Goal: Task Accomplishment & Management: Complete application form

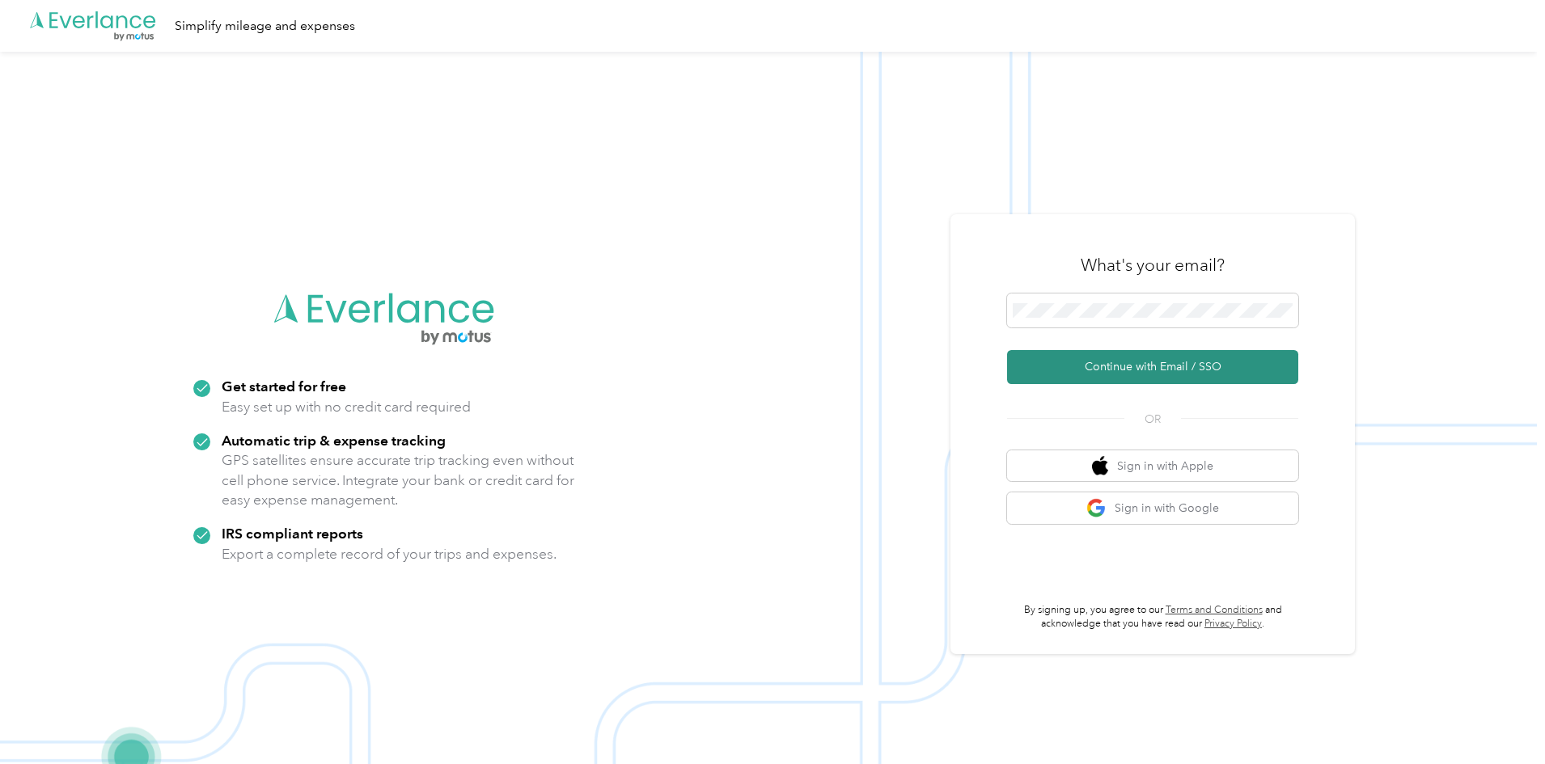
click at [1139, 366] on button "Continue with Email / SSO" at bounding box center [1152, 367] width 291 height 34
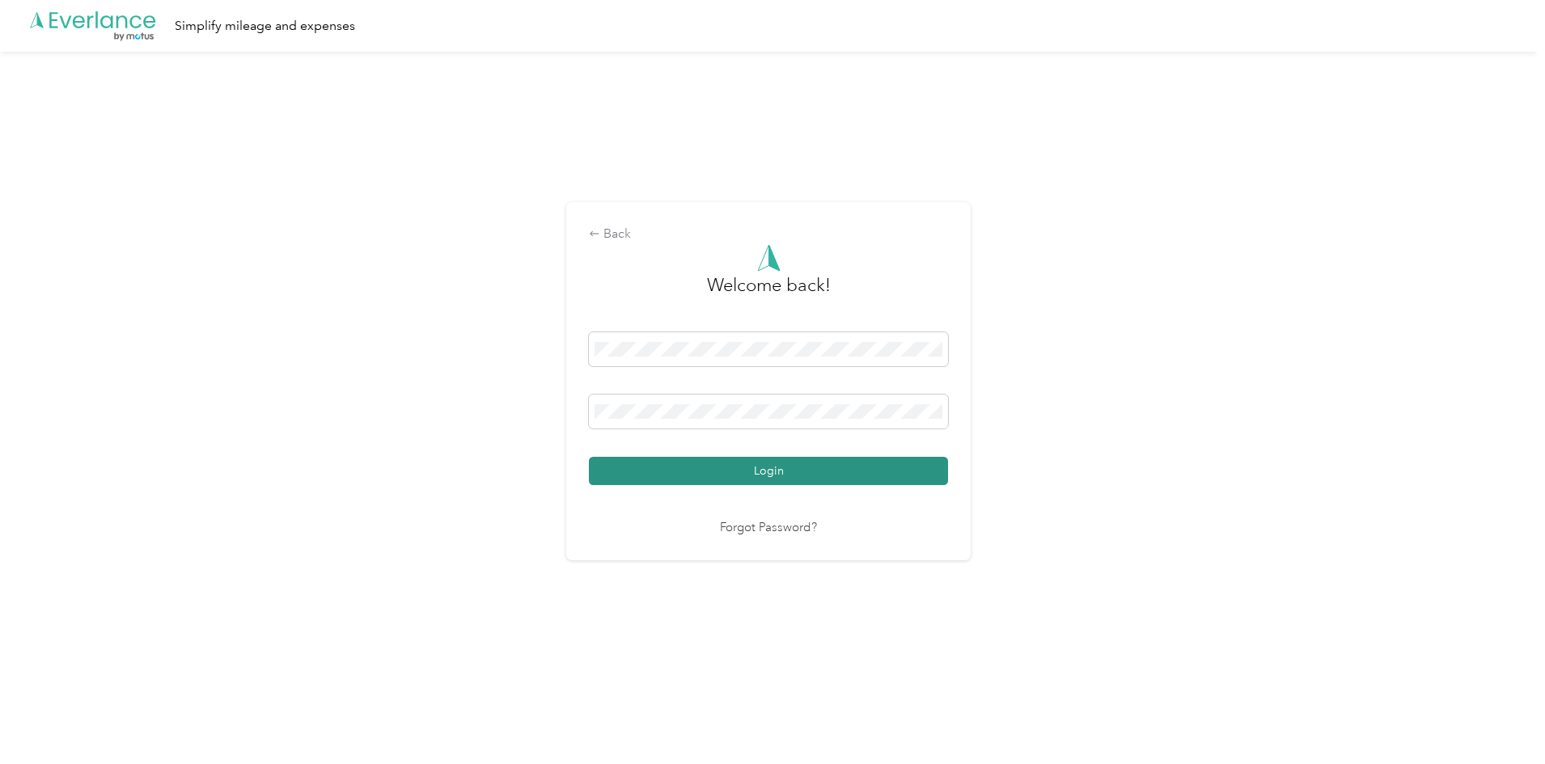
click at [762, 470] on button "Login" at bounding box center [768, 471] width 359 height 28
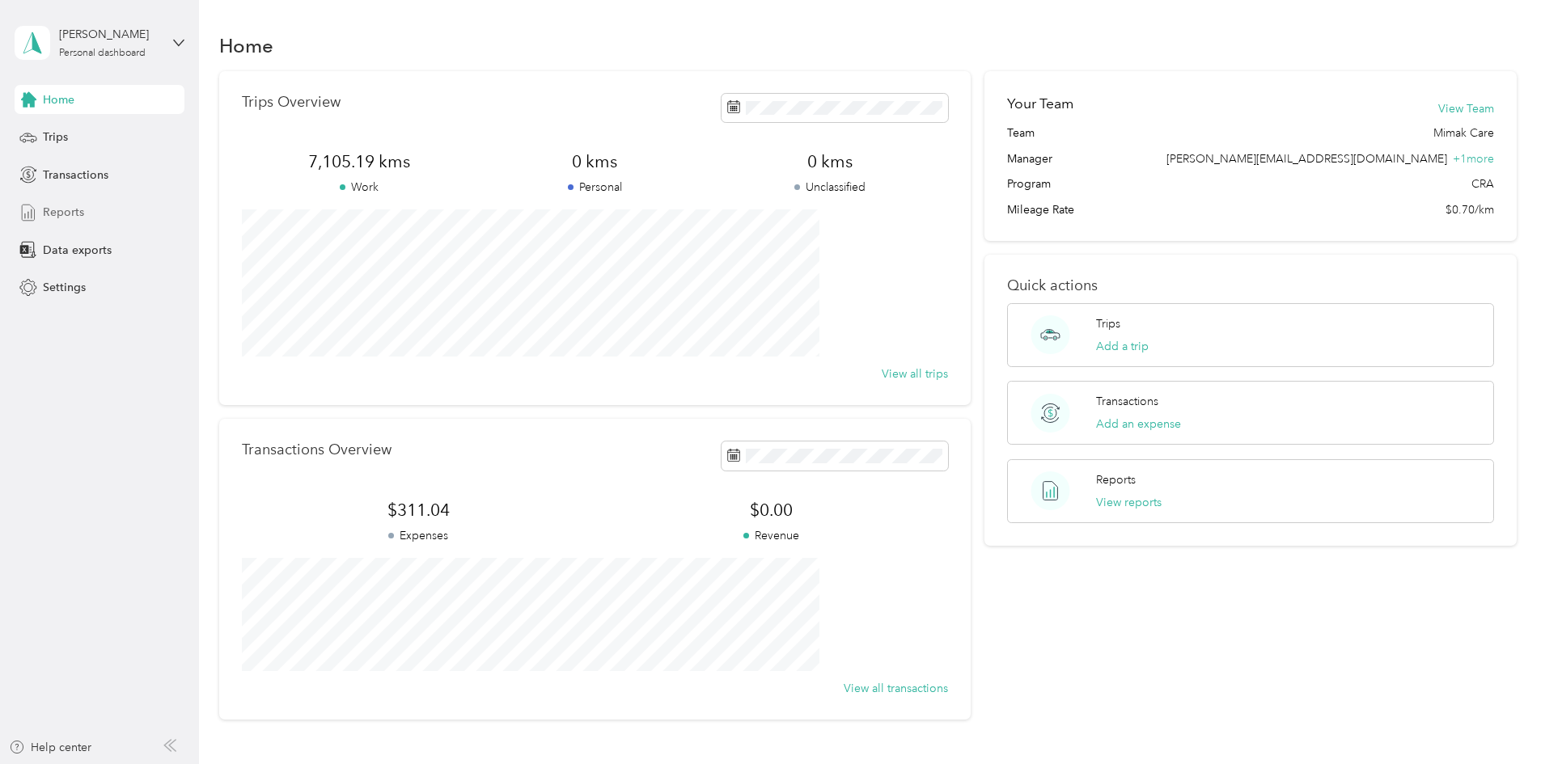
click at [67, 206] on span "Reports" at bounding box center [63, 212] width 41 height 17
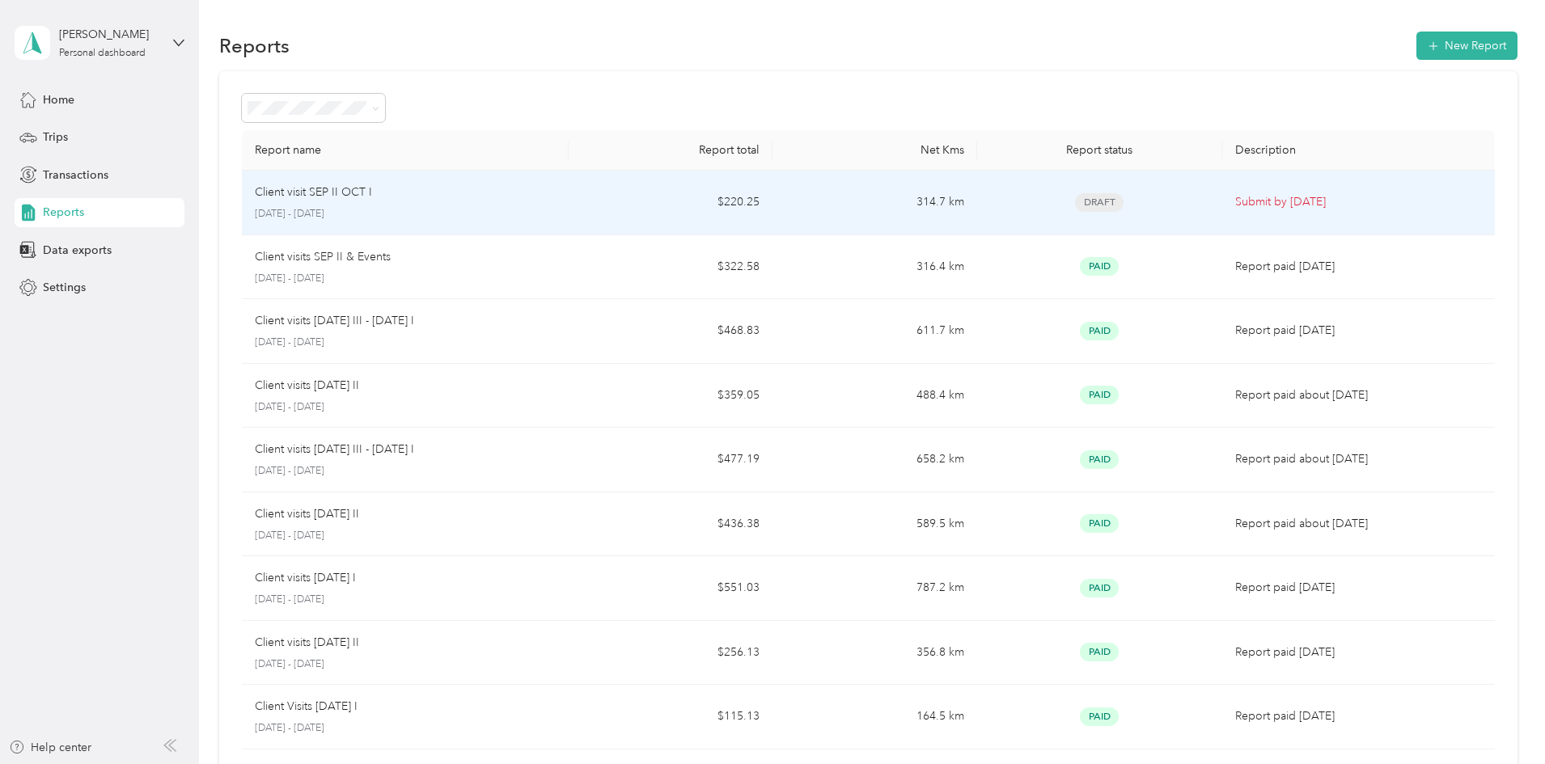
click at [372, 196] on p "Client visit SEP II OCT I" at bounding box center [313, 193] width 117 height 18
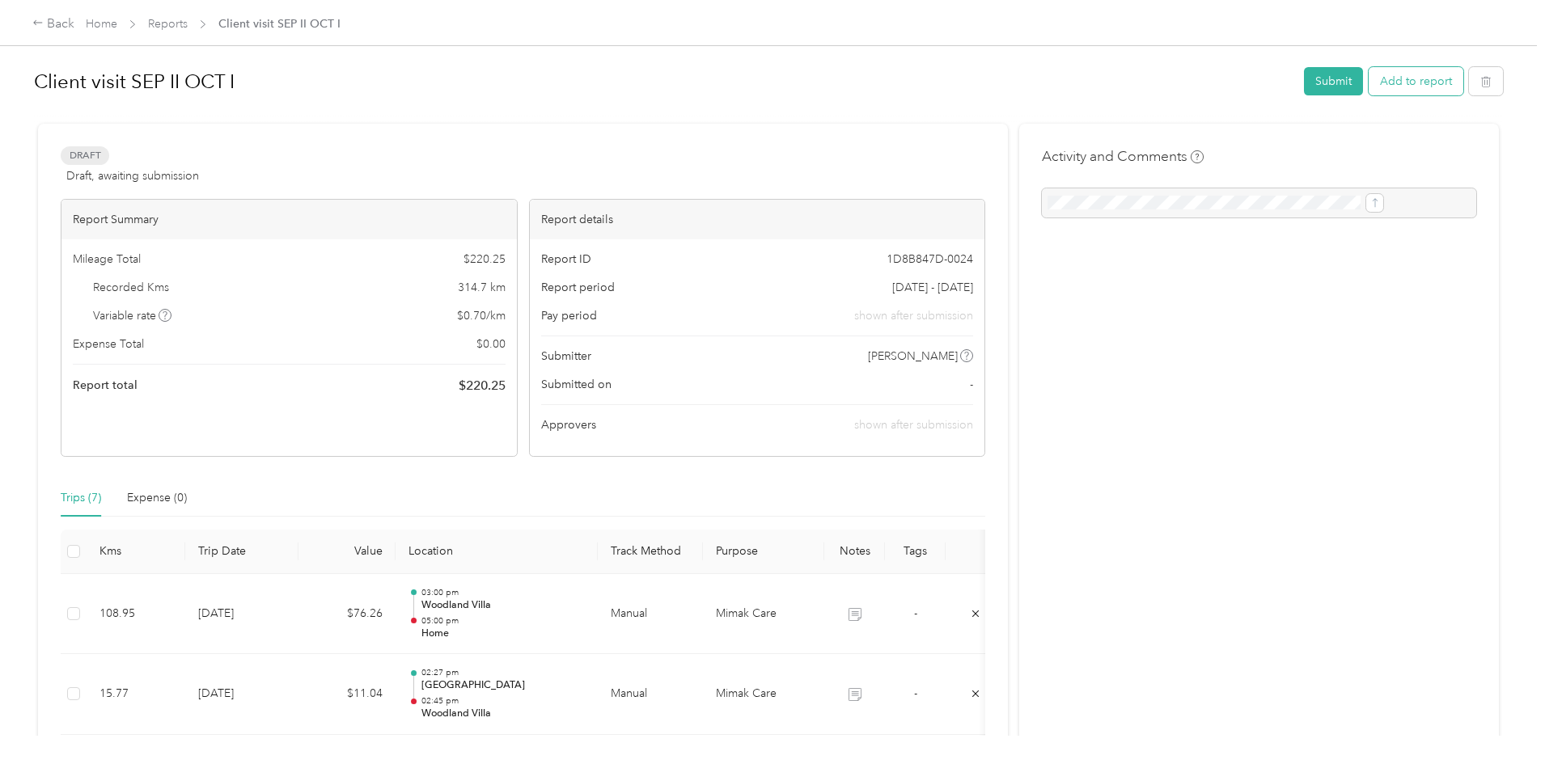
click at [1368, 77] on button "Add to report" at bounding box center [1415, 81] width 95 height 28
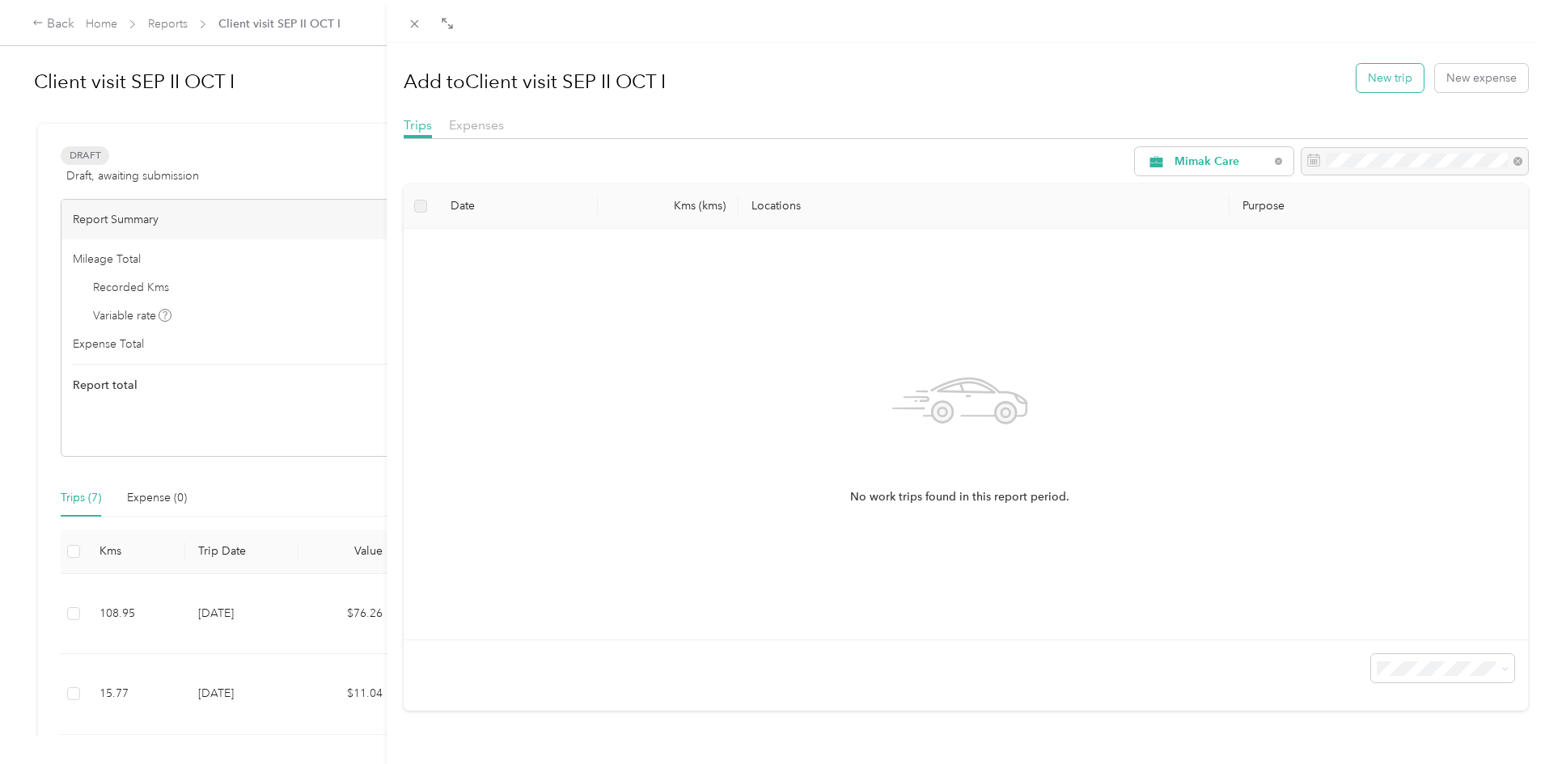
click at [1376, 82] on button "New trip" at bounding box center [1389, 78] width 67 height 28
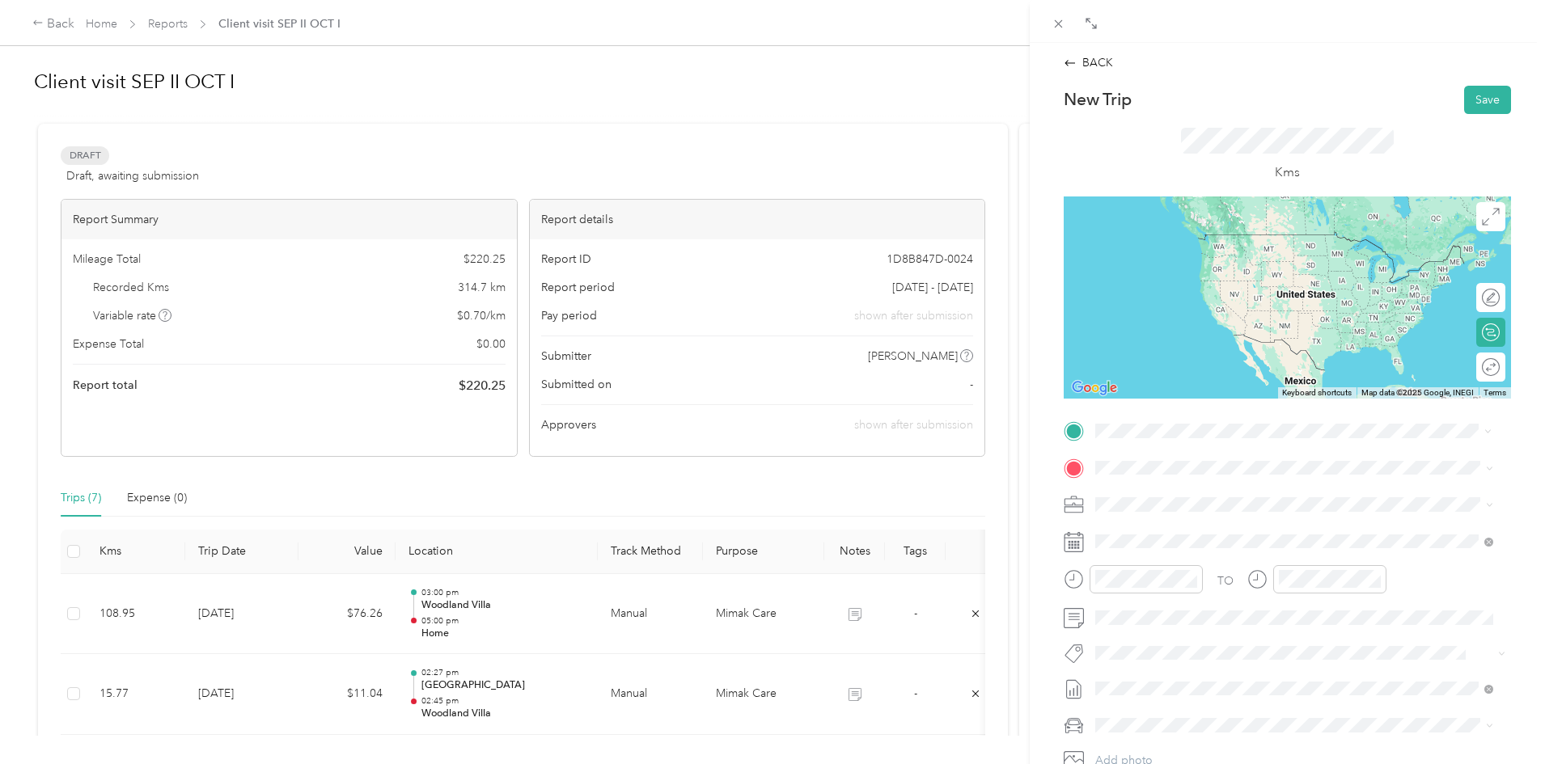
click at [1168, 508] on span "[STREET_ADDRESS][PERSON_NAME][PERSON_NAME]" at bounding box center [1267, 513] width 282 height 14
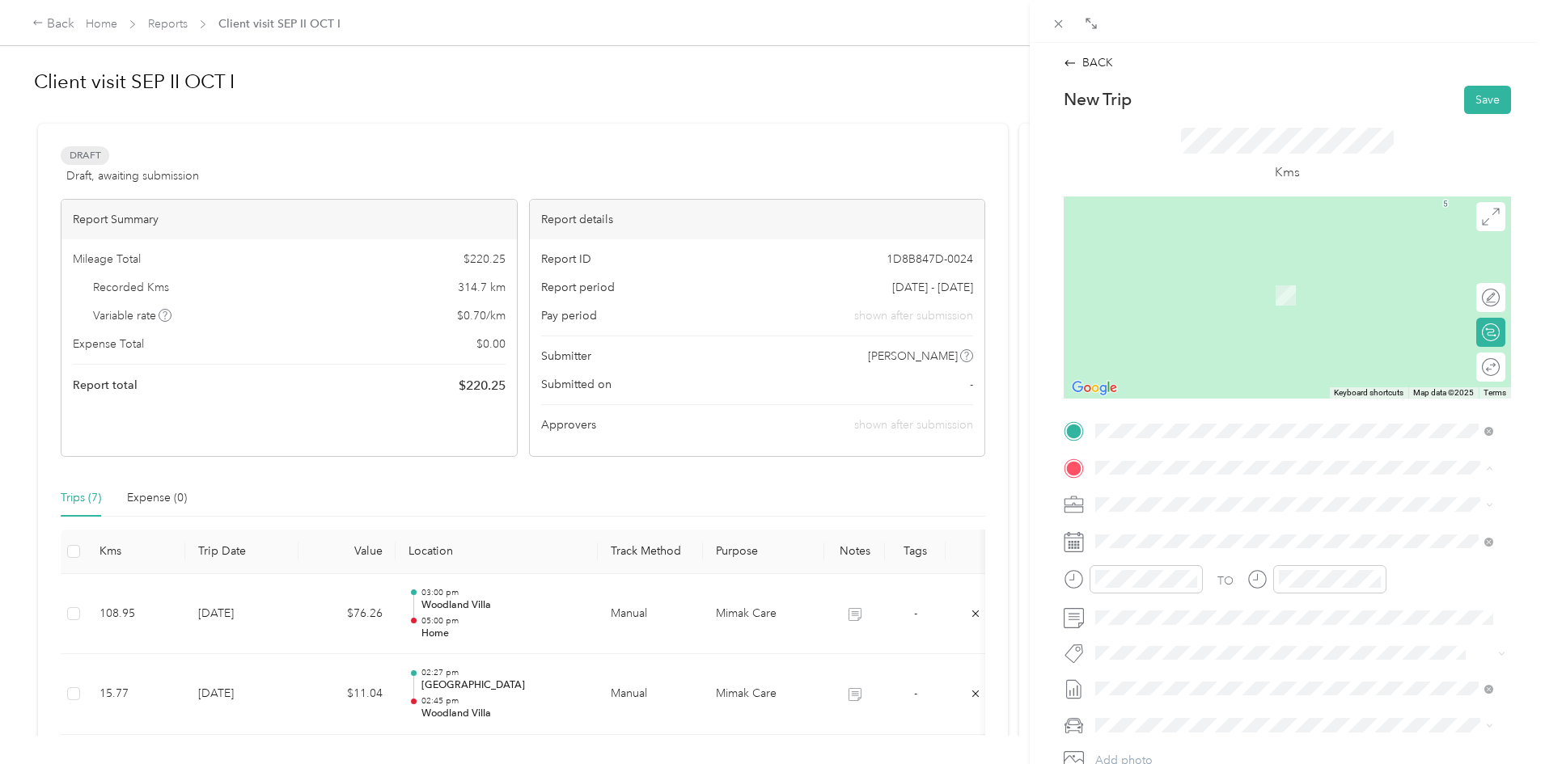
click at [1156, 534] on span "[STREET_ADDRESS][PERSON_NAME]" at bounding box center [1222, 526] width 192 height 15
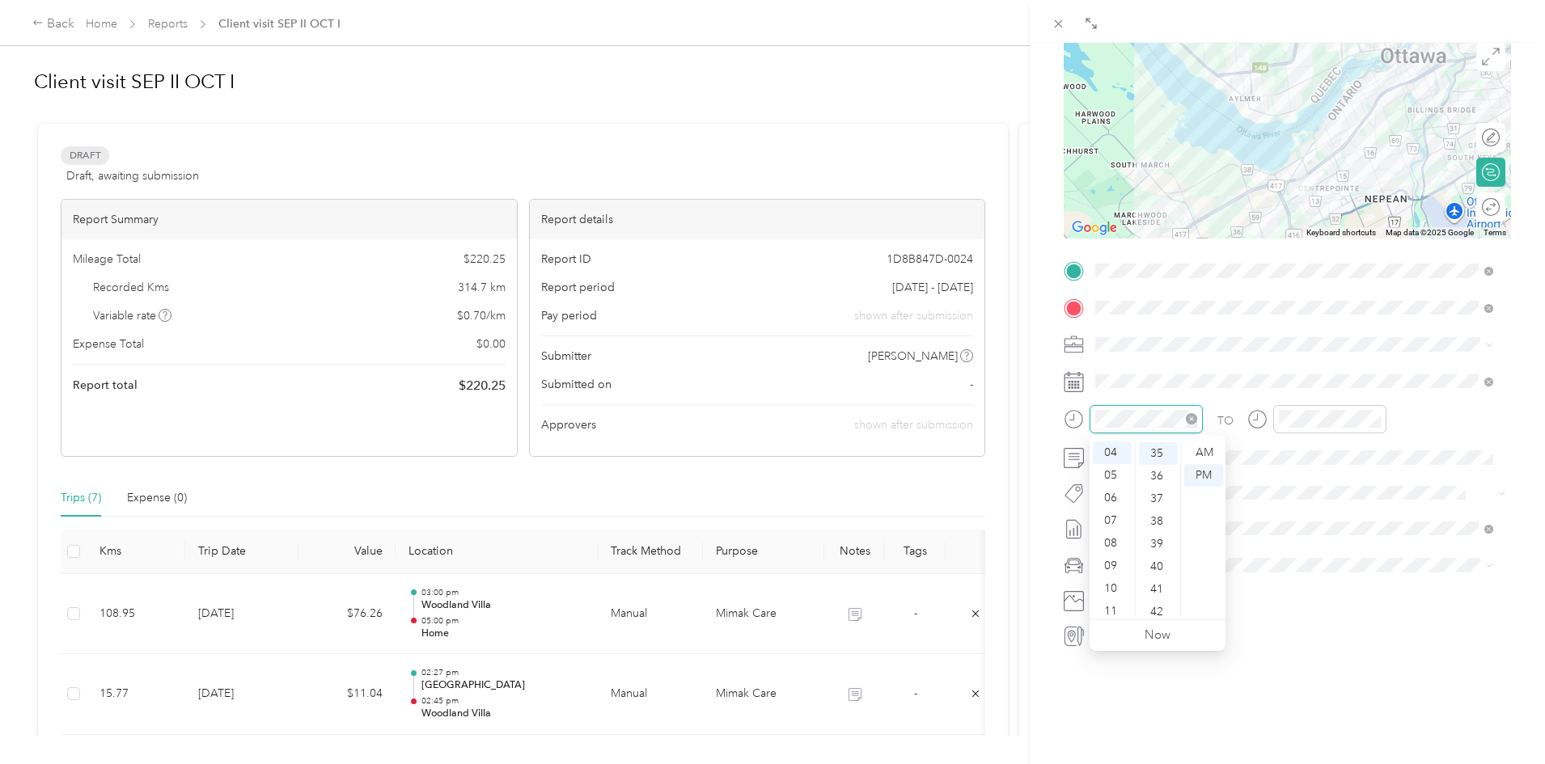
scroll to position [793, 0]
click at [1115, 565] on div "09" at bounding box center [1112, 566] width 39 height 23
click at [1191, 455] on div "AM" at bounding box center [1203, 453] width 39 height 23
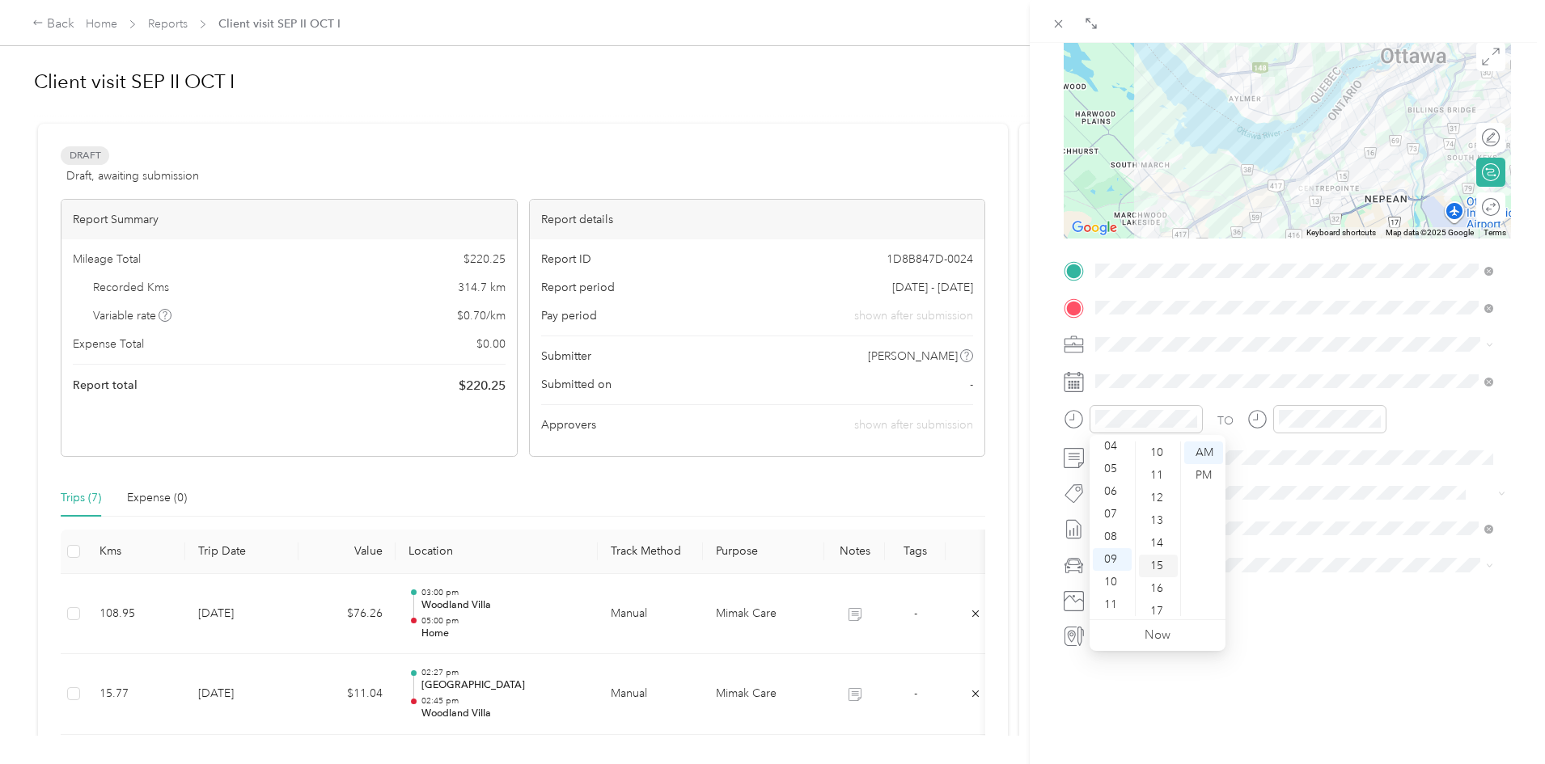
click at [1152, 561] on div "15" at bounding box center [1158, 566] width 39 height 23
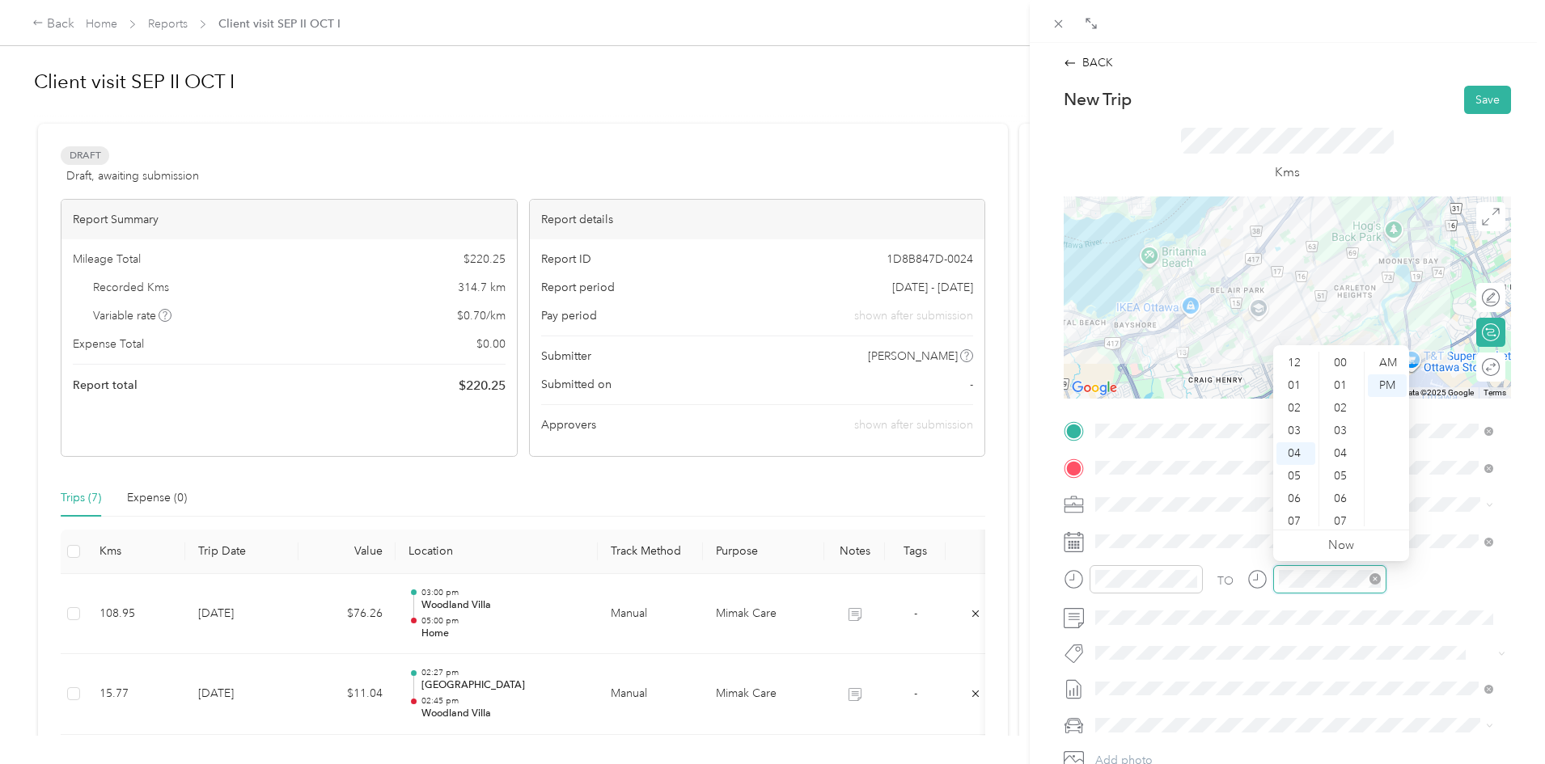
scroll to position [793, 0]
click at [1296, 493] on div "10" at bounding box center [1295, 499] width 39 height 23
click at [1341, 361] on div "00" at bounding box center [1341, 363] width 39 height 23
click at [1384, 362] on div "AM" at bounding box center [1387, 363] width 39 height 23
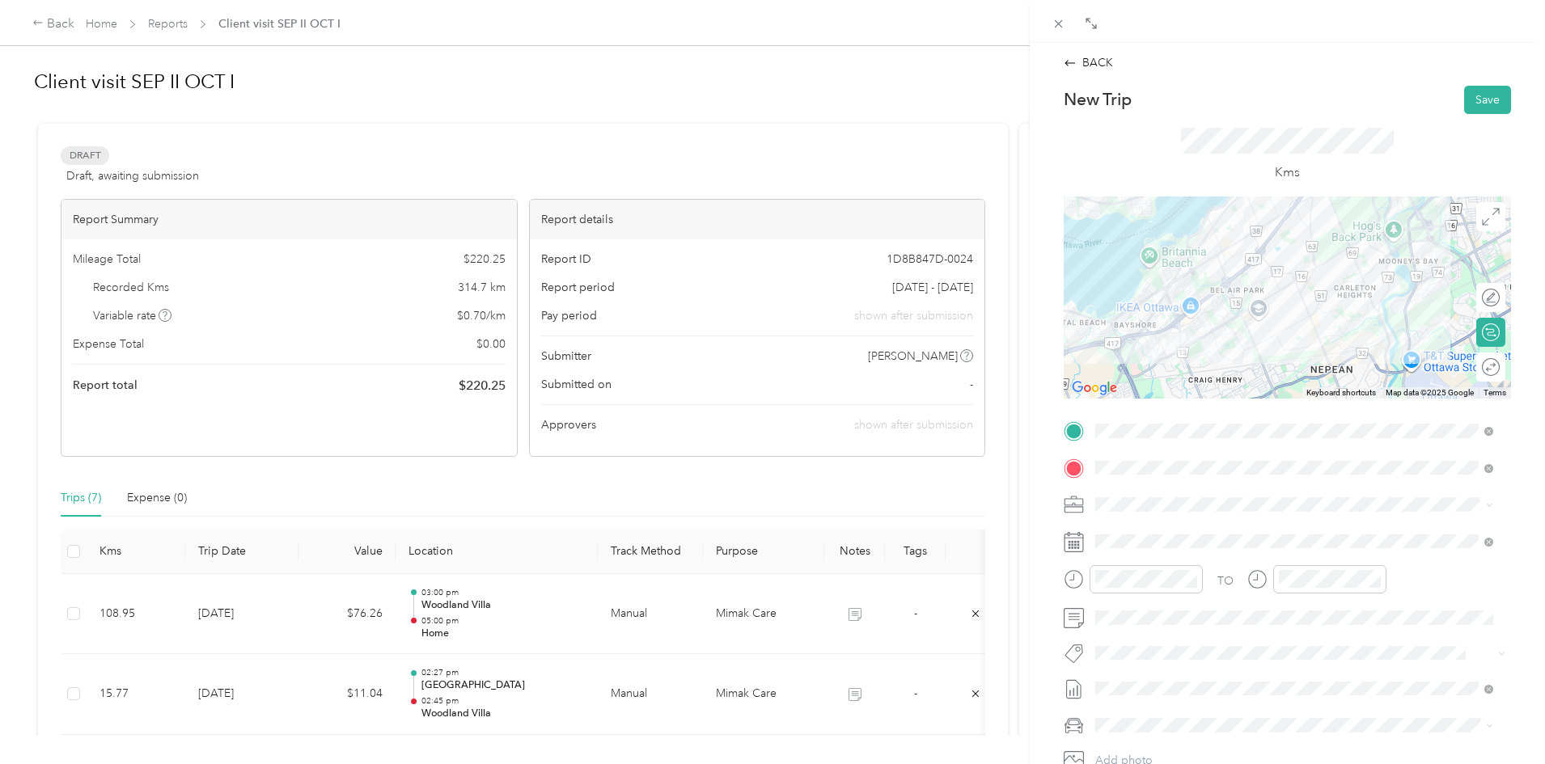
click at [1514, 594] on form "New Trip Save This trip cannot be edited because it is either under review, app…" at bounding box center [1287, 448] width 481 height 724
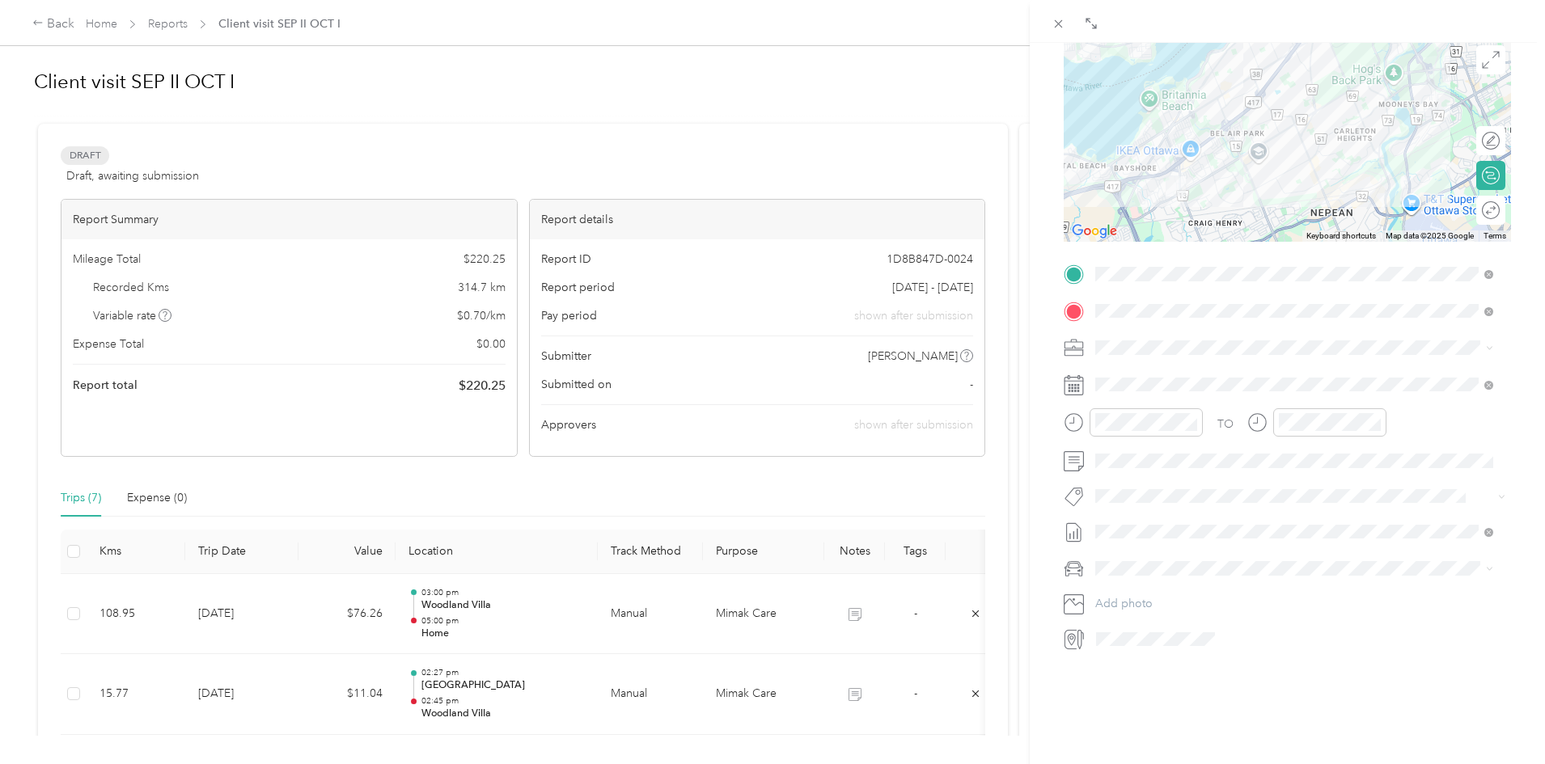
scroll to position [172, 0]
click at [1107, 561] on span at bounding box center [1299, 565] width 421 height 26
click at [1127, 580] on span "Honda CRV" at bounding box center [1131, 582] width 60 height 14
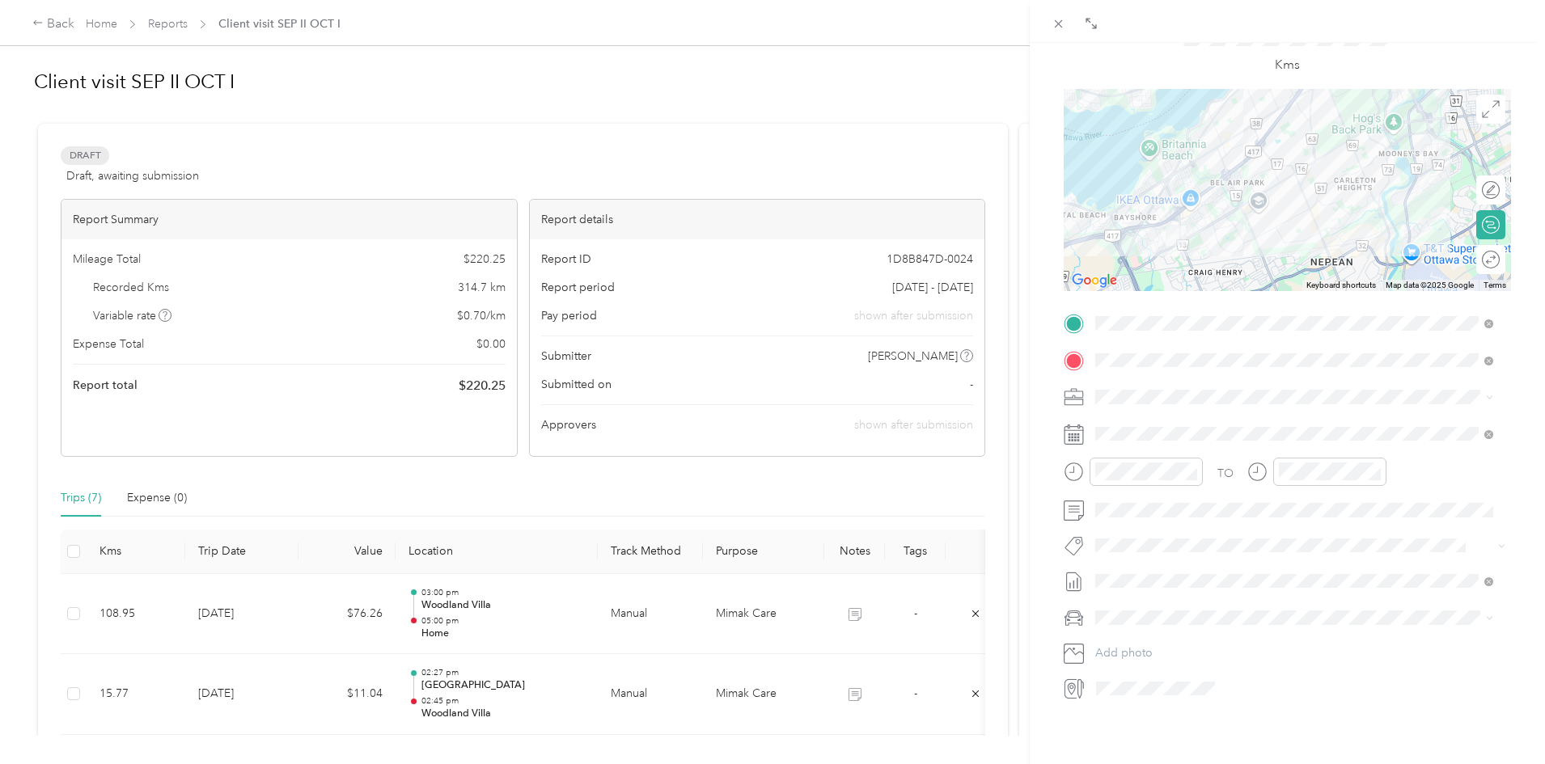
scroll to position [0, 0]
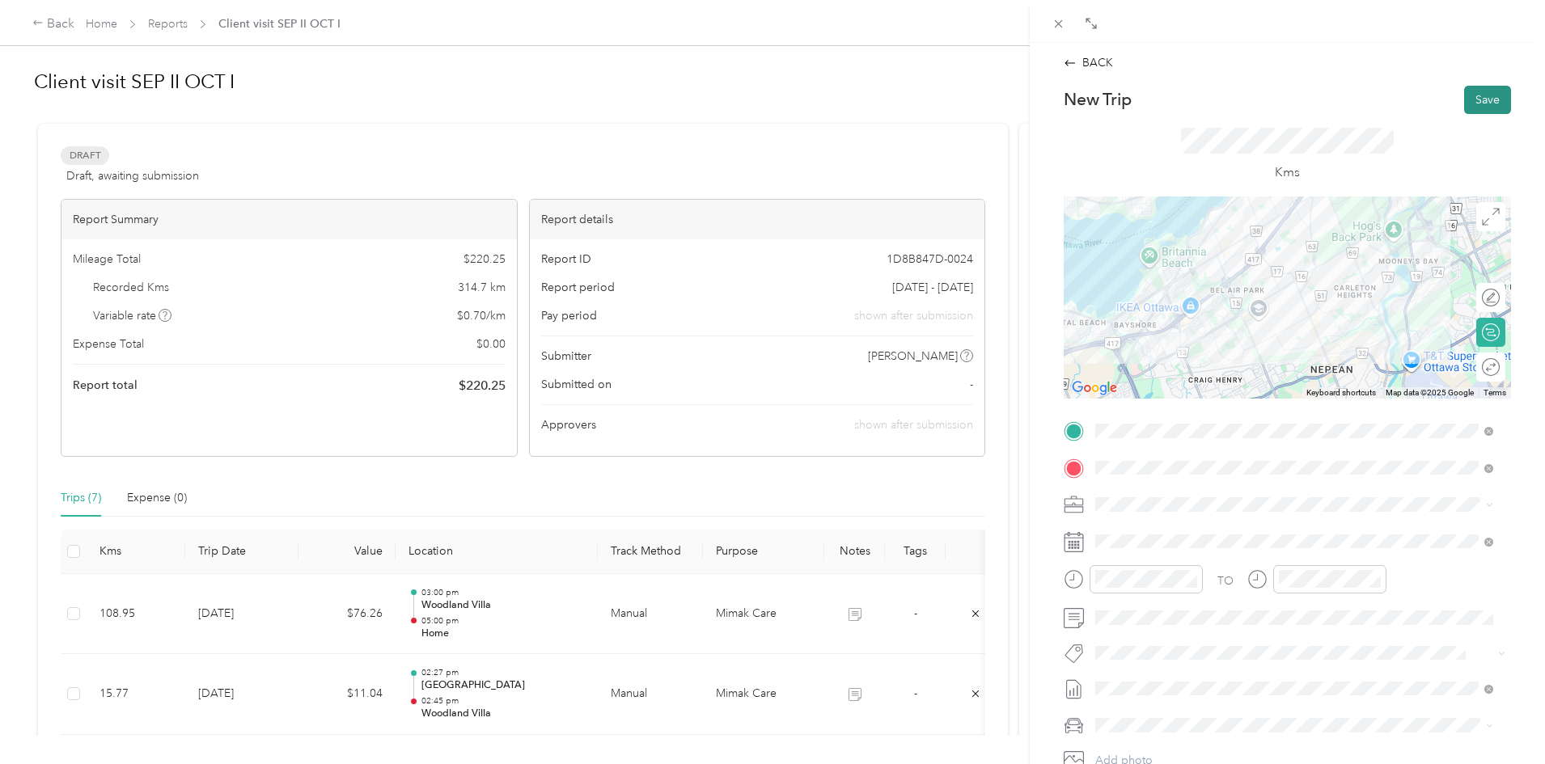
click at [1467, 97] on button "Save" at bounding box center [1487, 100] width 47 height 28
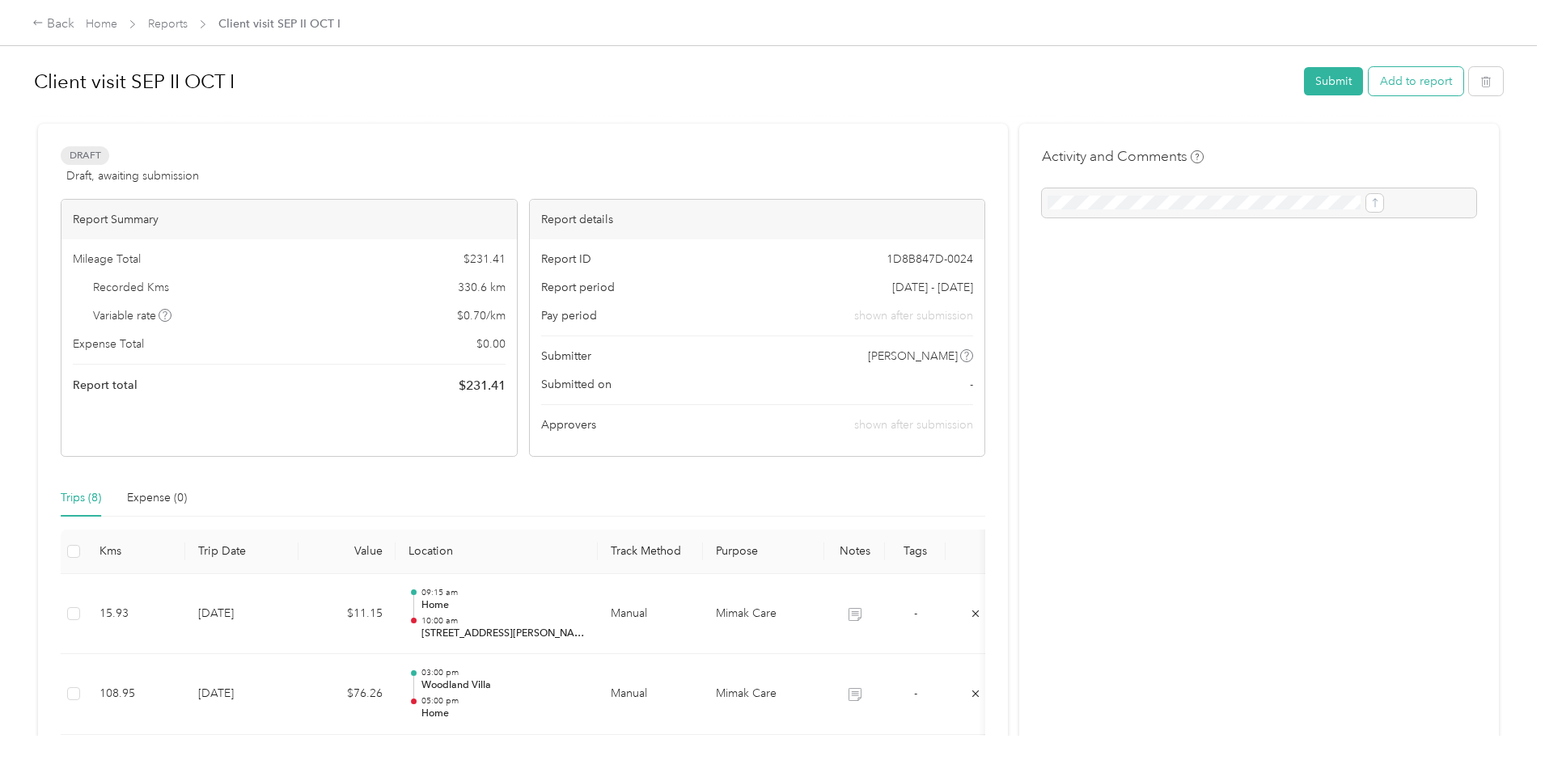
click at [1368, 77] on button "Add to report" at bounding box center [1415, 81] width 95 height 28
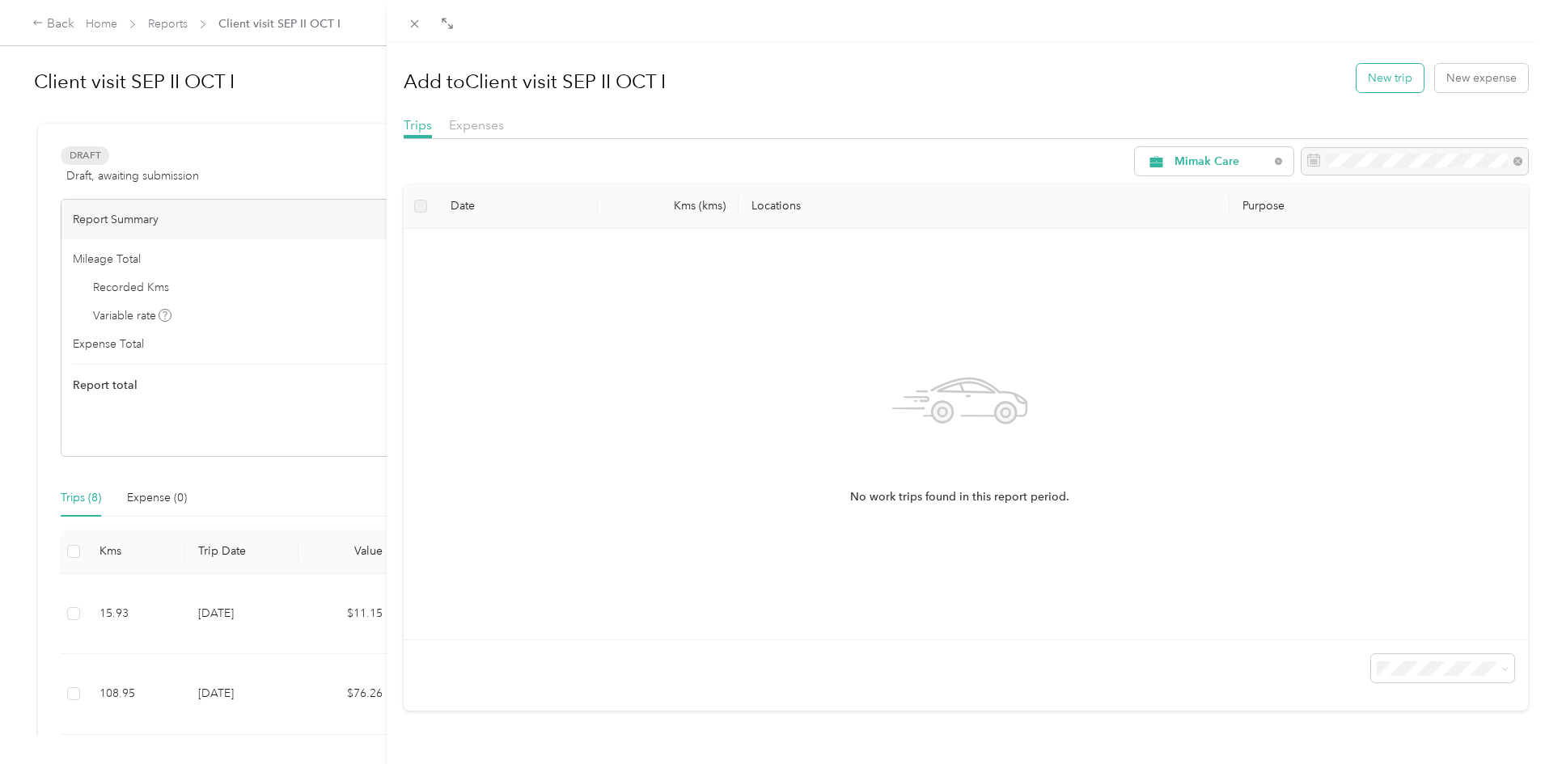
click at [1386, 78] on button "New trip" at bounding box center [1389, 78] width 67 height 28
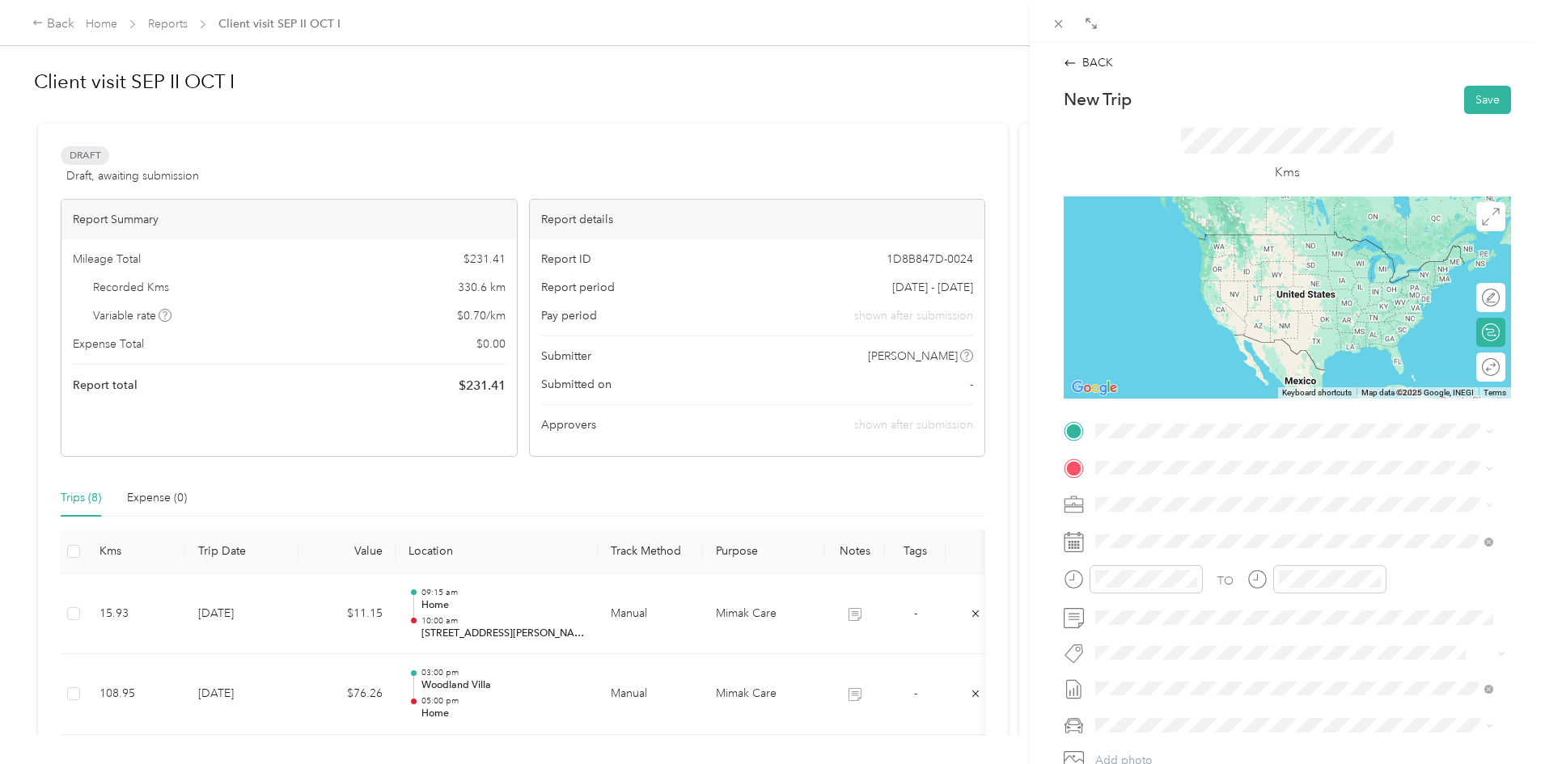
click at [1163, 495] on span "[STREET_ADDRESS][PERSON_NAME]" at bounding box center [1222, 487] width 192 height 15
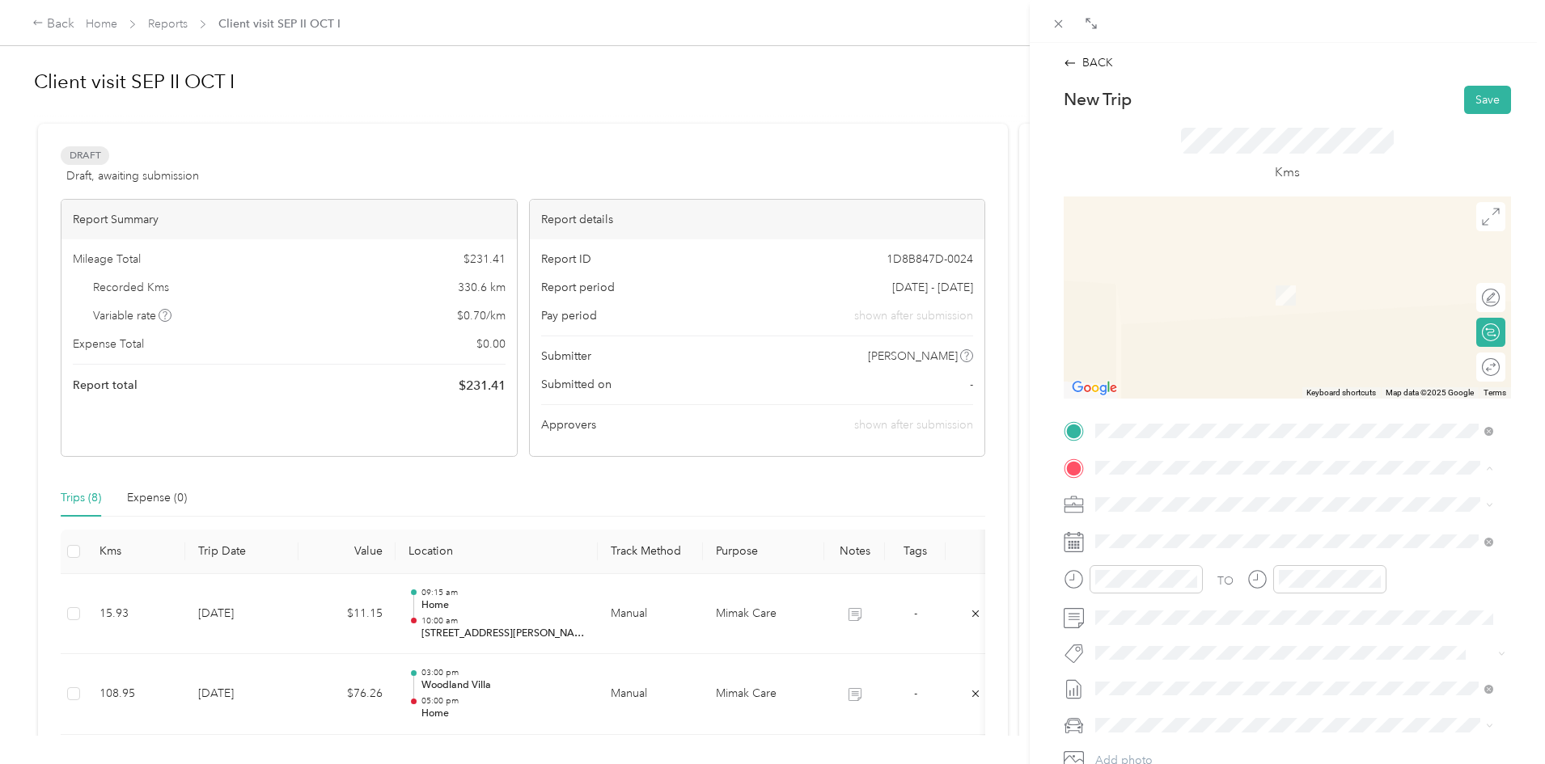
click at [1133, 533] on span "[STREET_ADDRESS]" at bounding box center [1177, 526] width 103 height 15
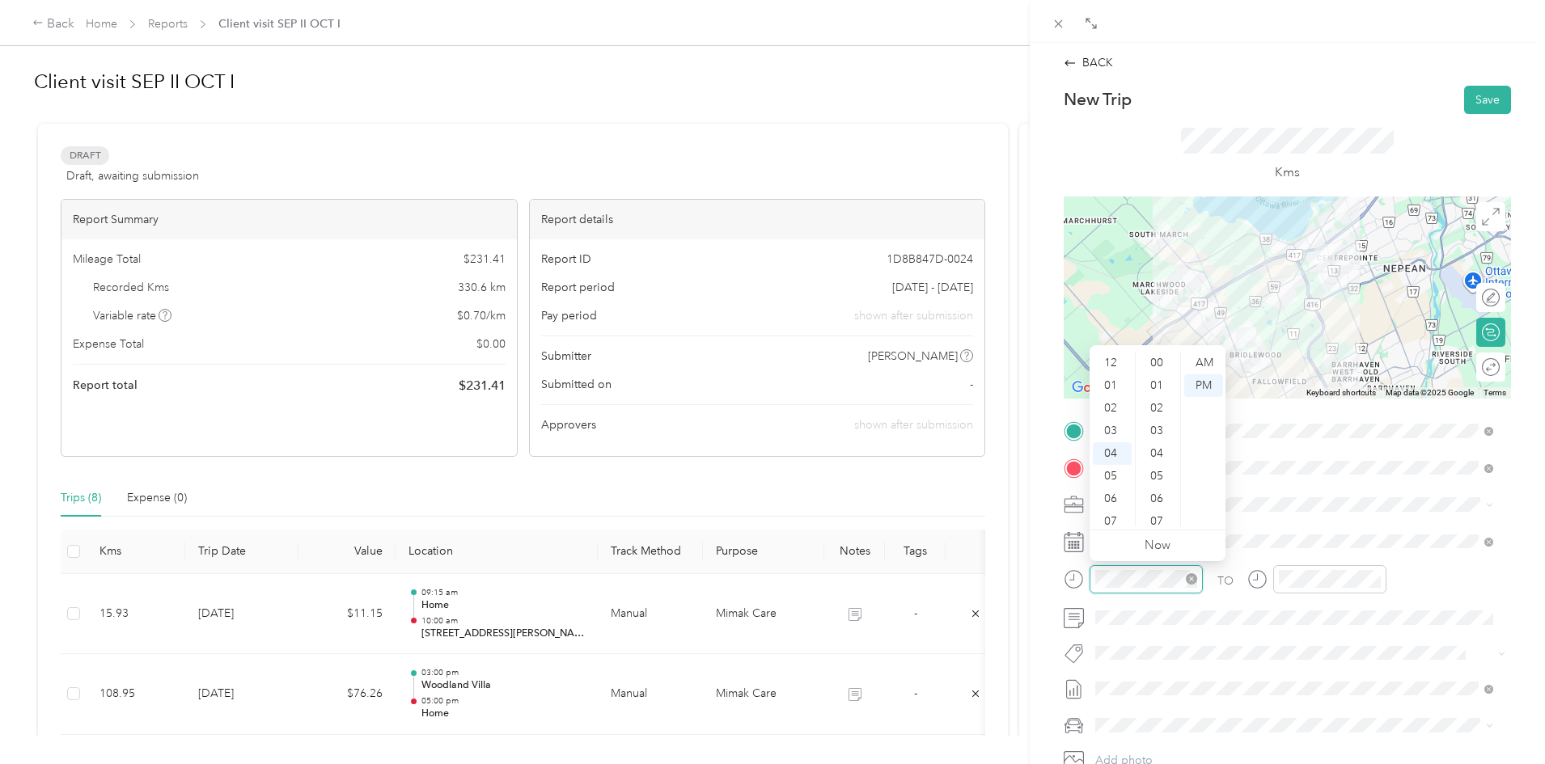
scroll to position [838, 0]
click at [1122, 491] on div "10" at bounding box center [1112, 499] width 39 height 23
click at [1162, 462] on div "15" at bounding box center [1158, 460] width 39 height 23
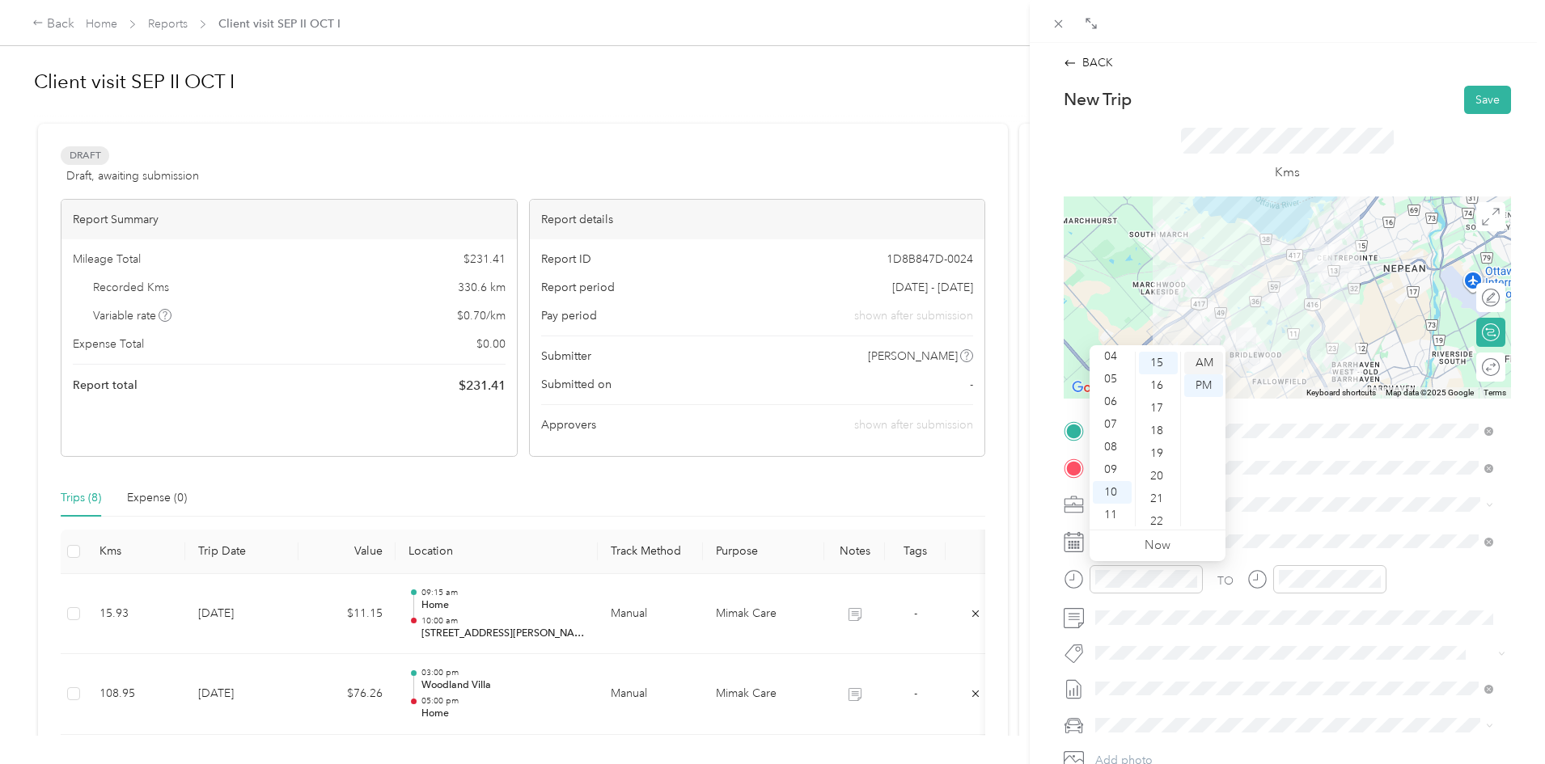
click at [1213, 354] on div "AM" at bounding box center [1203, 363] width 39 height 23
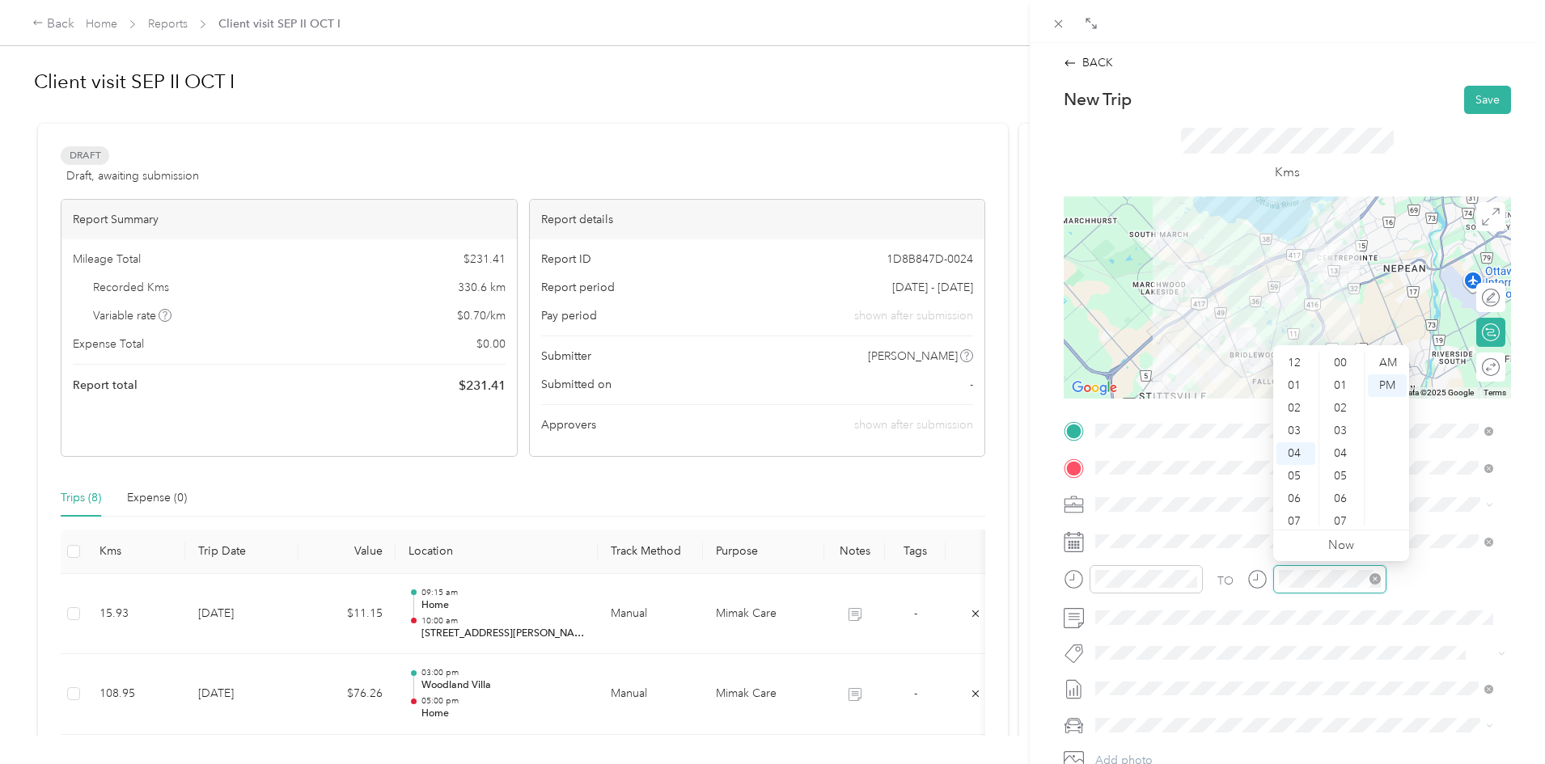
scroll to position [91, 0]
click at [1289, 498] on div "10" at bounding box center [1295, 499] width 39 height 23
click at [1347, 363] on div "37" at bounding box center [1341, 363] width 39 height 23
click at [1389, 353] on div "AM" at bounding box center [1387, 363] width 39 height 23
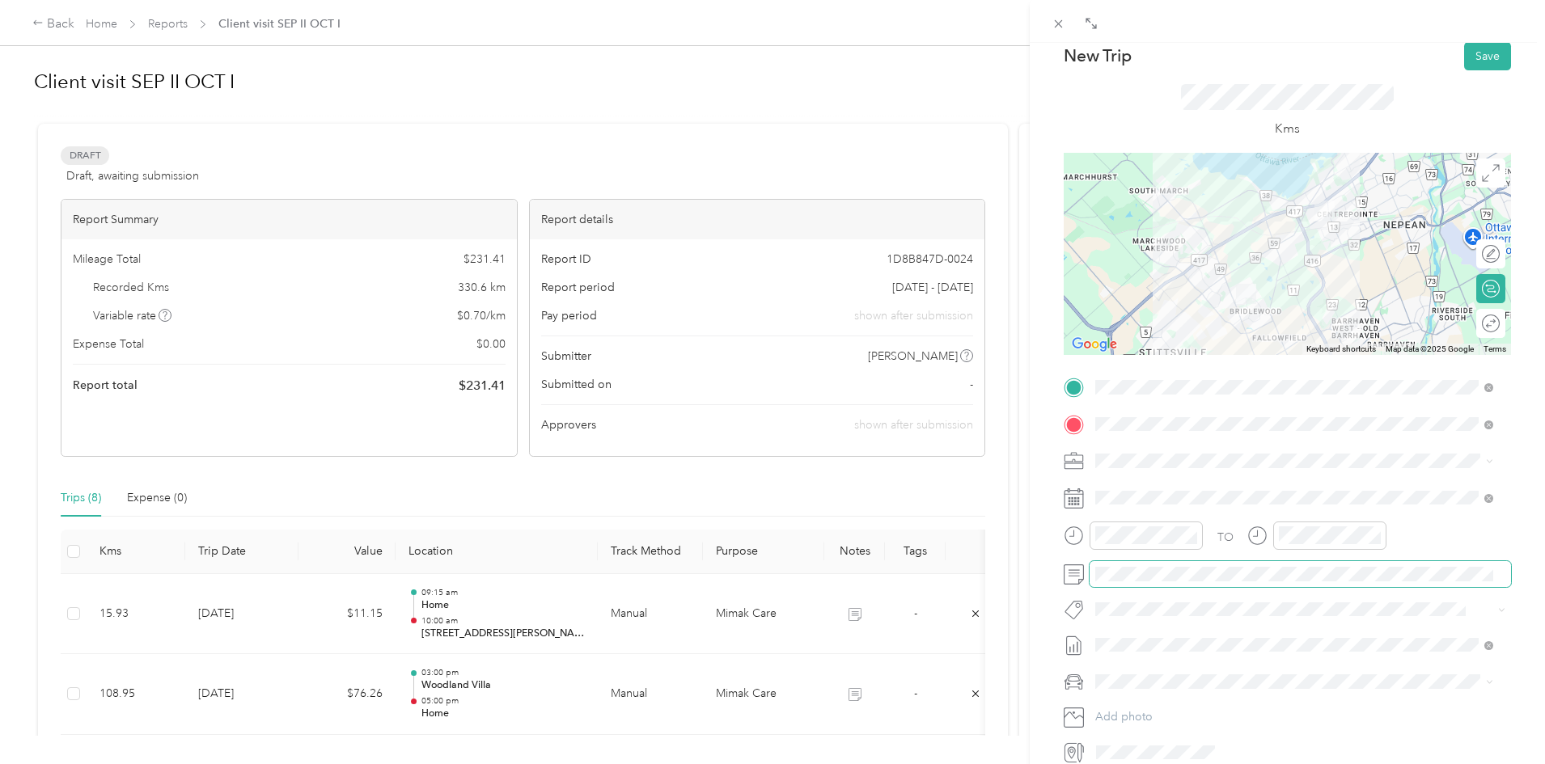
scroll to position [81, 0]
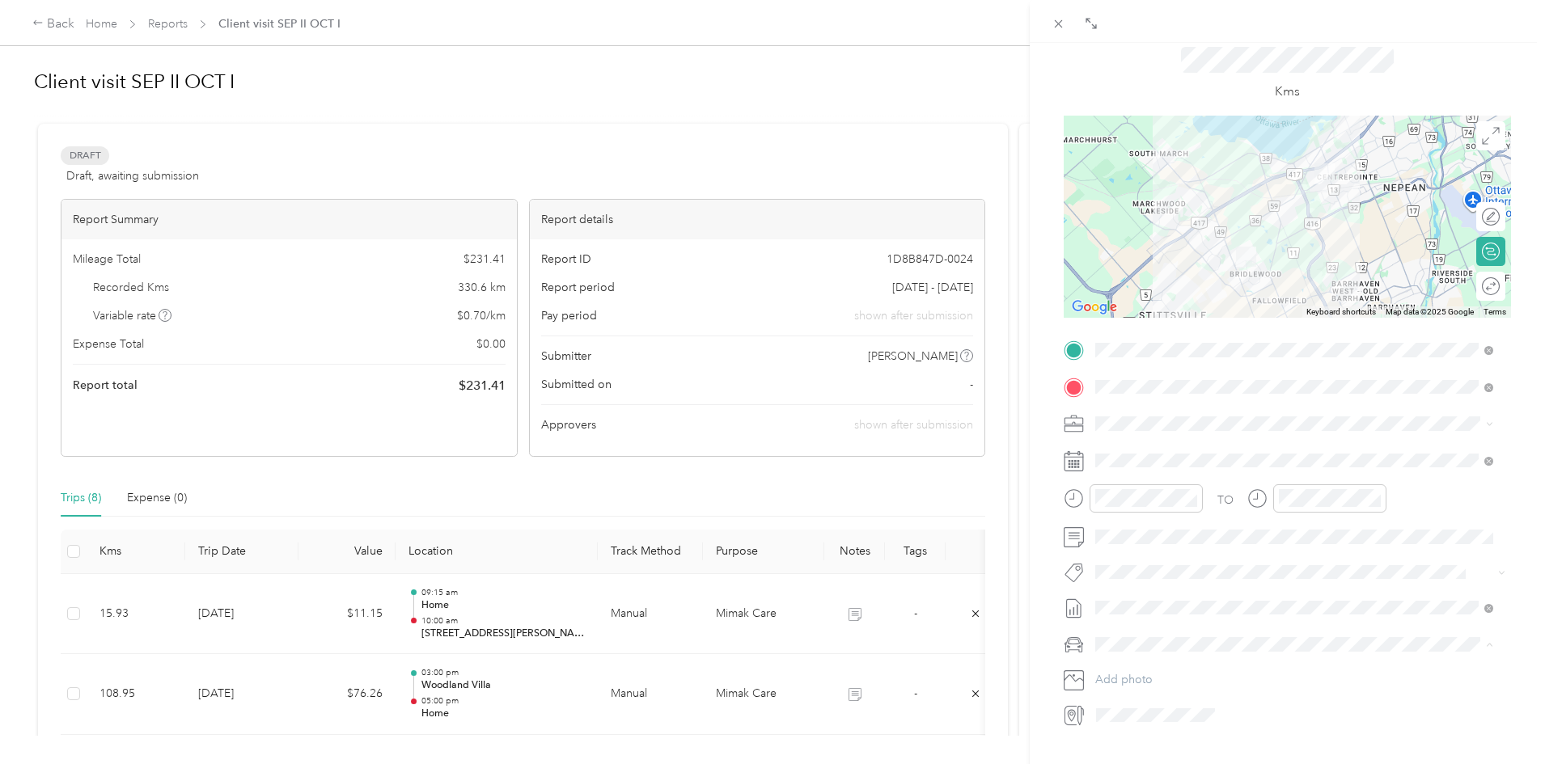
click at [1158, 675] on li "Honda CRV" at bounding box center [1293, 673] width 409 height 28
click at [1518, 560] on div "BACK New Trip Save This trip cannot be edited because it is either under review…" at bounding box center [1287, 425] width 515 height 764
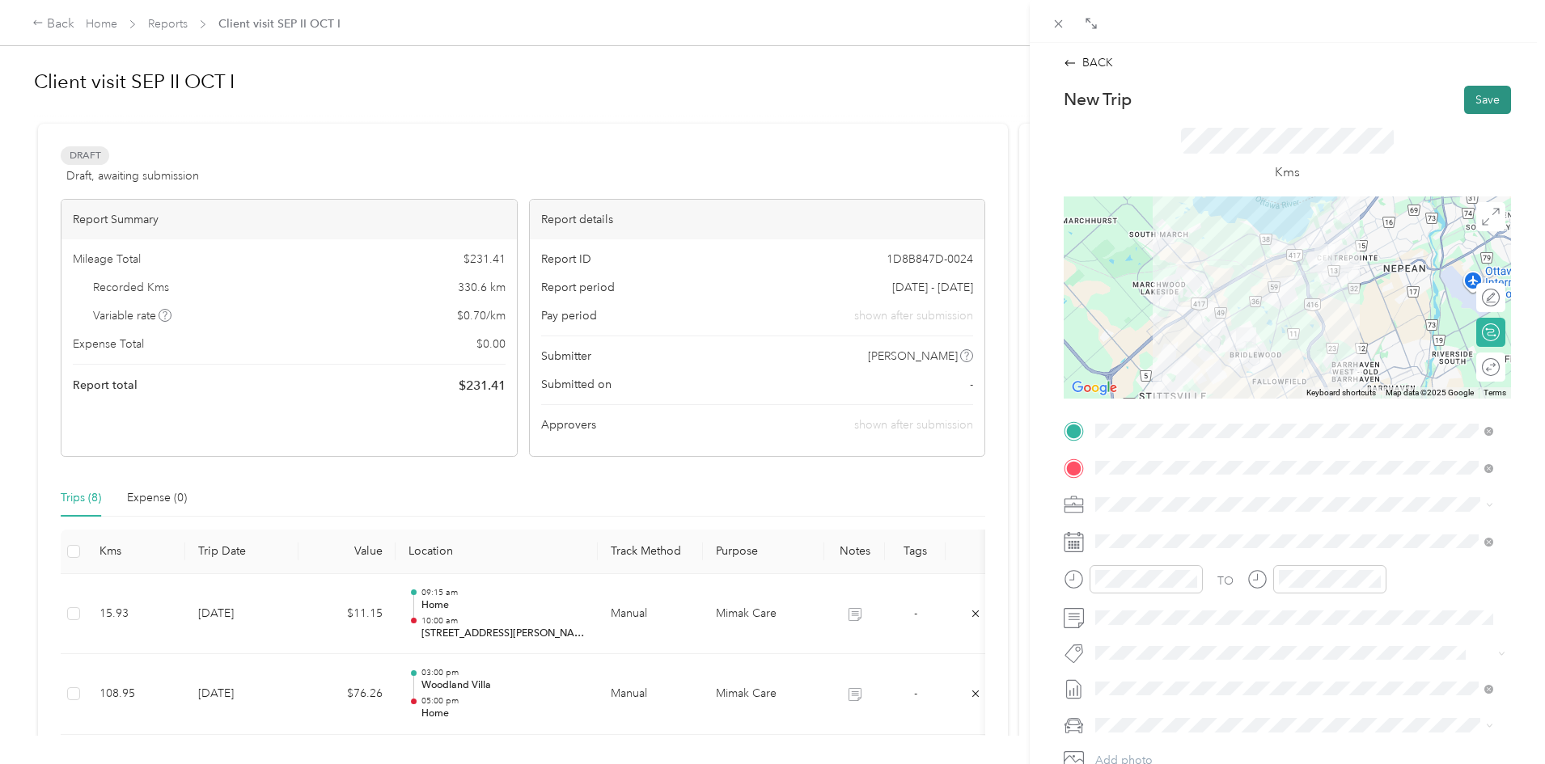
click at [1467, 105] on button "Save" at bounding box center [1487, 100] width 47 height 28
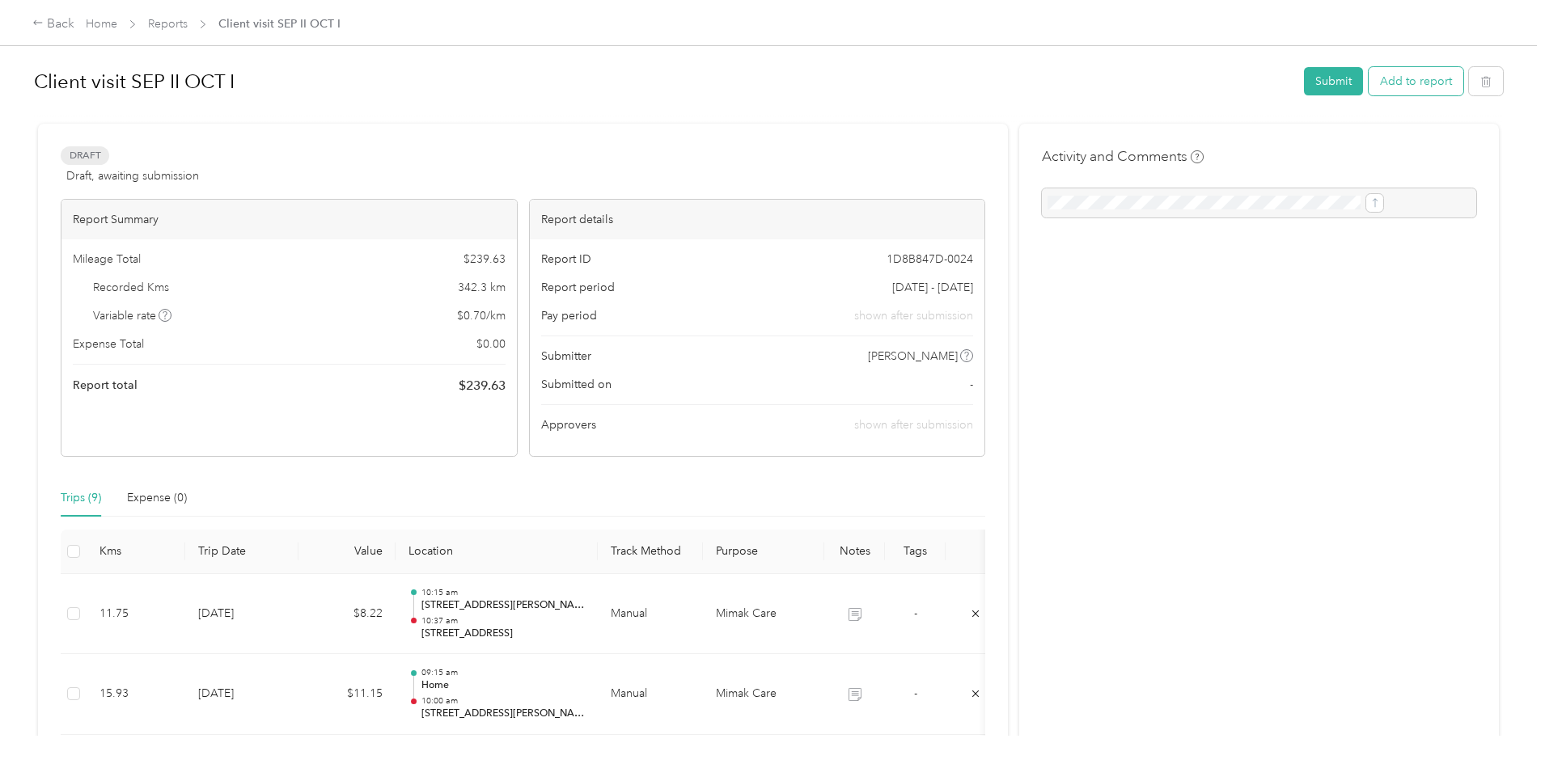
click at [1368, 82] on button "Add to report" at bounding box center [1415, 81] width 95 height 28
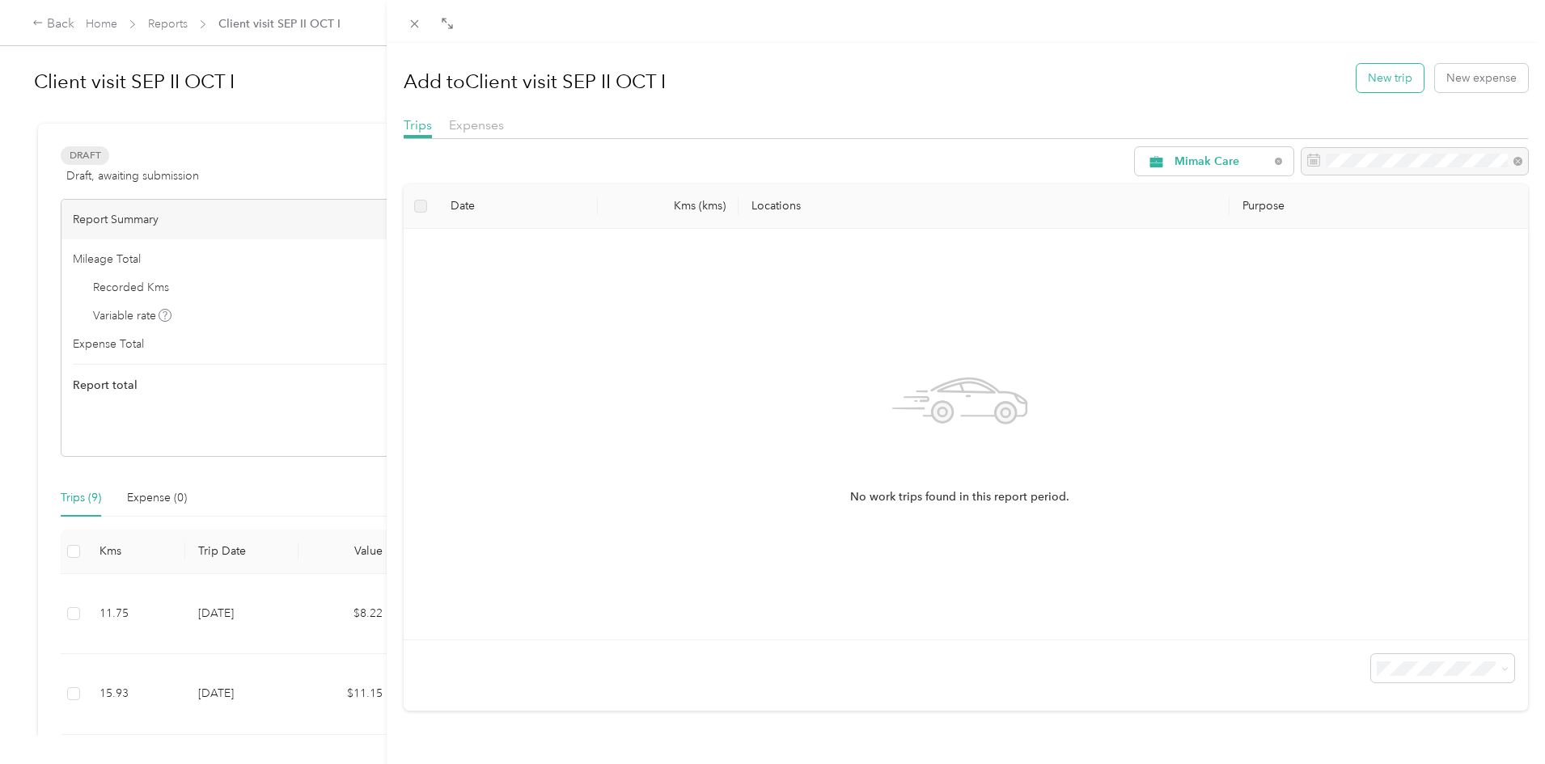
click at [1391, 82] on button "New trip" at bounding box center [1389, 78] width 67 height 28
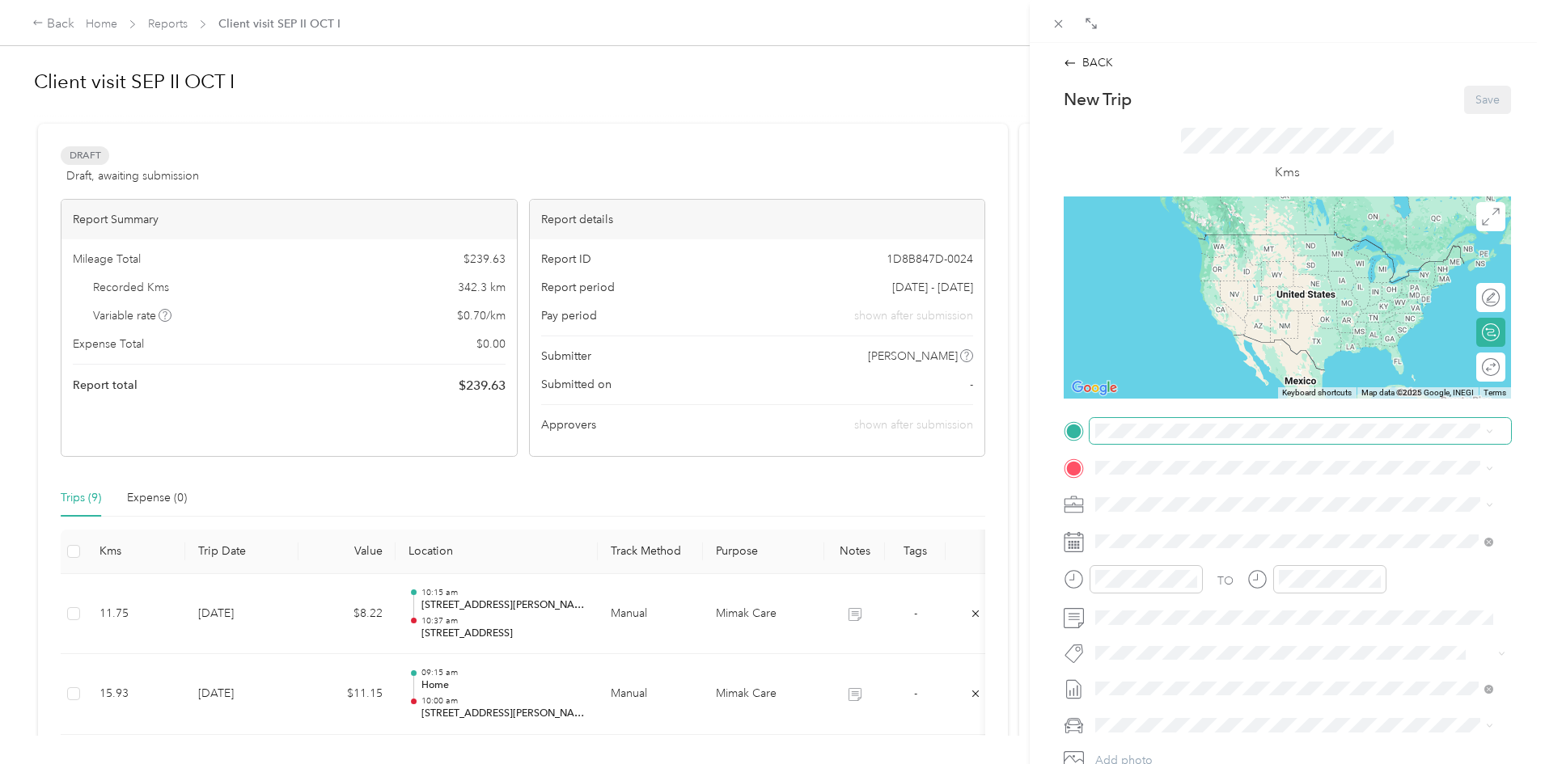
click at [1182, 423] on span at bounding box center [1299, 431] width 421 height 26
click at [1147, 493] on span "[STREET_ADDRESS]" at bounding box center [1177, 487] width 103 height 15
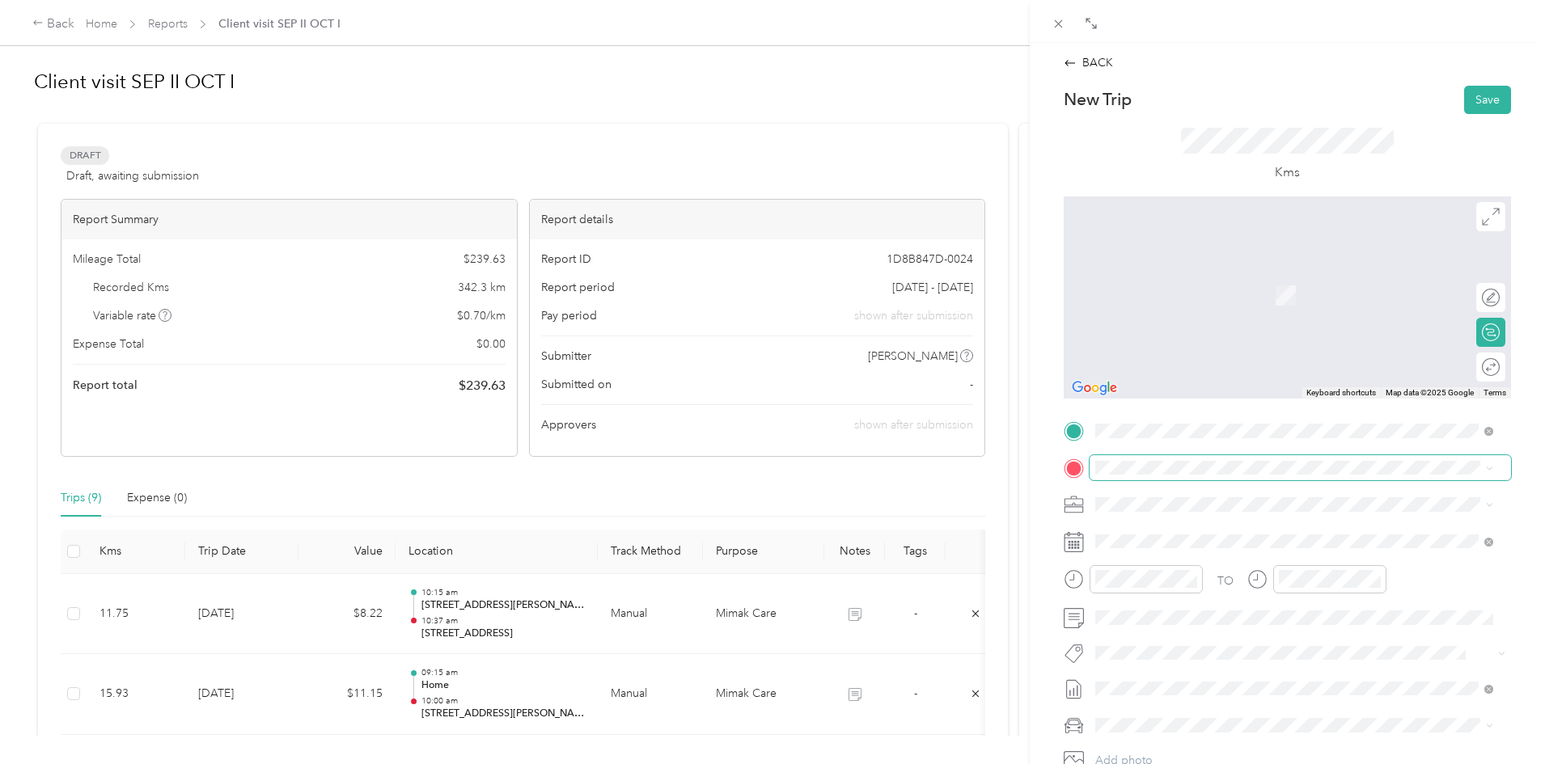
click at [1172, 458] on span at bounding box center [1299, 468] width 421 height 26
click at [1181, 536] on div "Chartwell Stillwater Creek [STREET_ADDRESS][PERSON_NAME]" at bounding box center [1237, 539] width 222 height 34
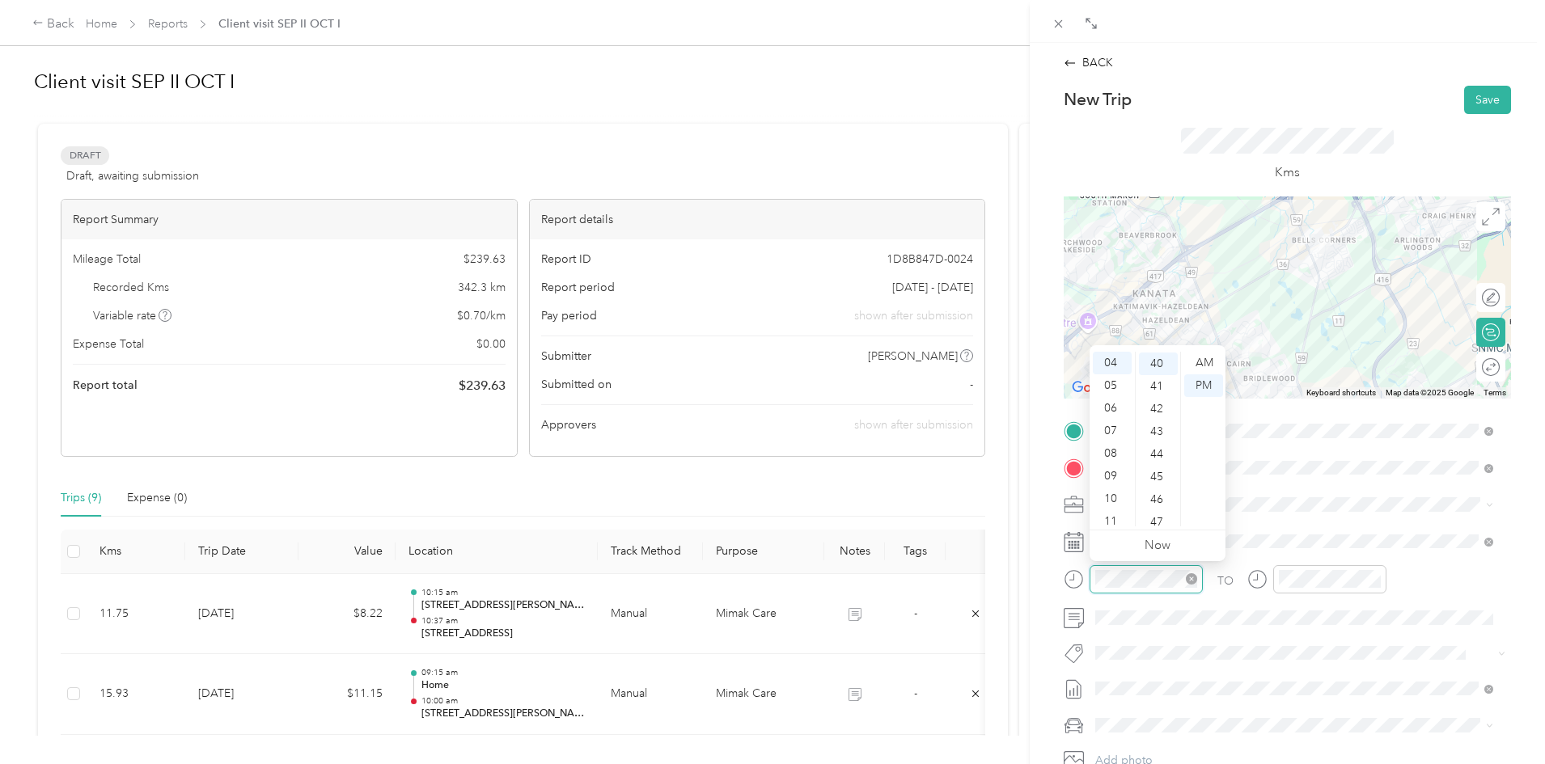
scroll to position [906, 0]
click at [1110, 518] on div "11" at bounding box center [1112, 521] width 39 height 23
click at [1161, 366] on div "00" at bounding box center [1158, 363] width 39 height 23
click at [1208, 362] on div "AM" at bounding box center [1203, 363] width 39 height 23
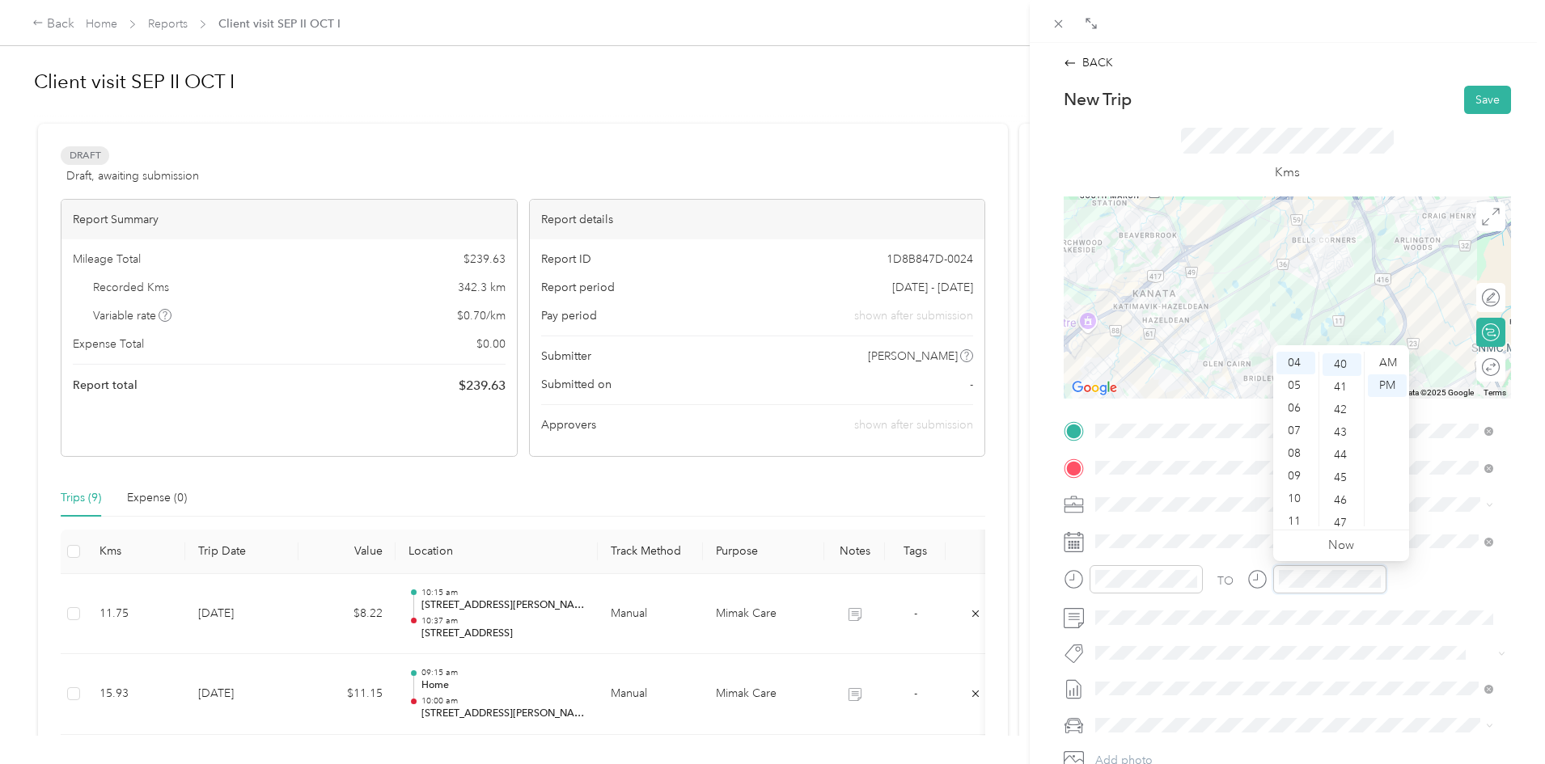
scroll to position [906, 0]
click at [1285, 518] on div "11" at bounding box center [1295, 521] width 39 height 23
click at [1340, 451] on div "12" at bounding box center [1341, 457] width 39 height 23
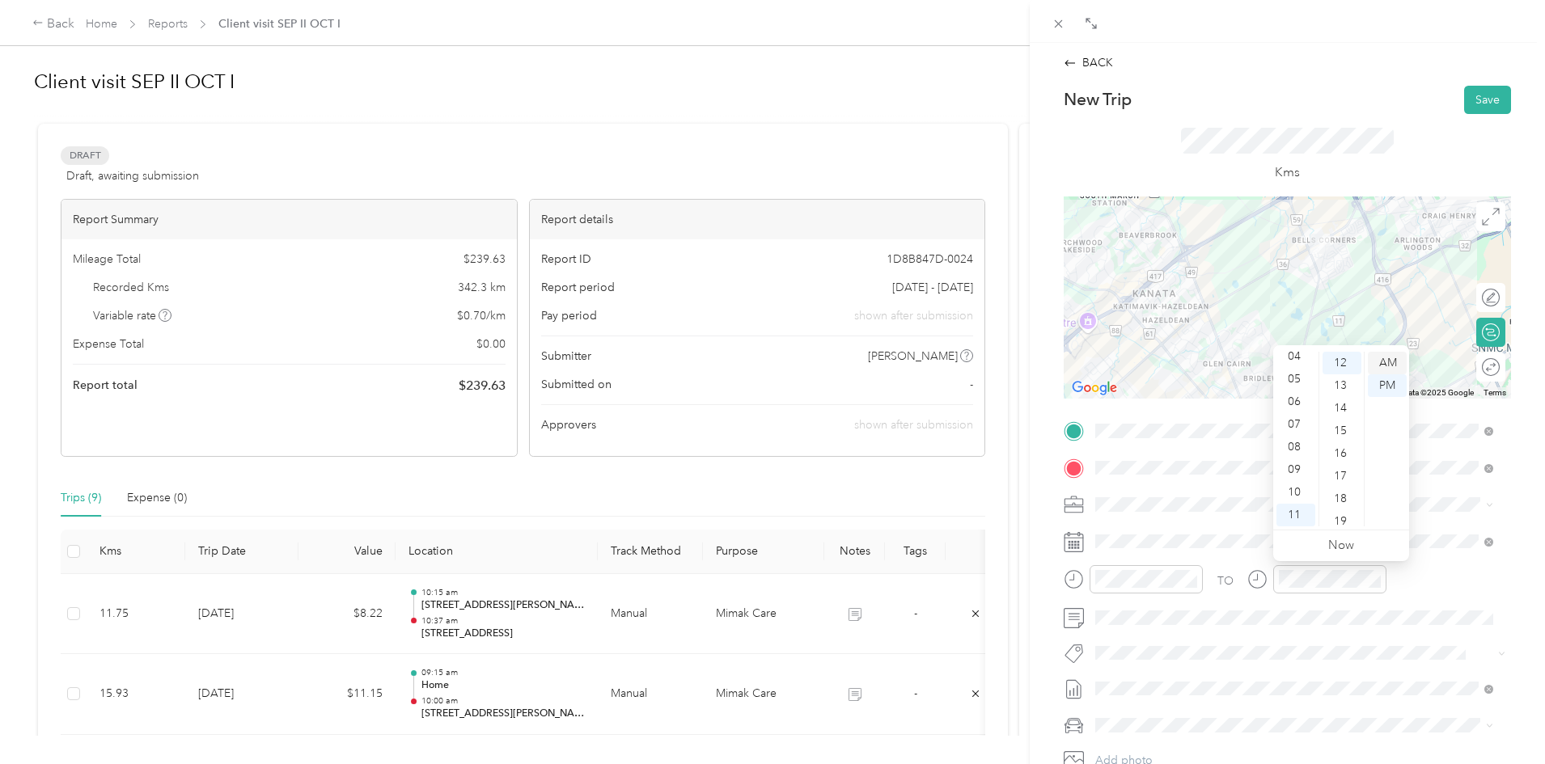
click at [1383, 353] on div "AM" at bounding box center [1387, 363] width 39 height 23
click at [1173, 628] on span at bounding box center [1299, 618] width 421 height 26
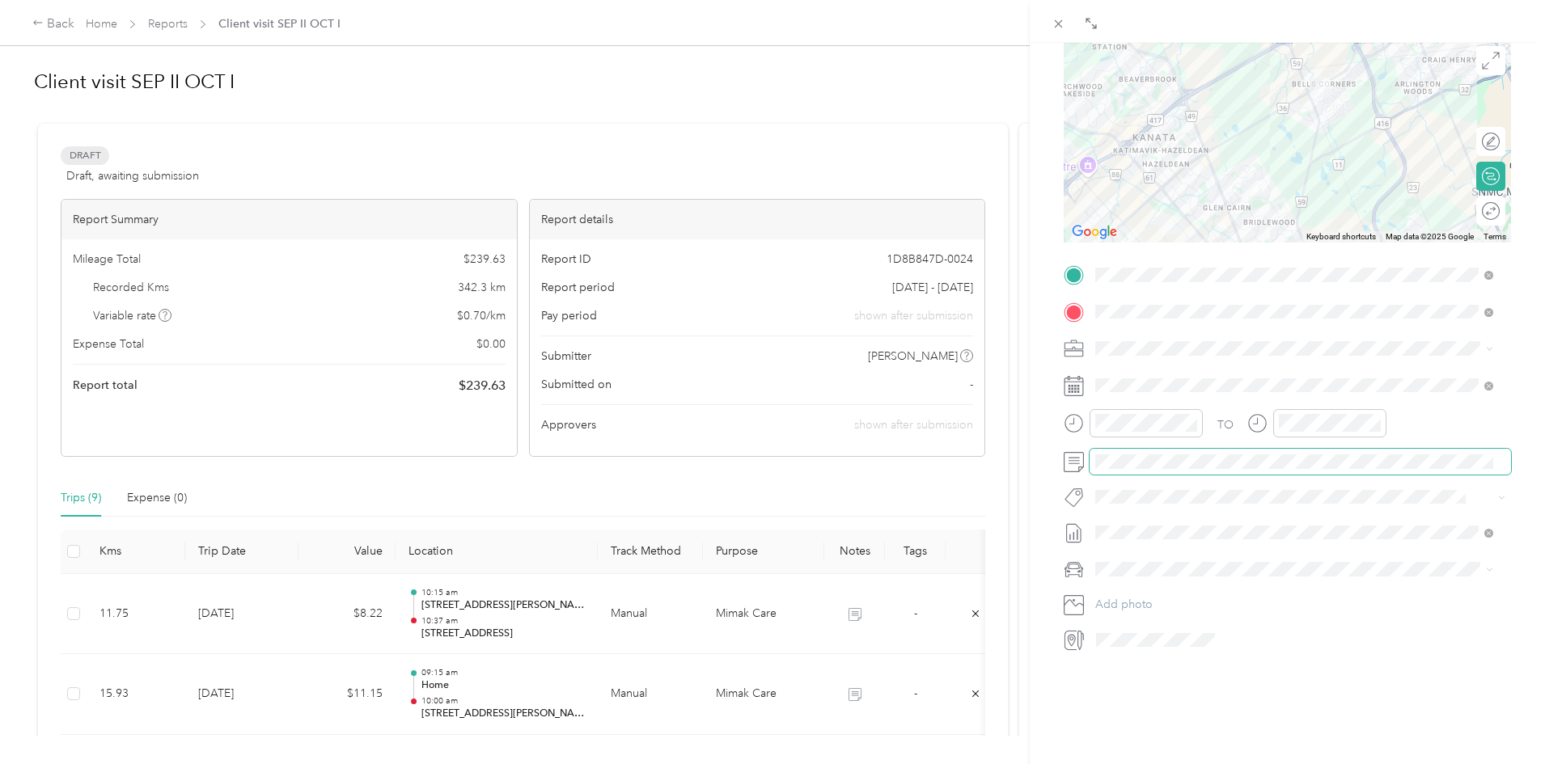
scroll to position [172, 0]
click at [1152, 582] on div "Honda CRV" at bounding box center [1294, 581] width 387 height 17
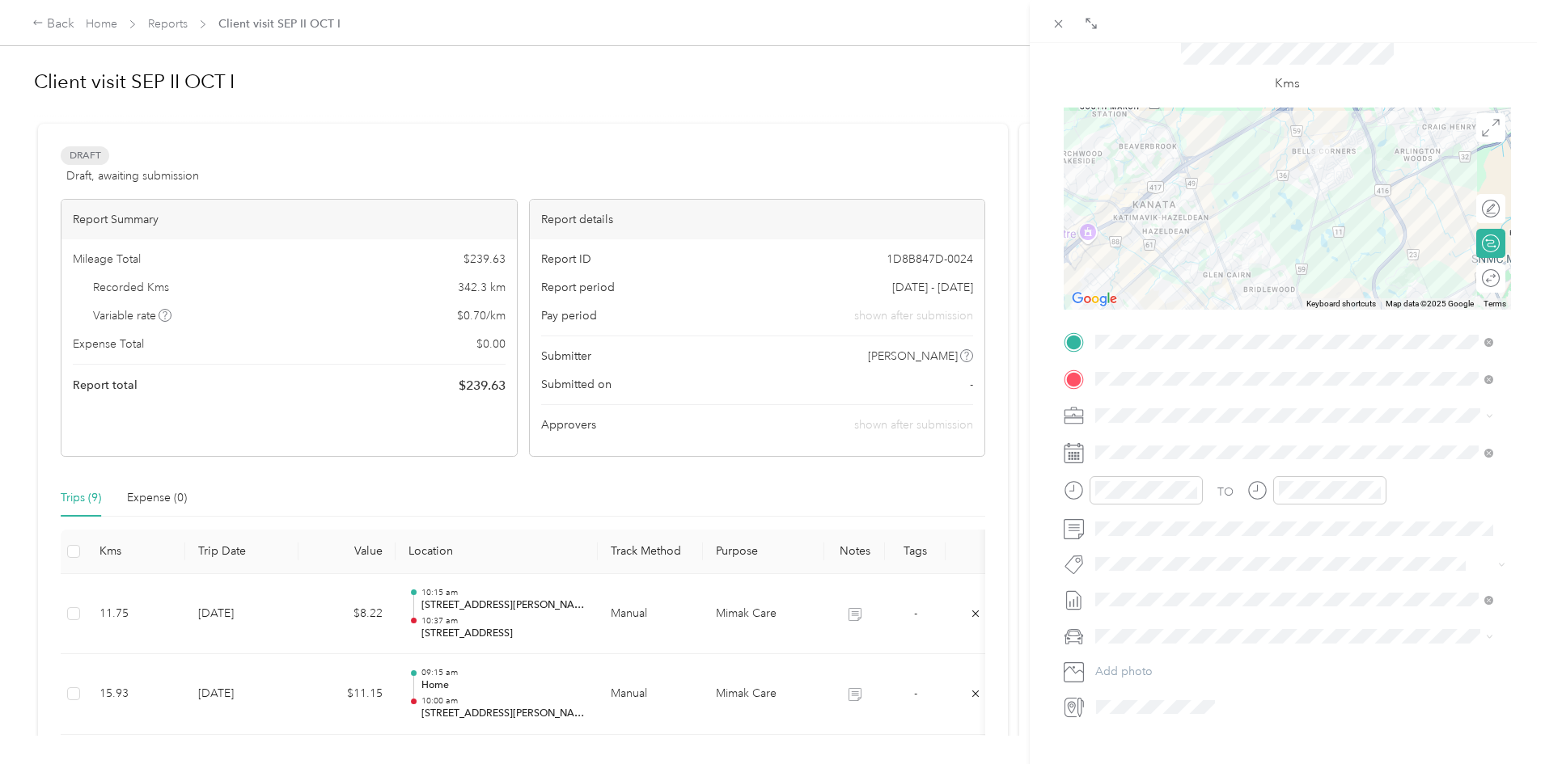
scroll to position [11, 0]
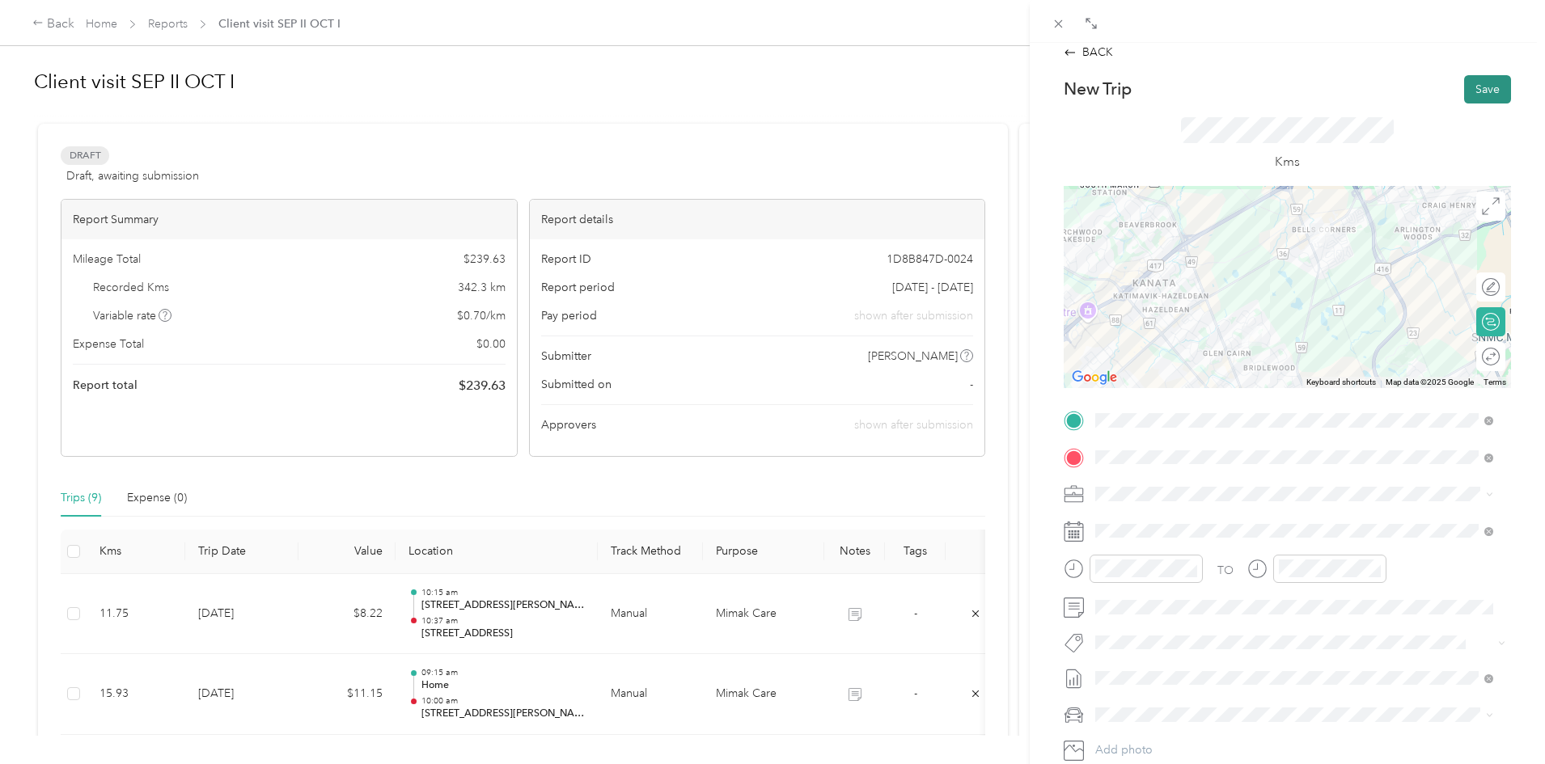
click at [1481, 91] on button "Save" at bounding box center [1487, 89] width 47 height 28
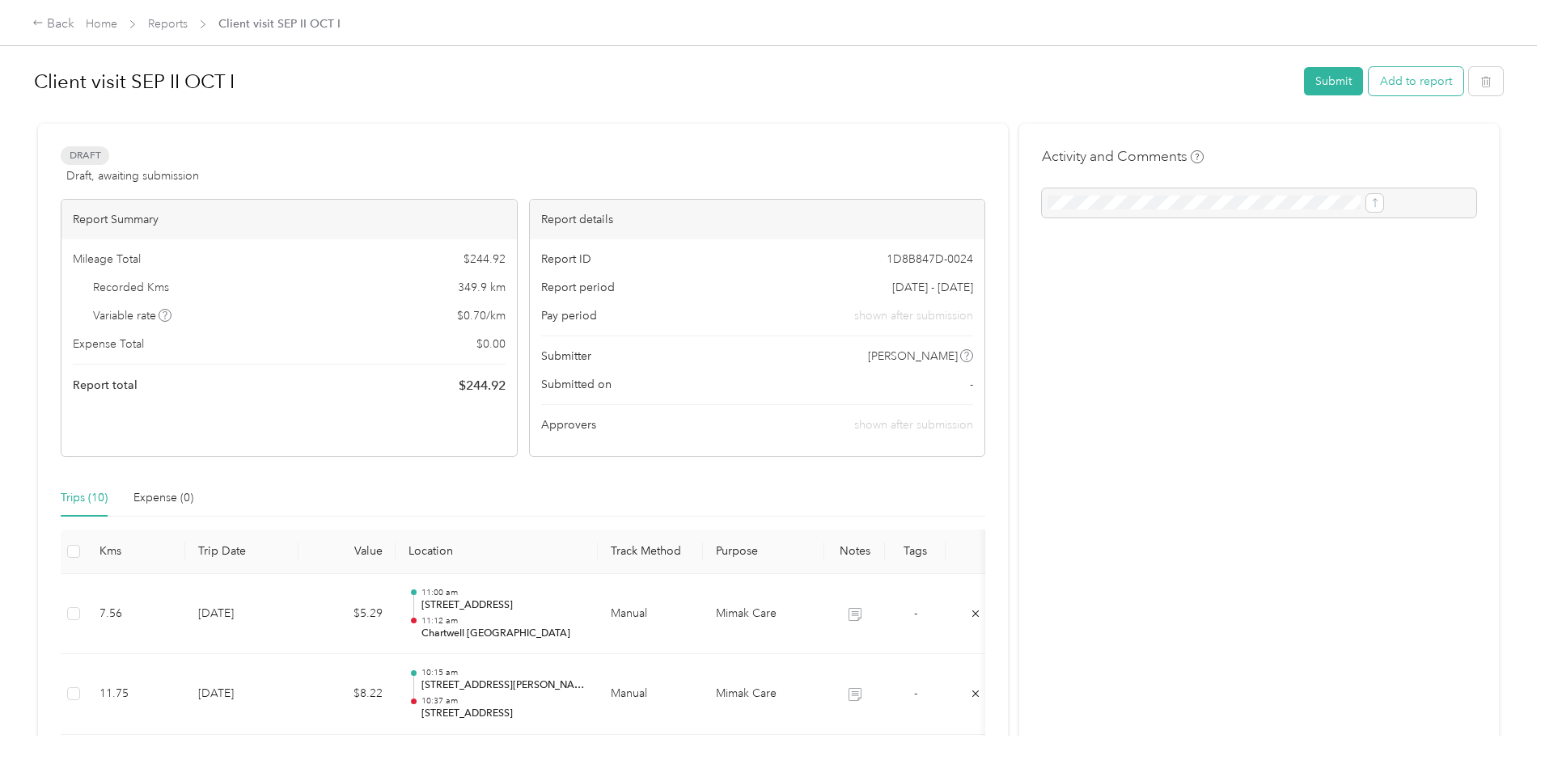
click at [1368, 73] on button "Add to report" at bounding box center [1415, 81] width 95 height 28
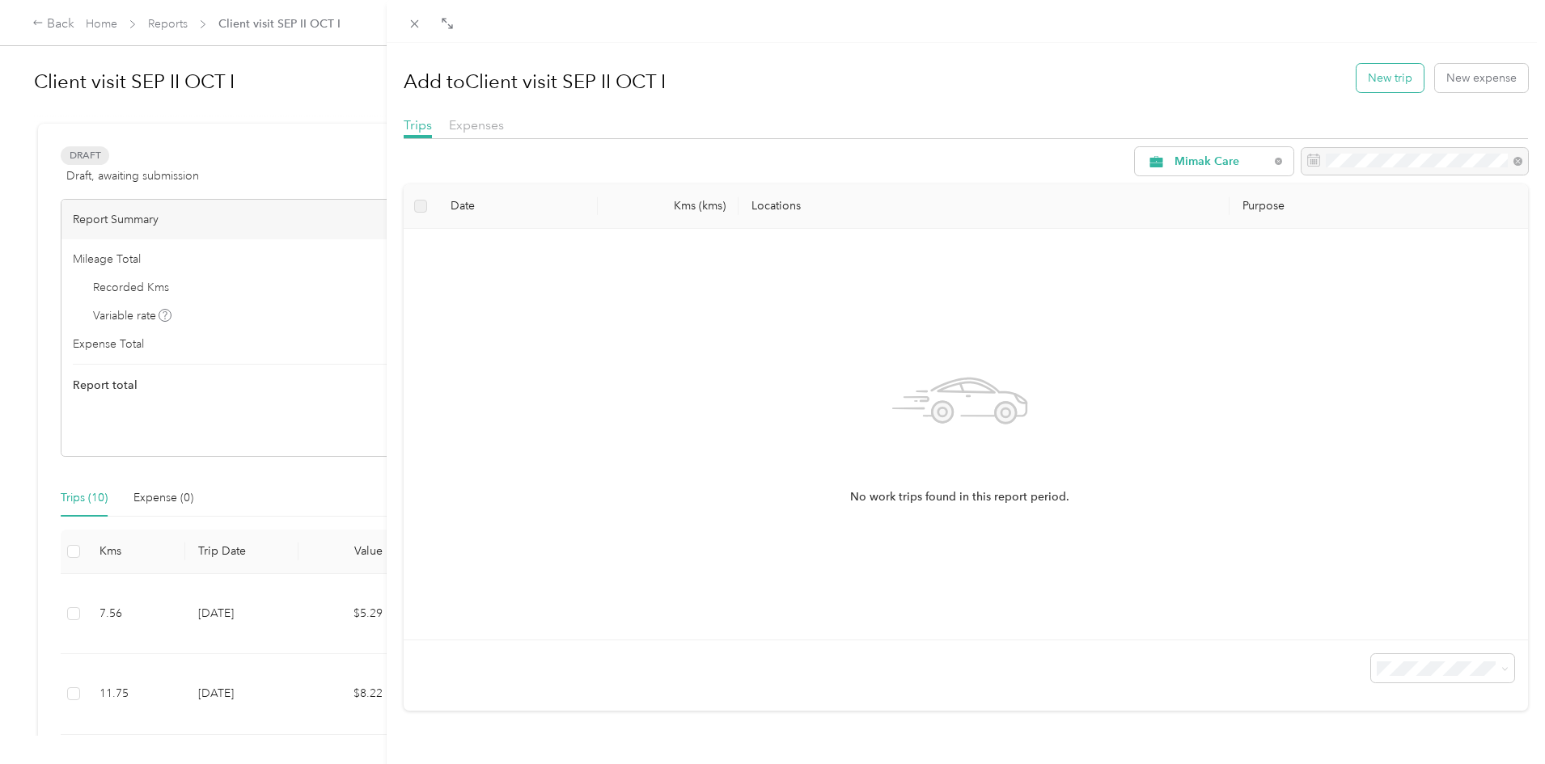
click at [1389, 81] on button "New trip" at bounding box center [1389, 78] width 67 height 28
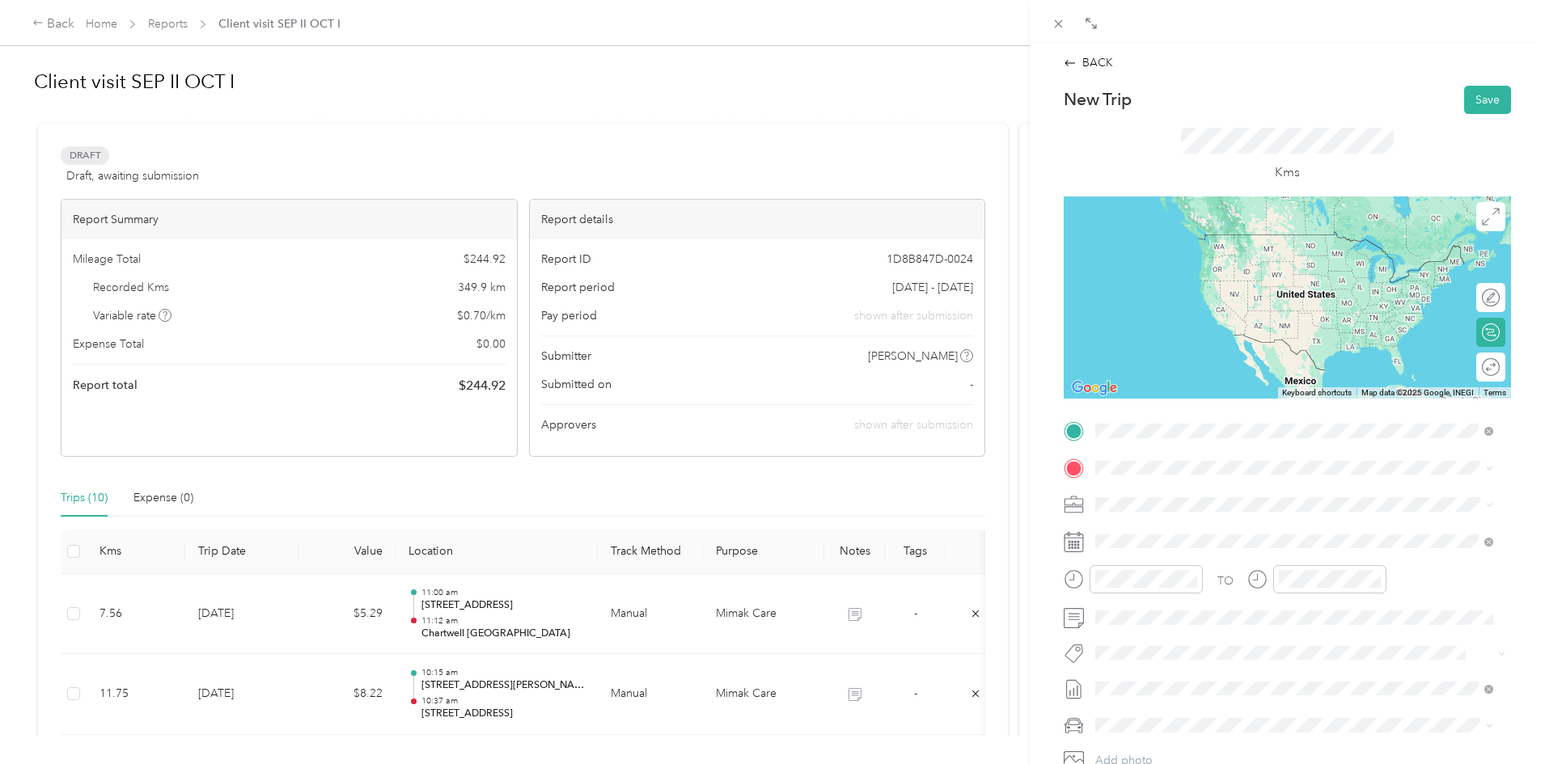
click at [1186, 502] on div "Chartwell Stillwater Creek [STREET_ADDRESS][PERSON_NAME]" at bounding box center [1237, 505] width 222 height 34
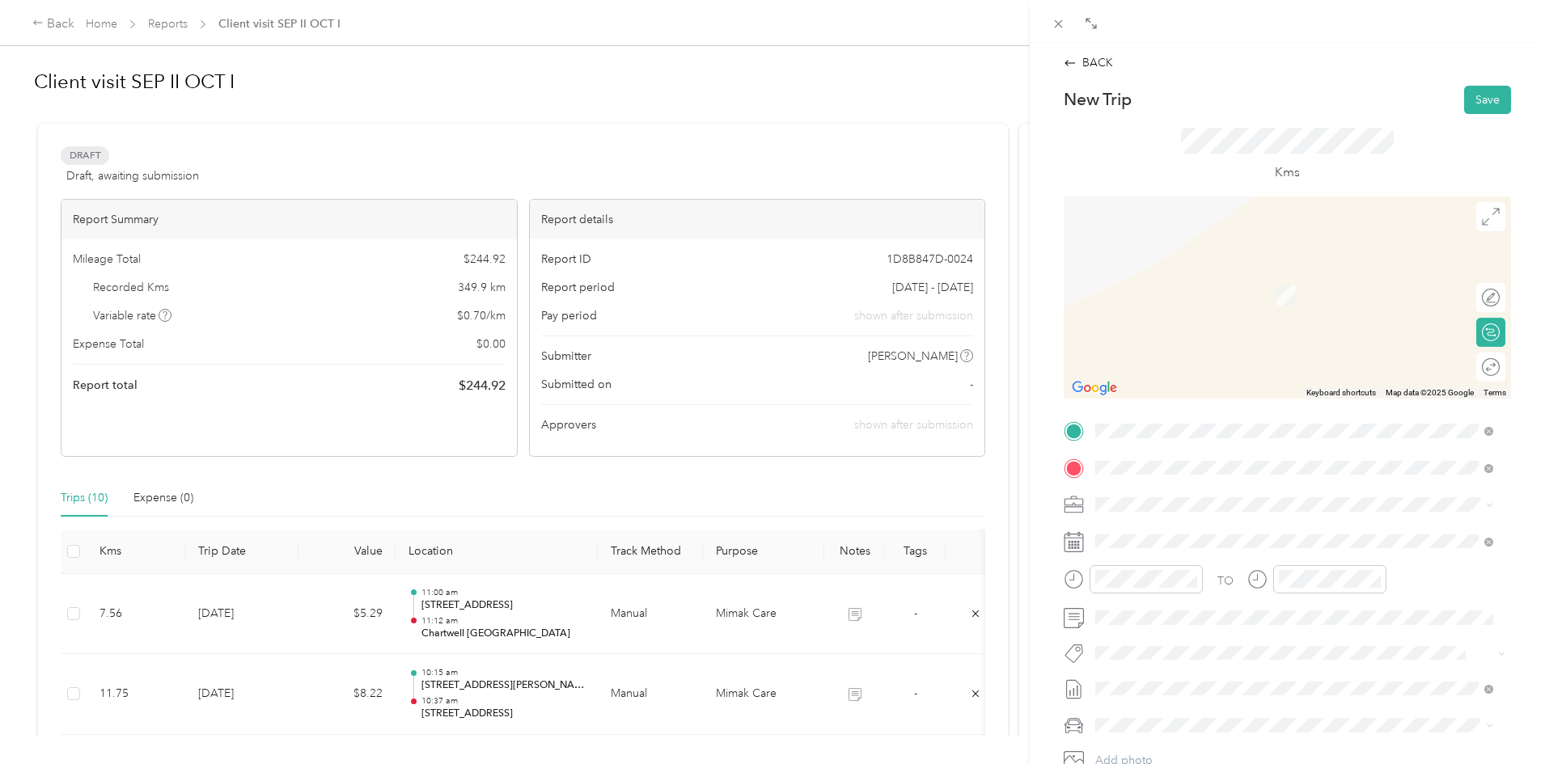
click at [1192, 535] on div "[GEOGRAPHIC_DATA][PERSON_NAME] [STREET_ADDRESS][PERSON_NAME]" at bounding box center [1234, 542] width 216 height 34
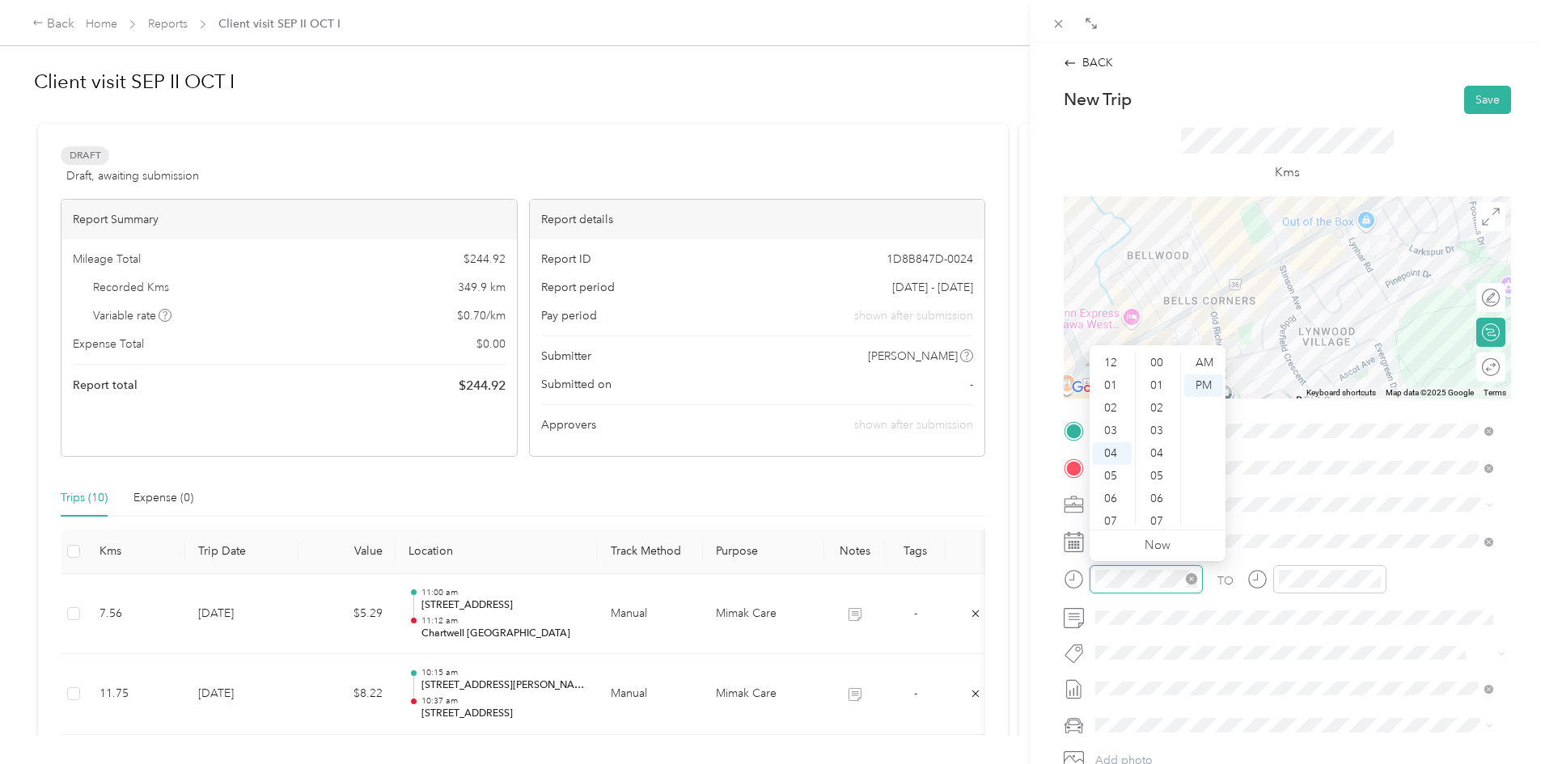
scroll to position [928, 0]
click at [1112, 517] on div "11" at bounding box center [1112, 521] width 39 height 23
click at [1157, 400] on div "25" at bounding box center [1158, 405] width 39 height 23
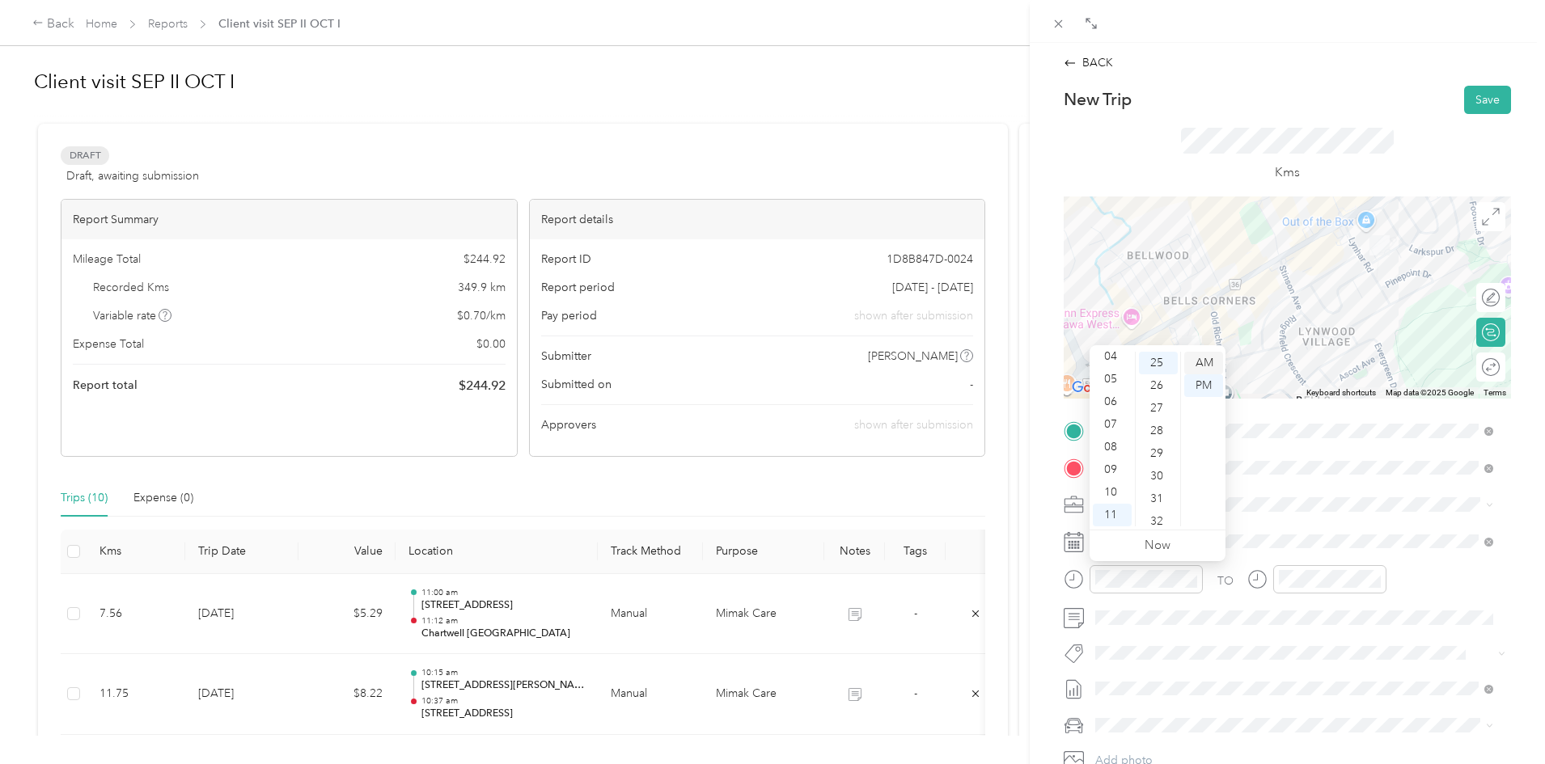
click at [1204, 363] on div "AM" at bounding box center [1203, 363] width 39 height 23
click at [1295, 517] on div "11" at bounding box center [1295, 521] width 39 height 23
click at [1340, 395] on div "35" at bounding box center [1341, 389] width 39 height 23
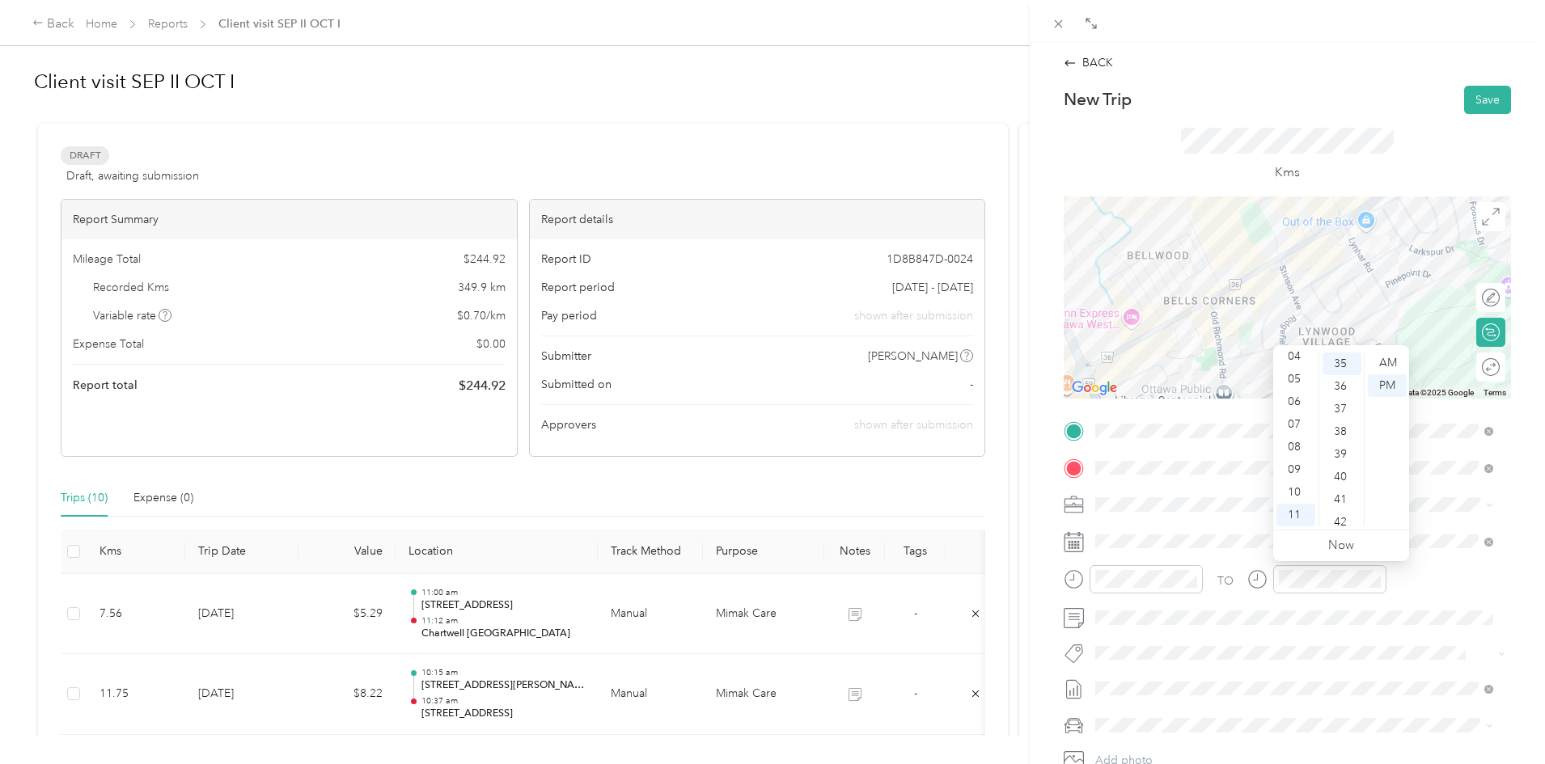
scroll to position [793, 0]
click at [1381, 359] on div "AM" at bounding box center [1387, 363] width 39 height 23
click at [1149, 696] on span "Honda CRV" at bounding box center [1131, 697] width 60 height 14
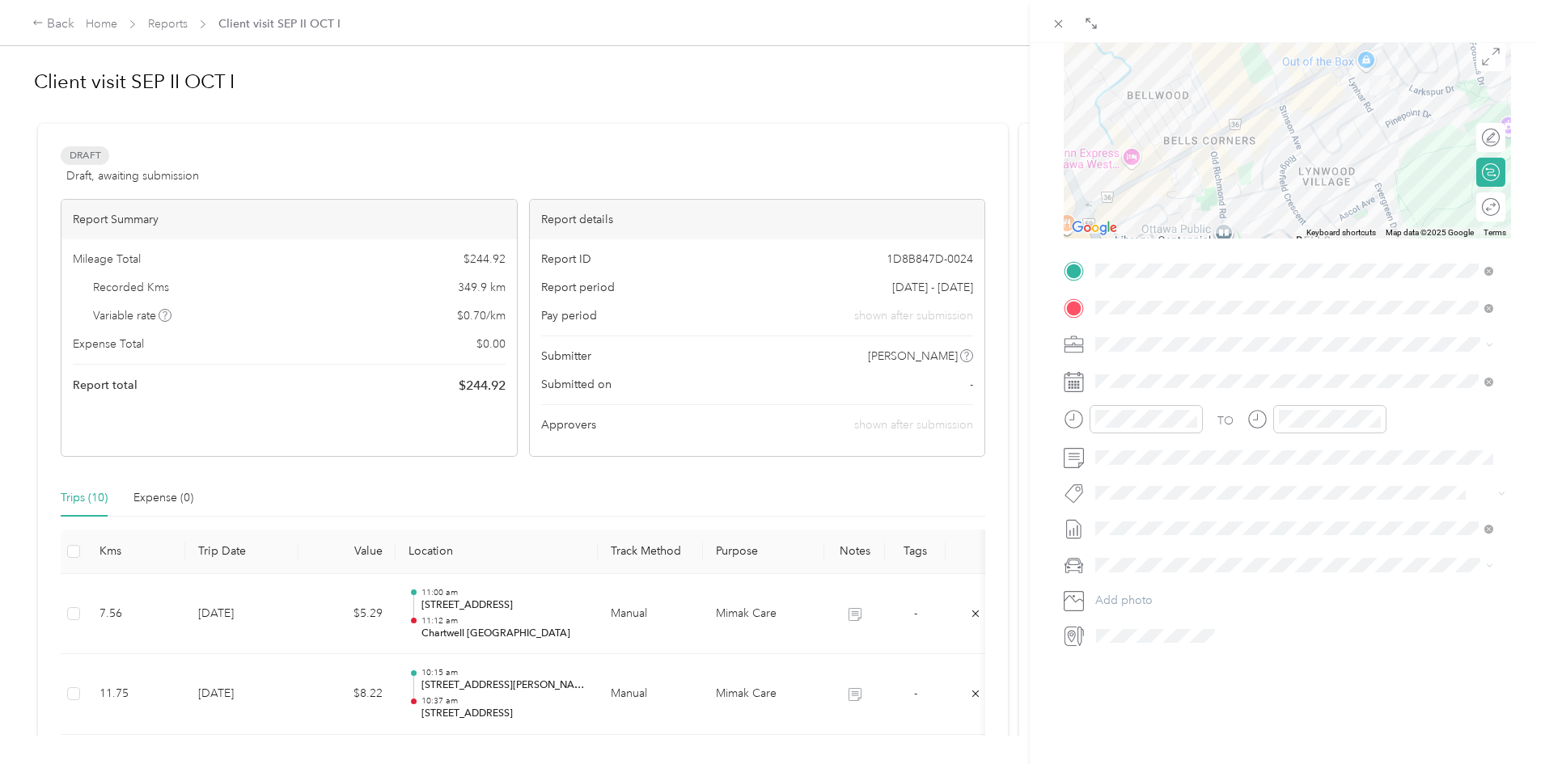
scroll to position [0, 0]
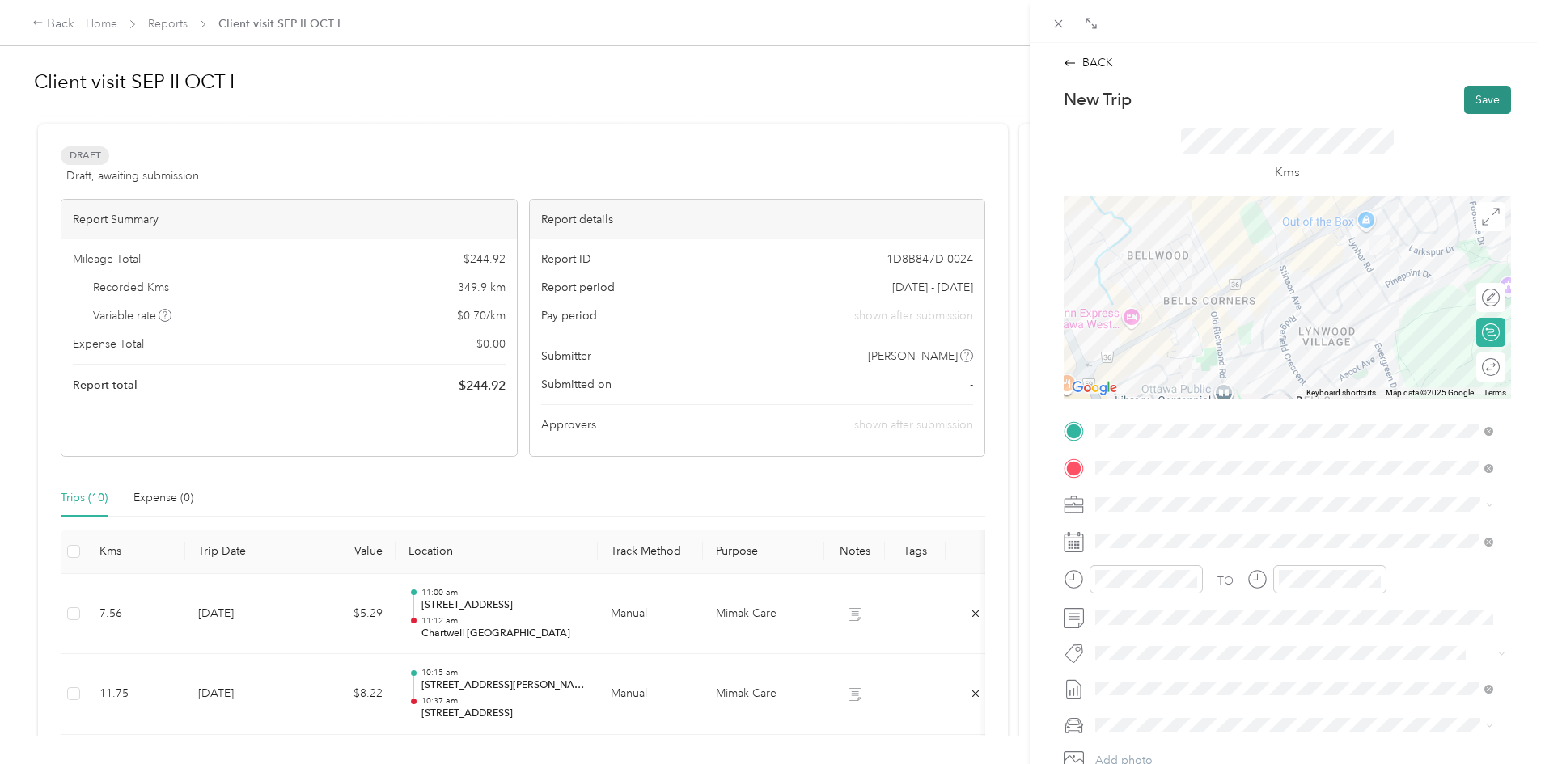
click at [1470, 95] on button "Save" at bounding box center [1487, 100] width 47 height 28
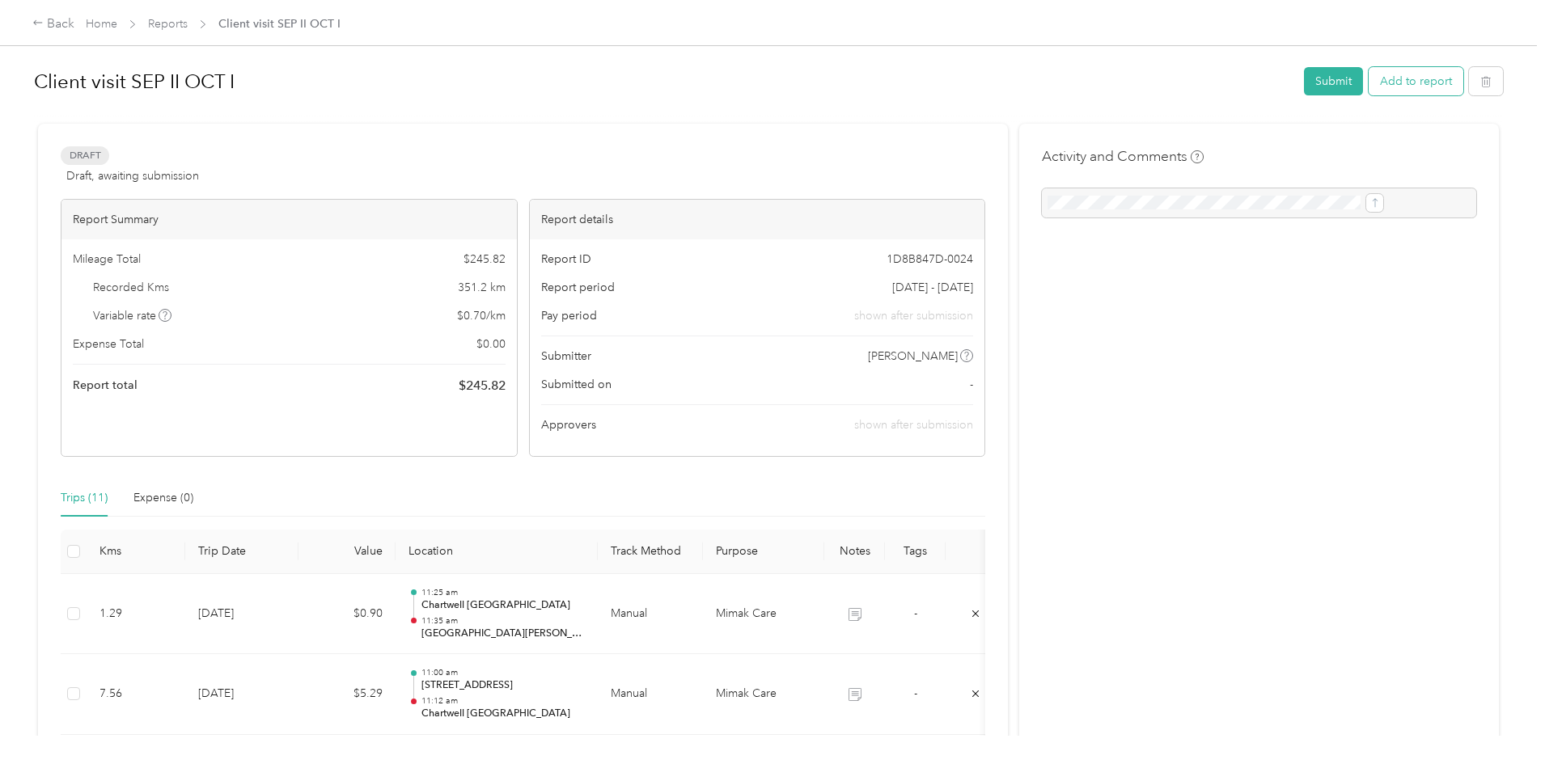
click at [1368, 81] on button "Add to report" at bounding box center [1415, 81] width 95 height 28
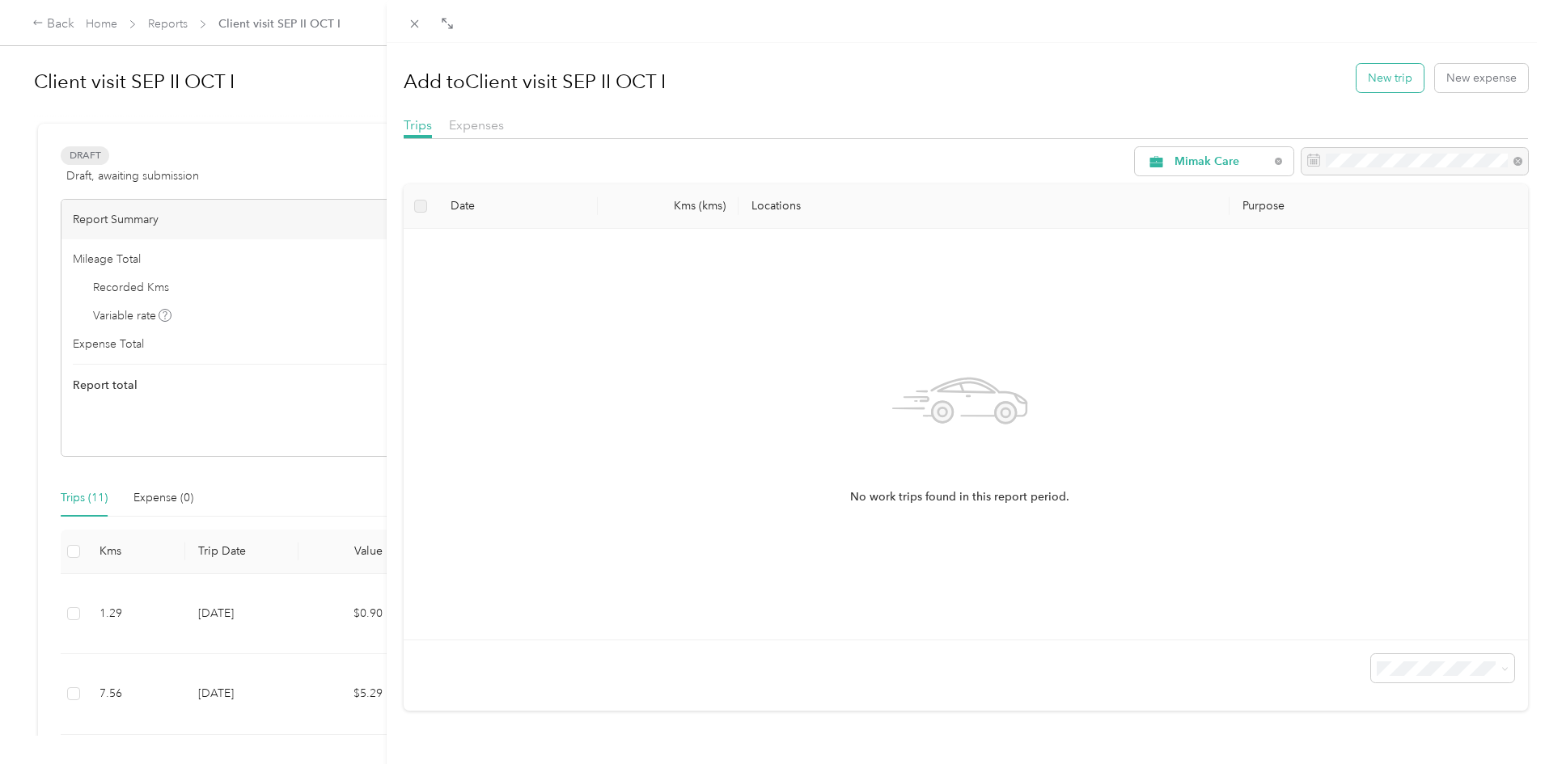
click at [1366, 85] on button "New trip" at bounding box center [1389, 78] width 67 height 28
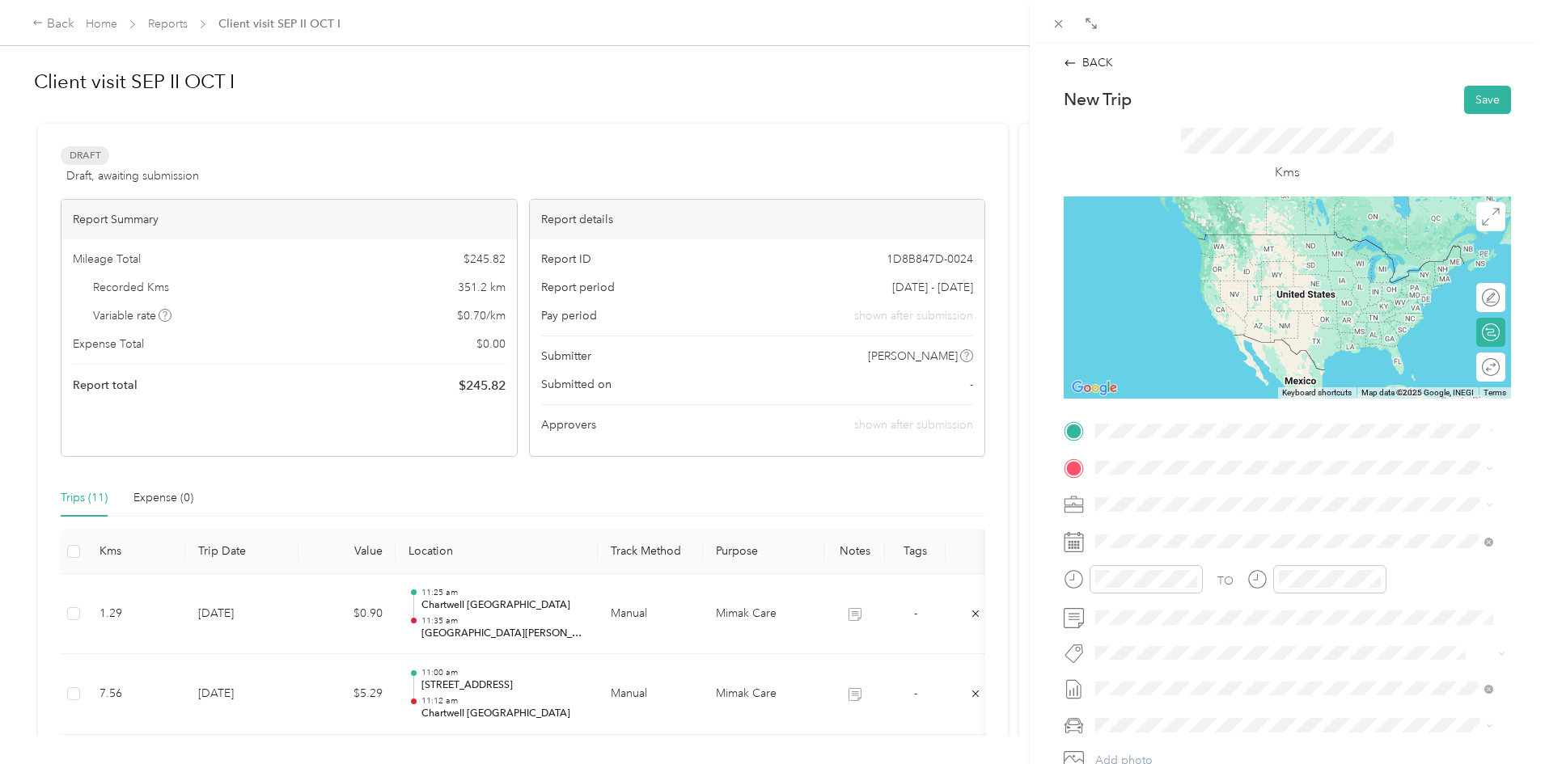
click at [1180, 495] on div "[GEOGRAPHIC_DATA][PERSON_NAME] [STREET_ADDRESS][PERSON_NAME]" at bounding box center [1234, 505] width 216 height 34
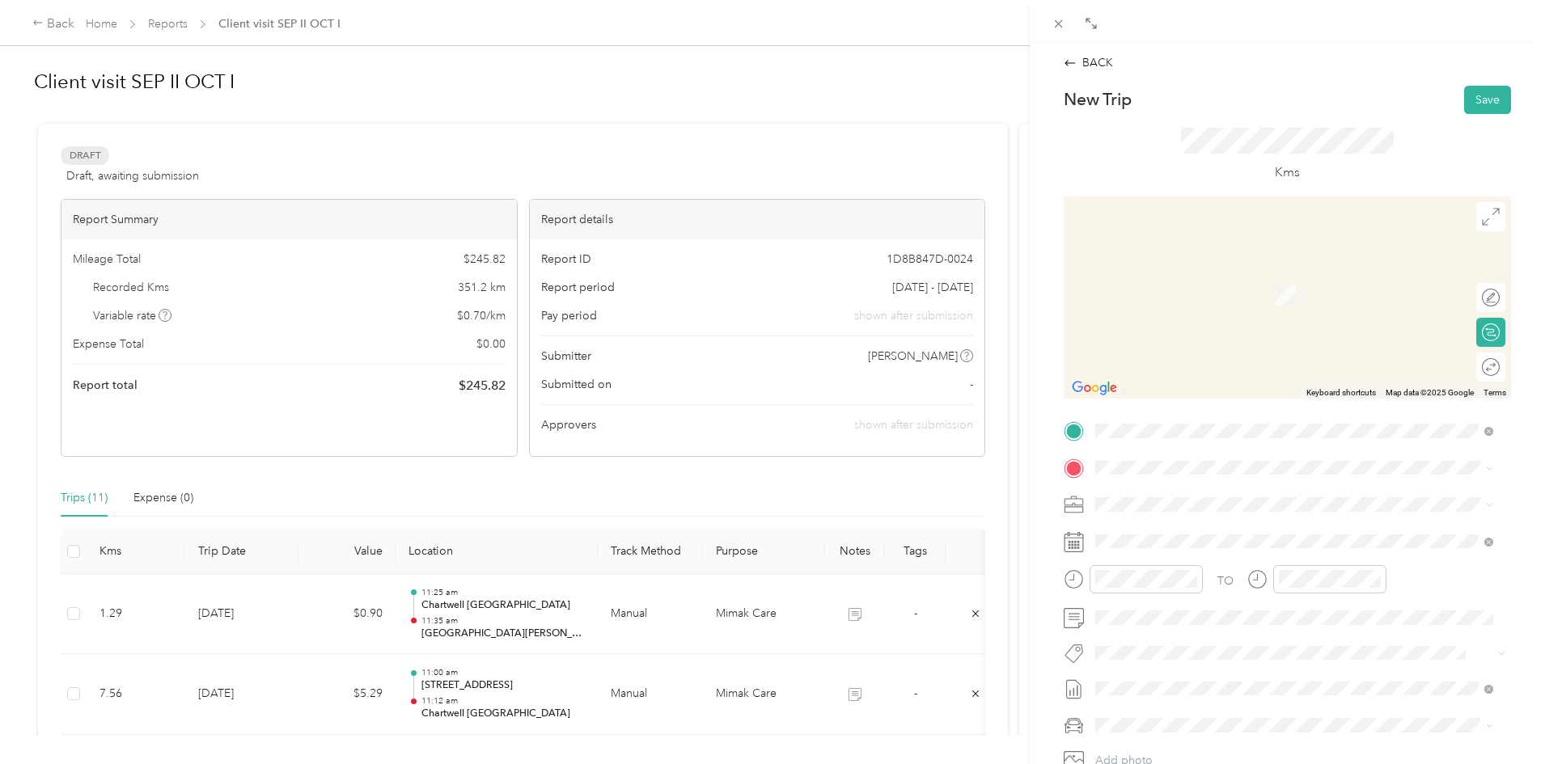
click at [1148, 524] on span "[STREET_ADDRESS]" at bounding box center [1177, 519] width 103 height 15
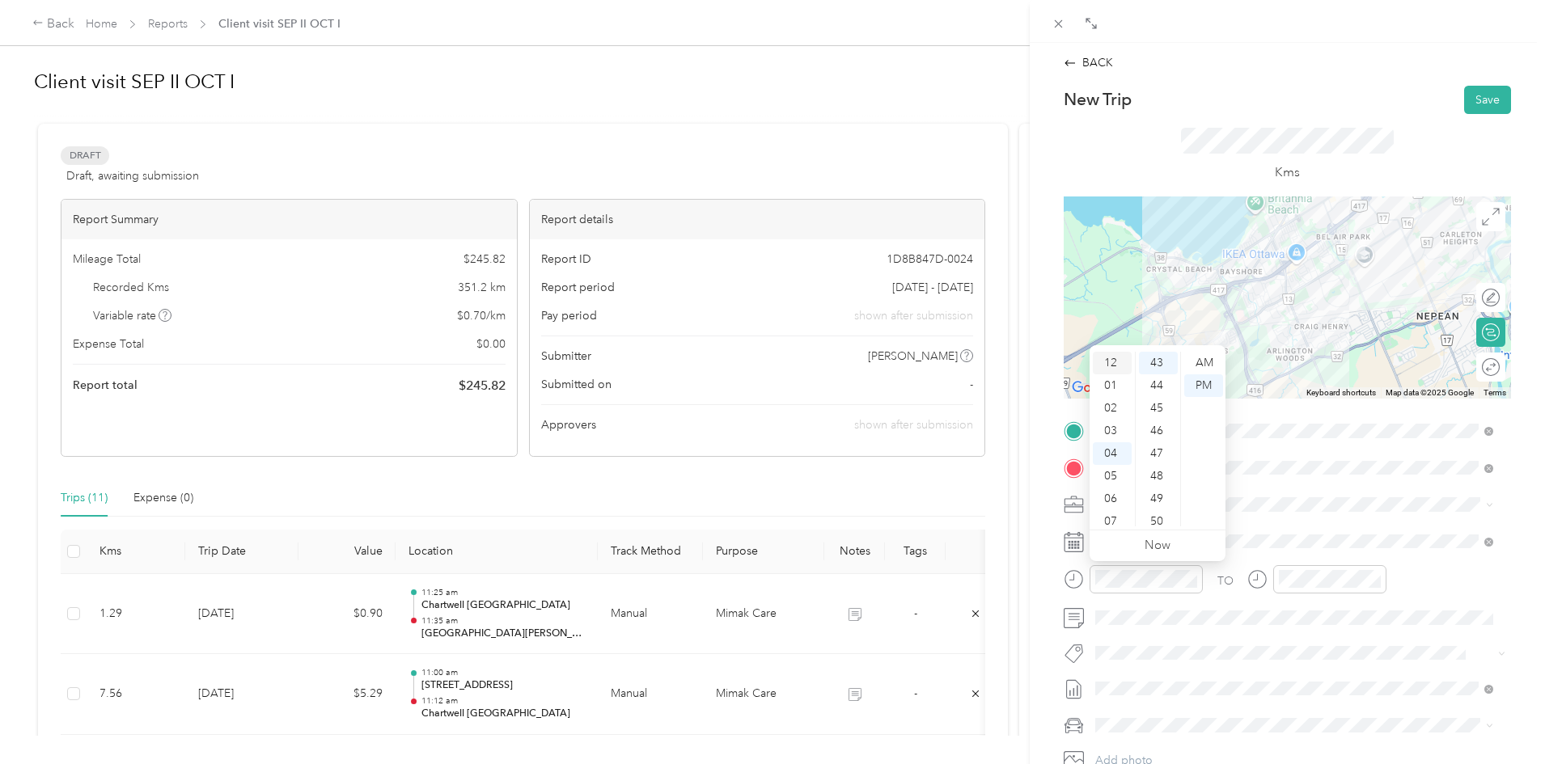
click at [1109, 361] on div "12" at bounding box center [1112, 363] width 39 height 23
click at [1161, 507] on div "10" at bounding box center [1158, 505] width 39 height 23
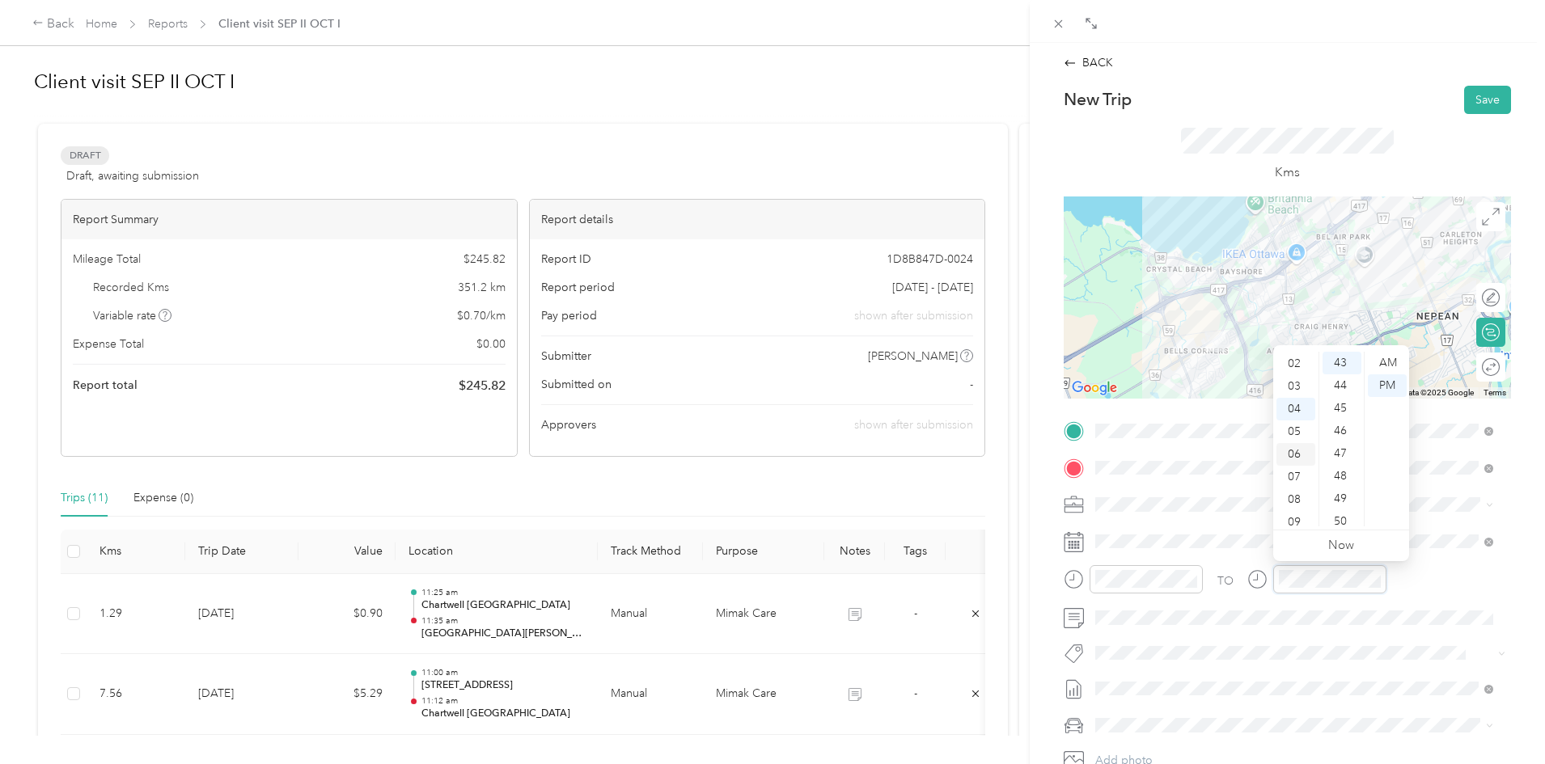
scroll to position [0, 0]
click at [1292, 354] on div "12" at bounding box center [1295, 363] width 39 height 23
click at [1341, 441] on div "25" at bounding box center [1341, 440] width 39 height 23
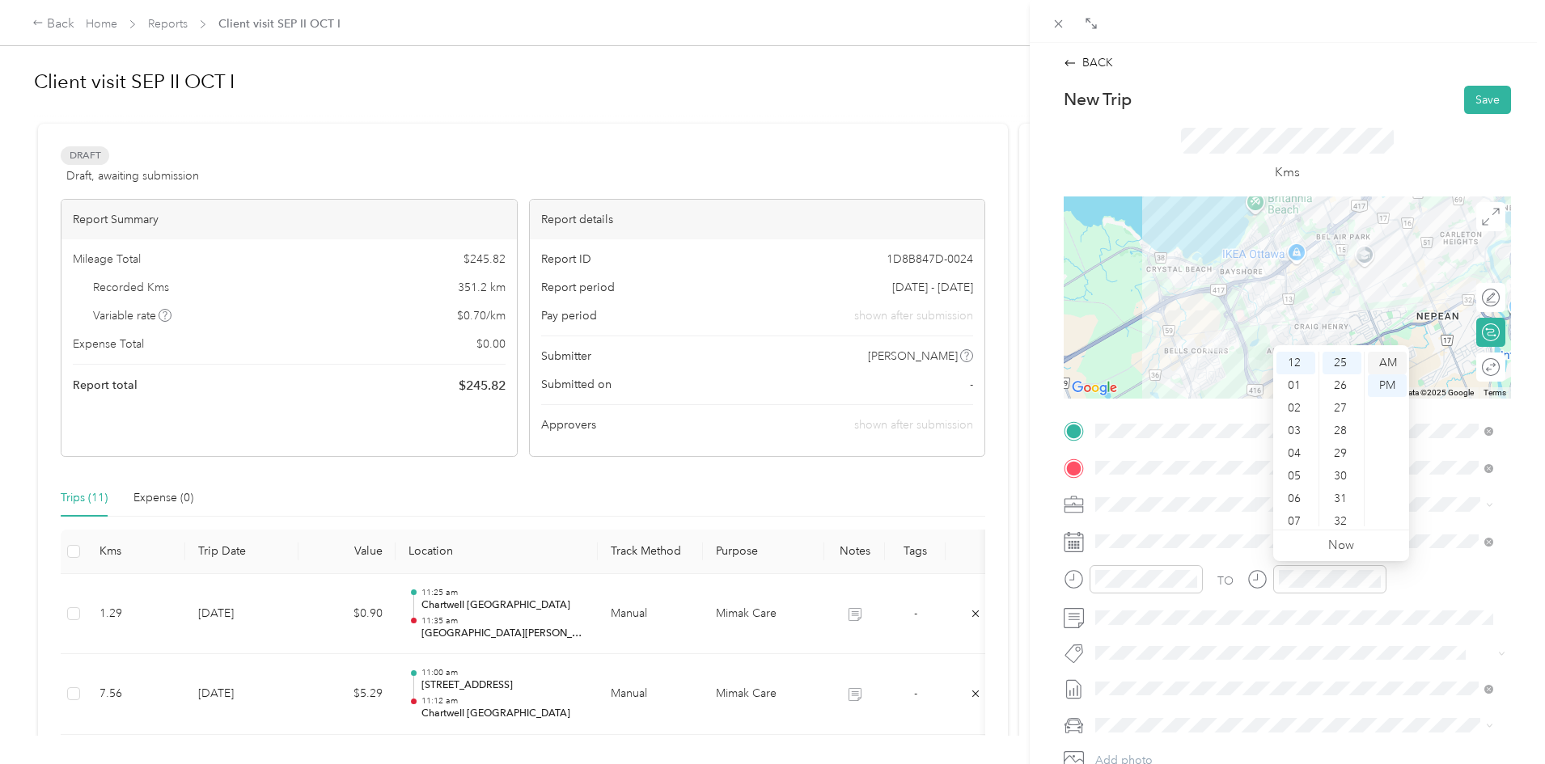
click at [1387, 361] on div "AM" at bounding box center [1387, 363] width 39 height 23
click at [1384, 384] on div "PM" at bounding box center [1387, 385] width 39 height 23
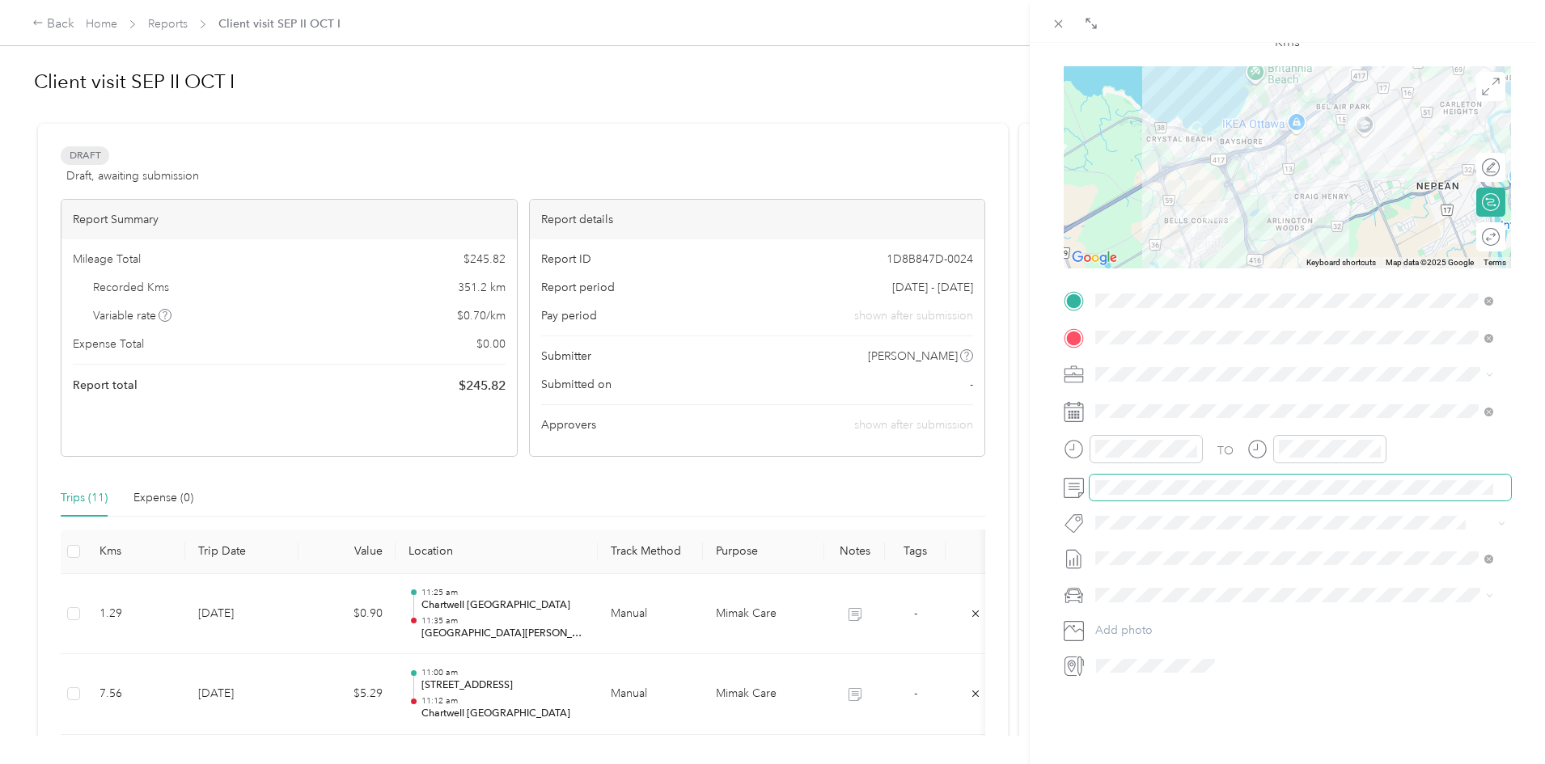
scroll to position [162, 0]
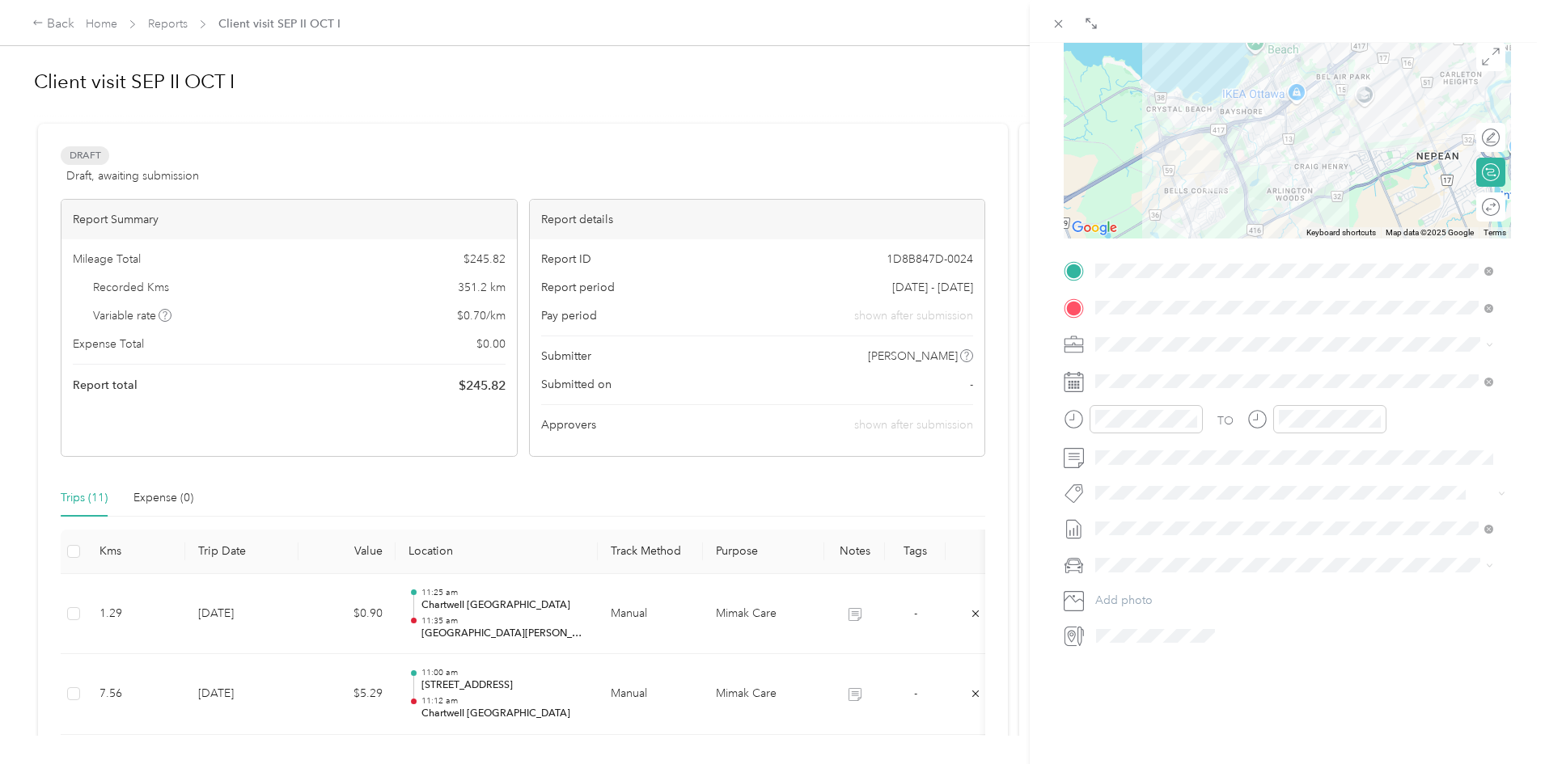
click at [1138, 590] on span "Honda CRV" at bounding box center [1131, 591] width 60 height 14
click at [1525, 599] on div "BACK New Trip Save This trip cannot be edited because it is either under review…" at bounding box center [1287, 425] width 515 height 764
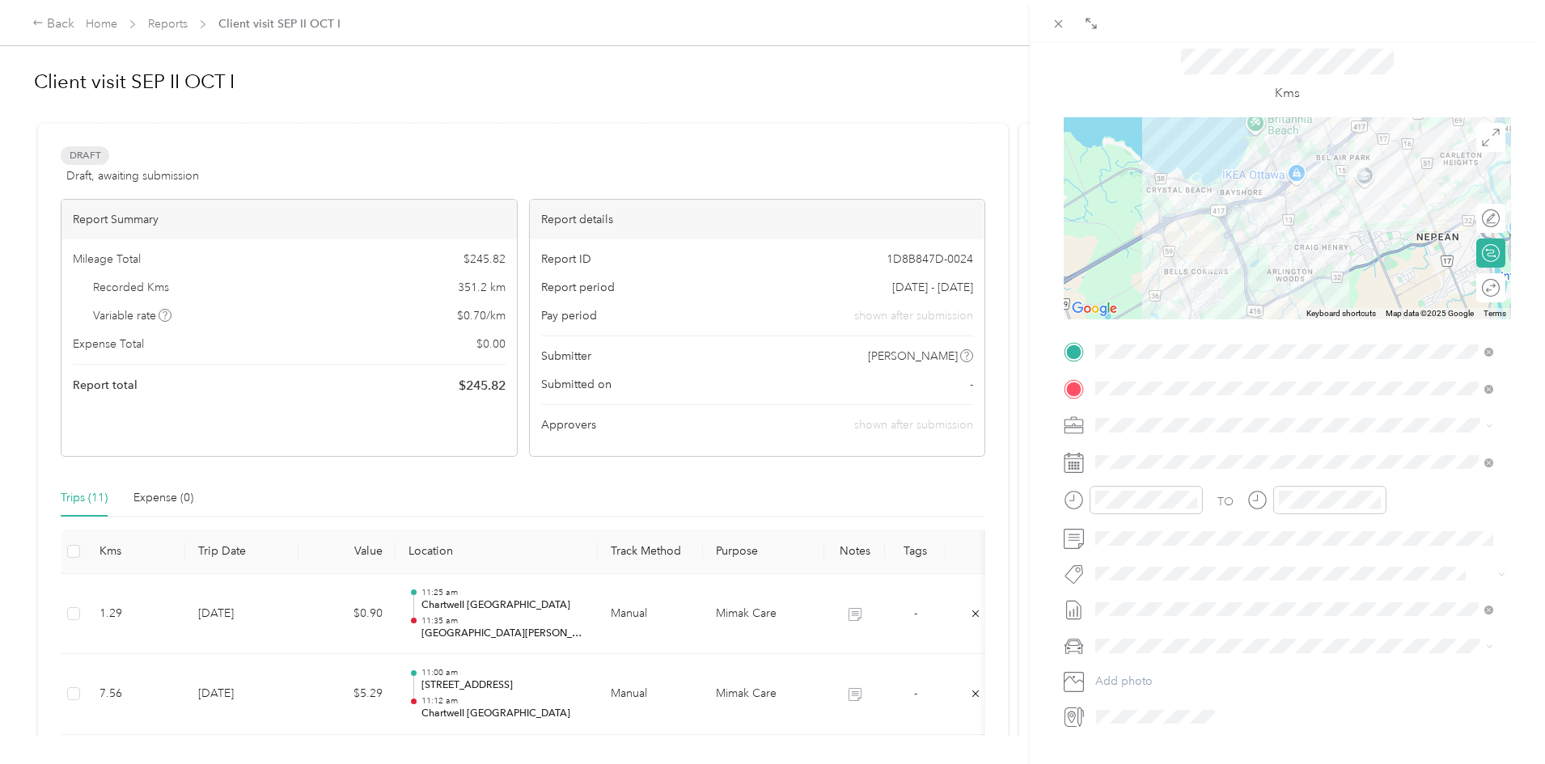
scroll to position [0, 0]
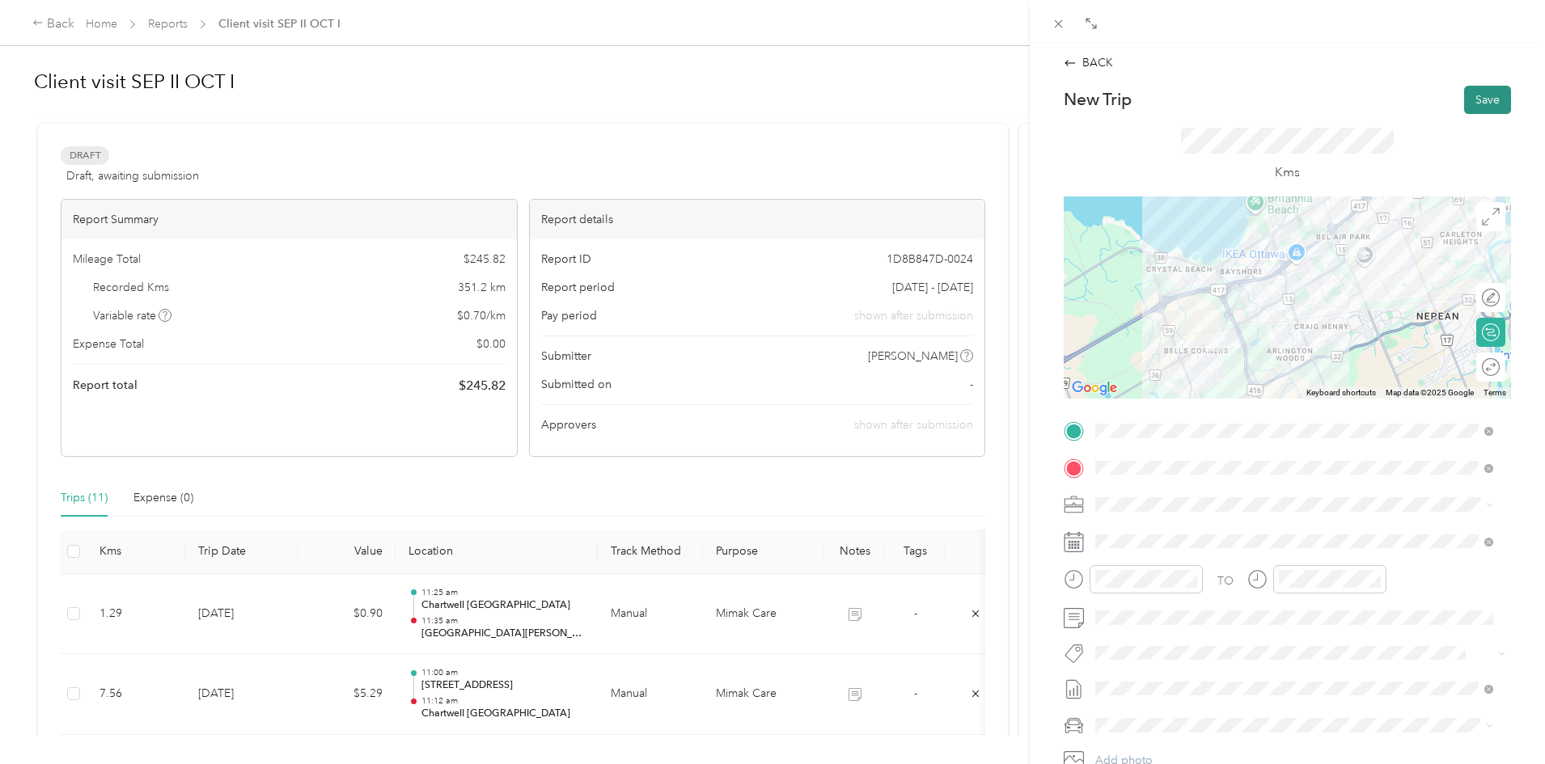
click at [1473, 100] on button "Save" at bounding box center [1487, 100] width 47 height 28
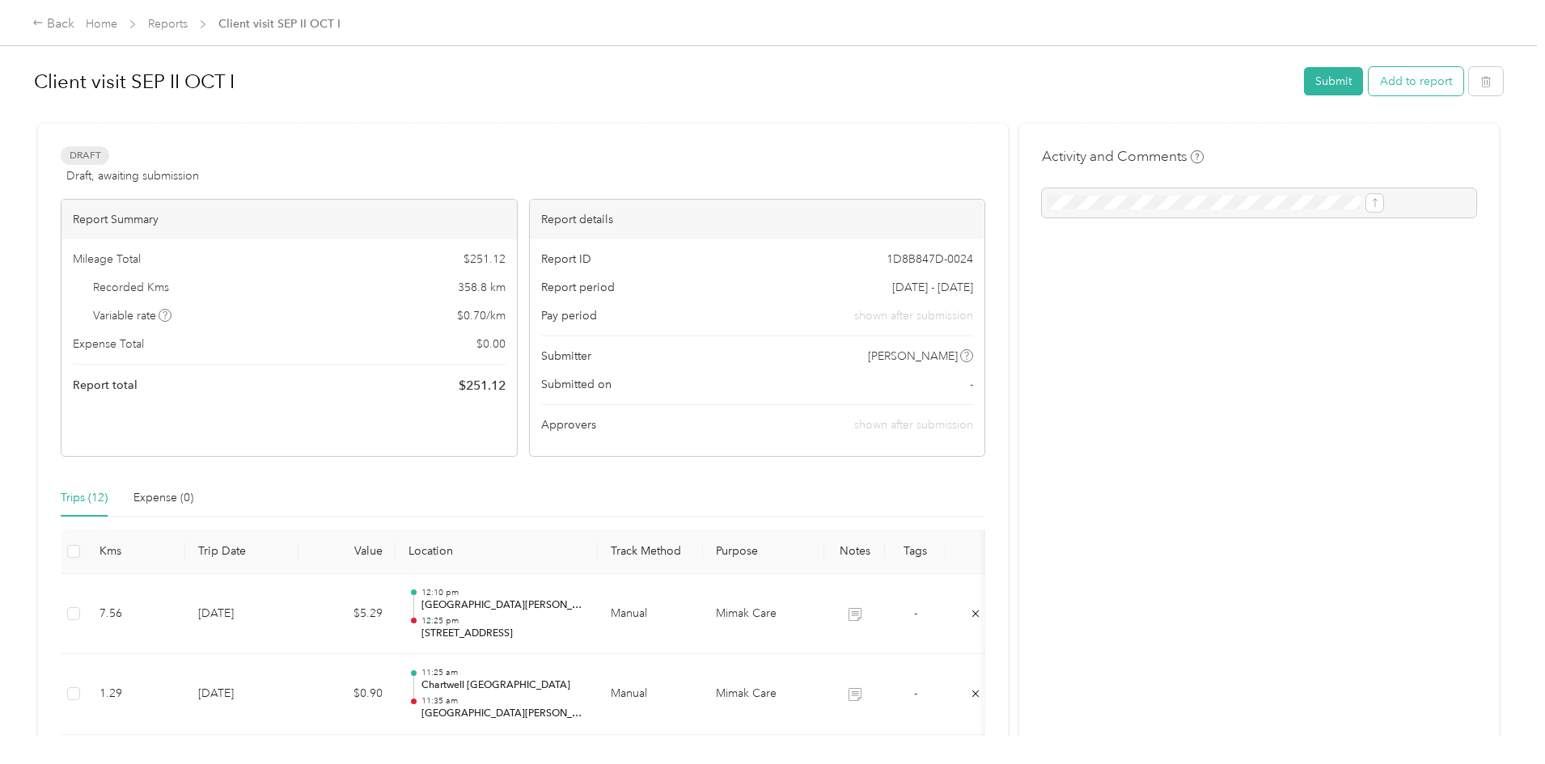
click at [1368, 84] on button "Add to report" at bounding box center [1415, 81] width 95 height 28
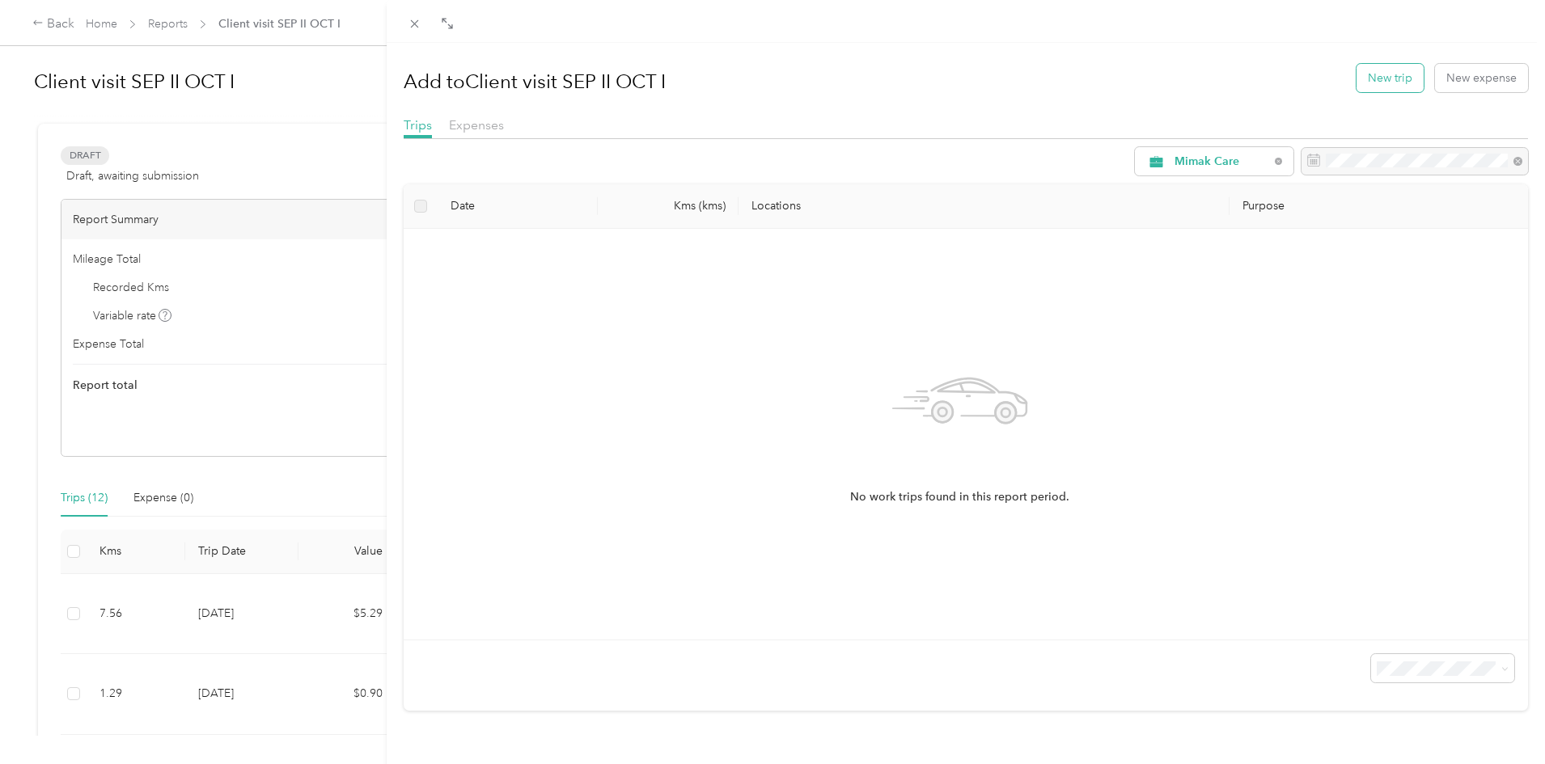
click at [1370, 82] on button "New trip" at bounding box center [1389, 78] width 67 height 28
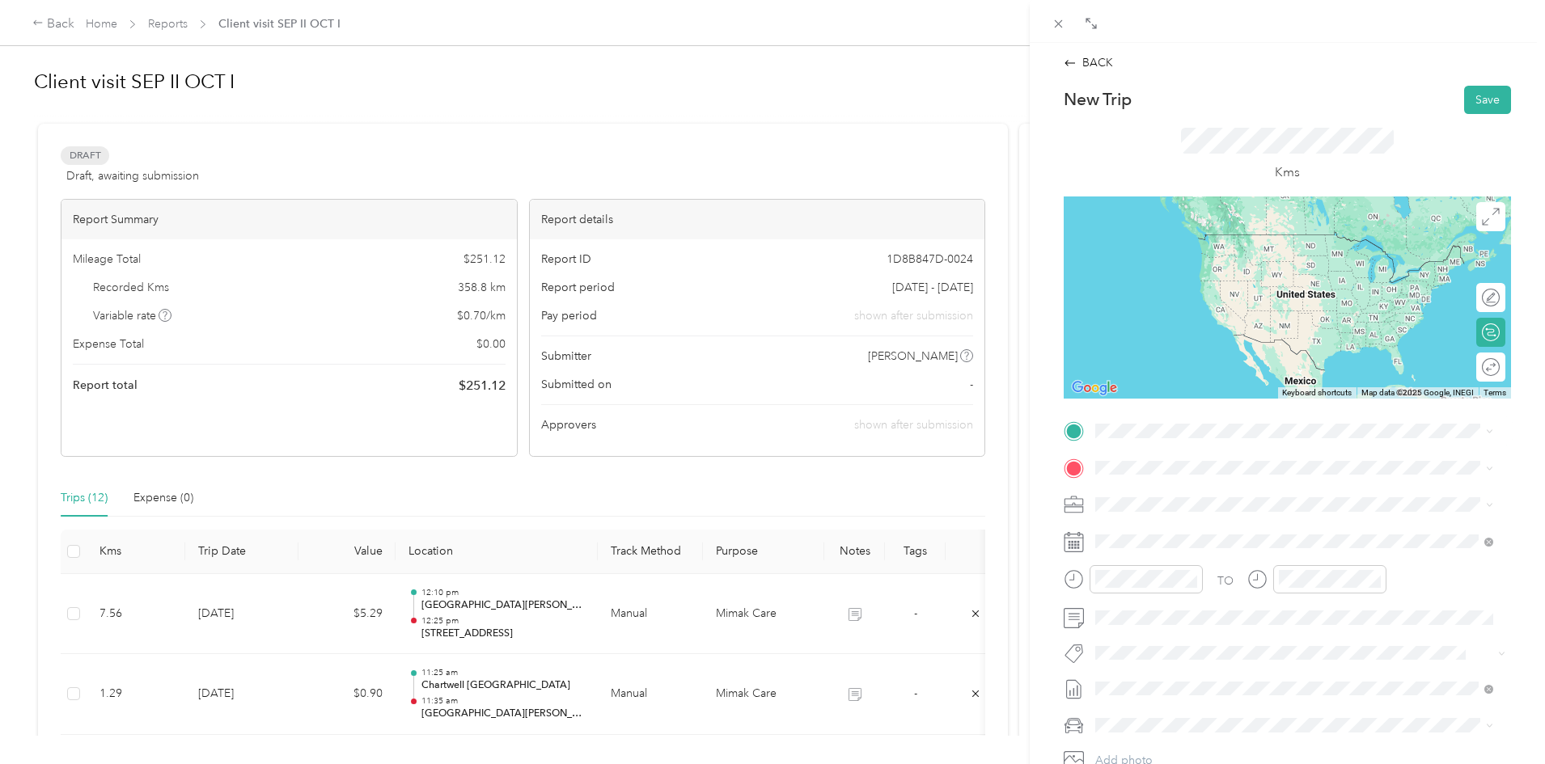
click at [1167, 487] on span "[STREET_ADDRESS]" at bounding box center [1177, 488] width 103 height 15
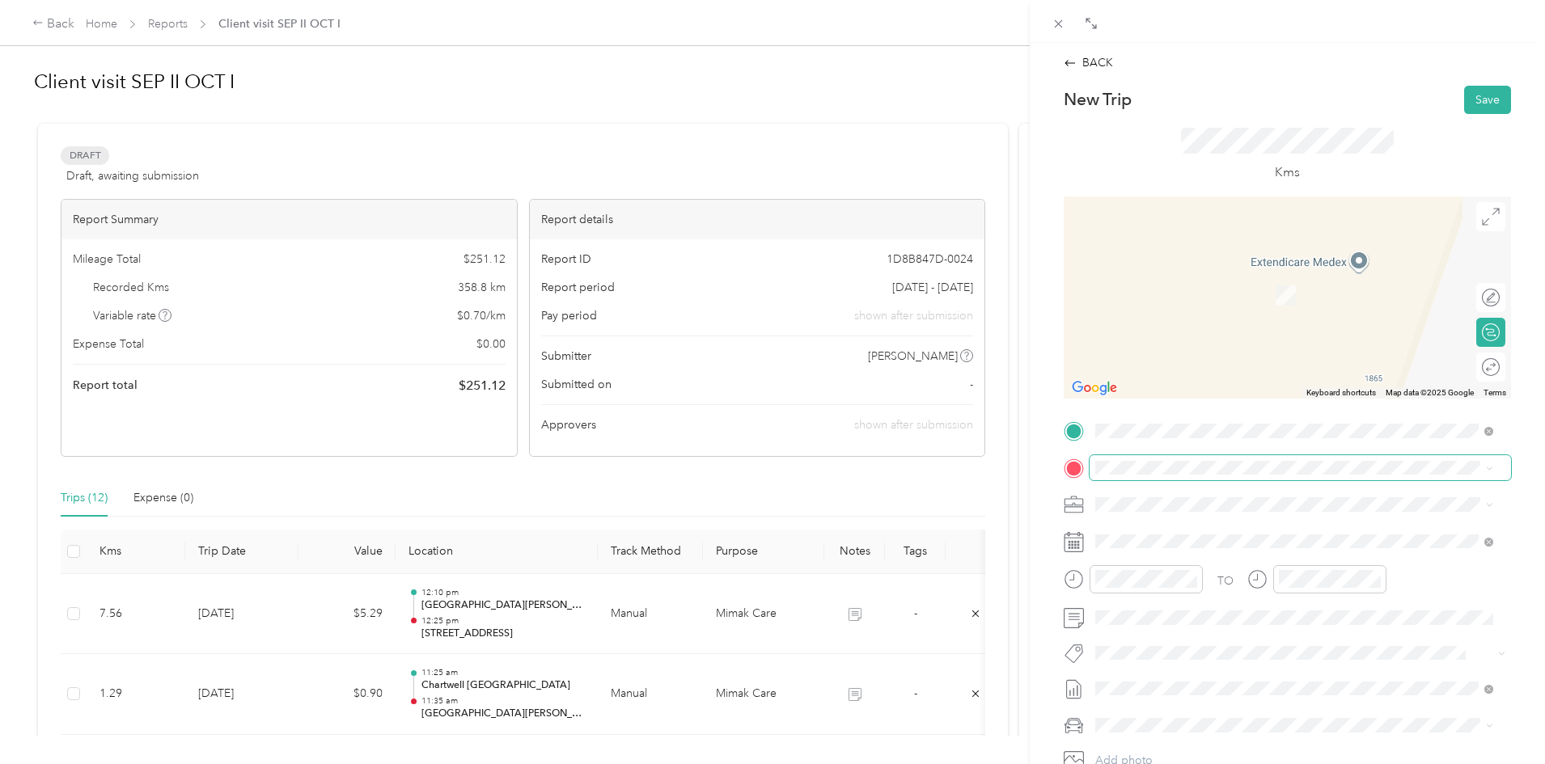
click at [1115, 475] on span at bounding box center [1299, 468] width 421 height 26
click at [1120, 527] on div "[STREET_ADDRESS]" at bounding box center [1294, 526] width 387 height 22
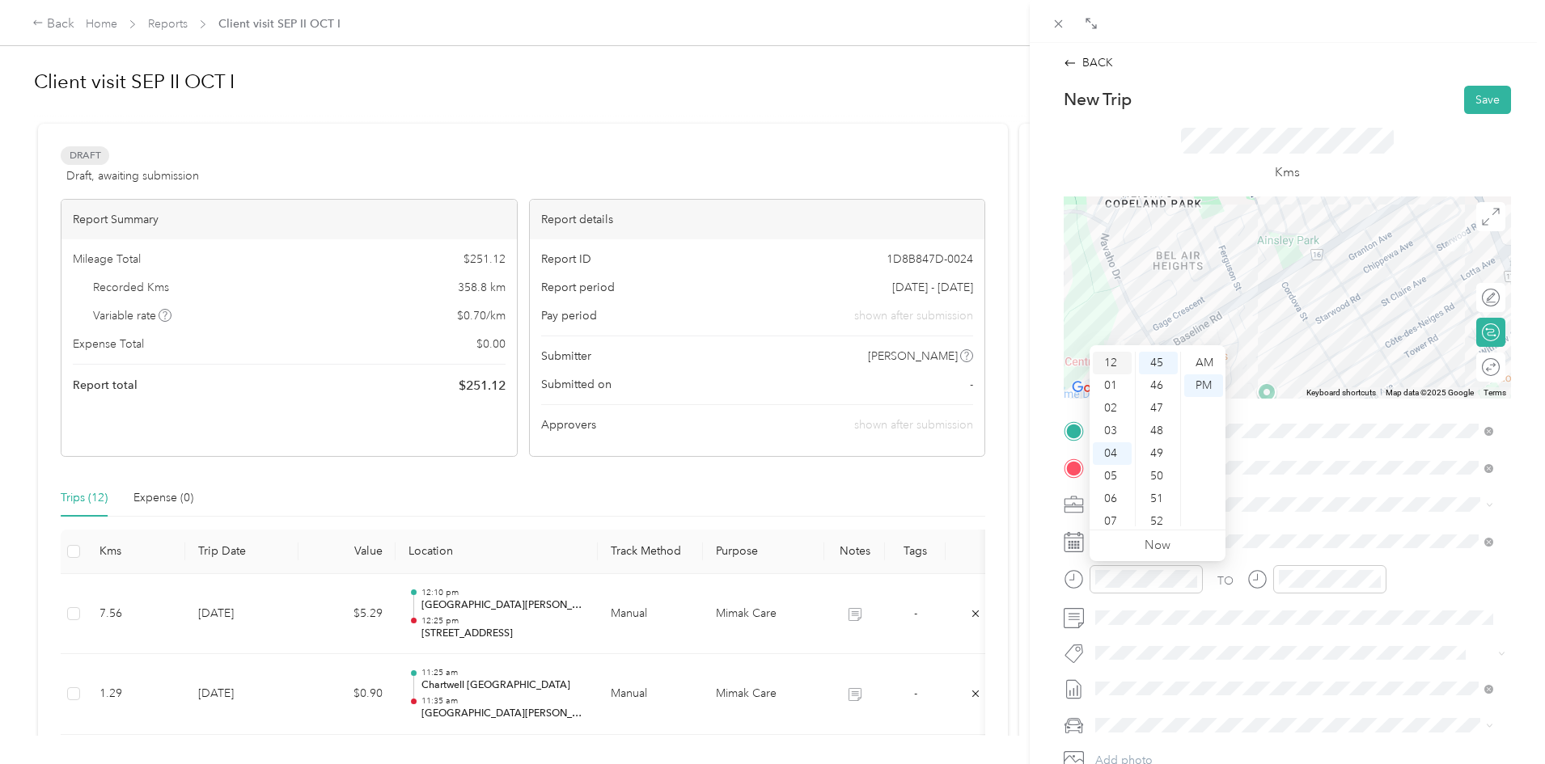
click at [1113, 363] on div "12" at bounding box center [1112, 363] width 39 height 23
click at [1150, 412] on div "40" at bounding box center [1158, 411] width 39 height 23
click at [1290, 365] on div "12" at bounding box center [1295, 363] width 39 height 23
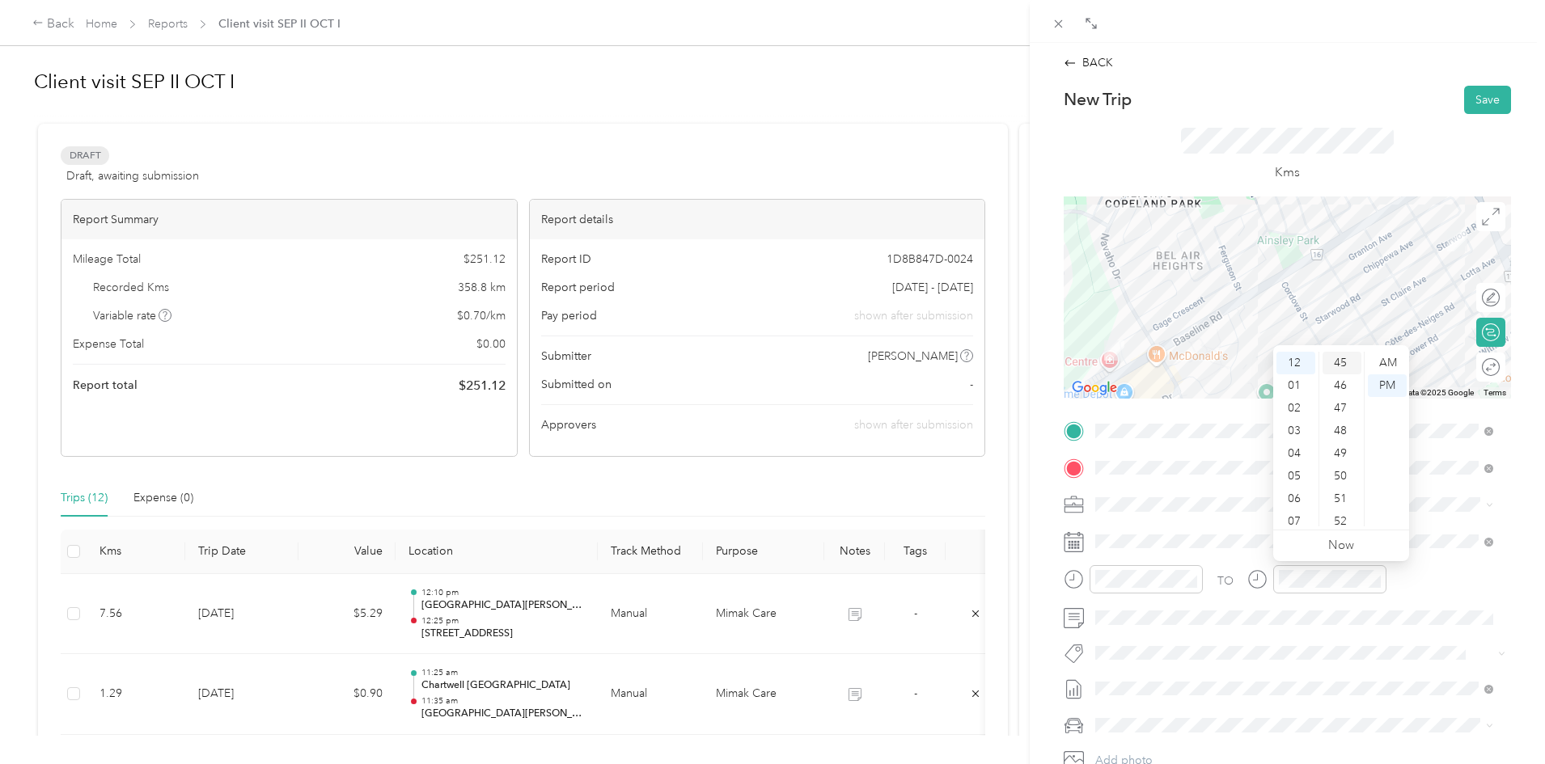
click at [1334, 361] on div "45" at bounding box center [1341, 363] width 39 height 23
click at [1162, 694] on div "Honda CRV" at bounding box center [1294, 696] width 387 height 17
click at [1515, 592] on form "New Trip Save This trip cannot be edited because it is either under review, app…" at bounding box center [1287, 448] width 481 height 724
click at [1476, 108] on button "Save" at bounding box center [1487, 100] width 47 height 28
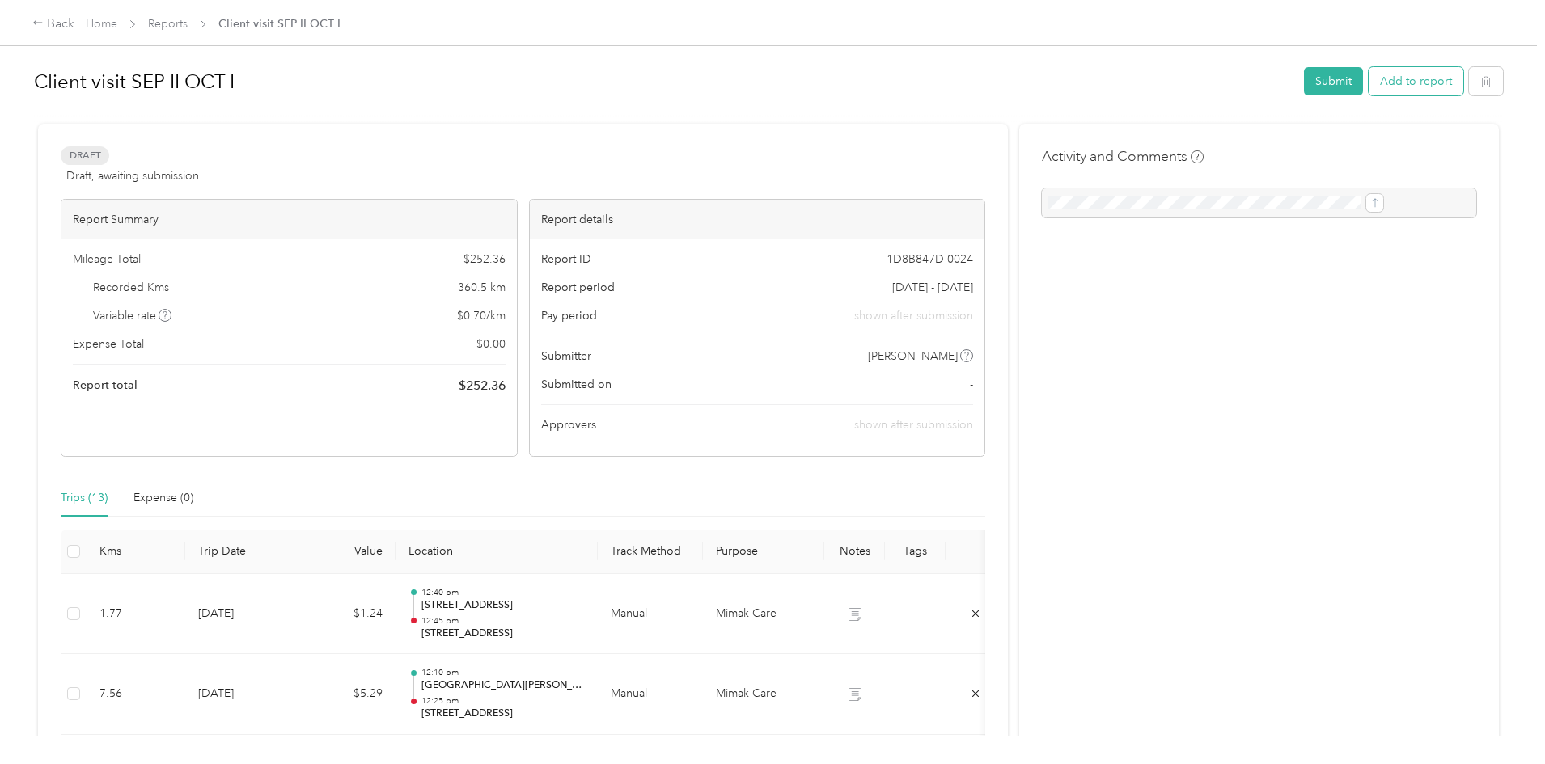
click at [1368, 76] on button "Add to report" at bounding box center [1415, 81] width 95 height 28
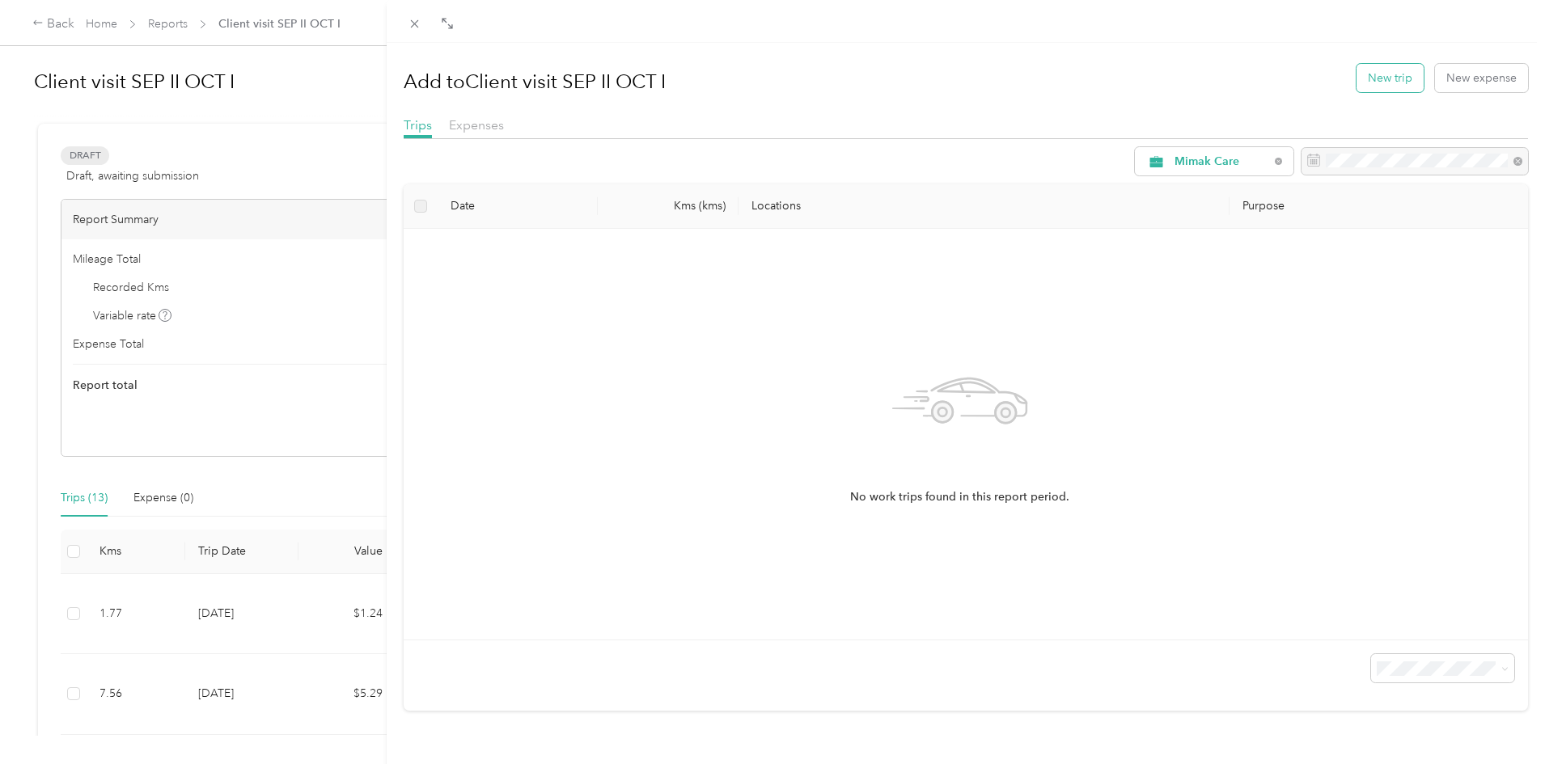
click at [1385, 80] on button "New trip" at bounding box center [1389, 78] width 67 height 28
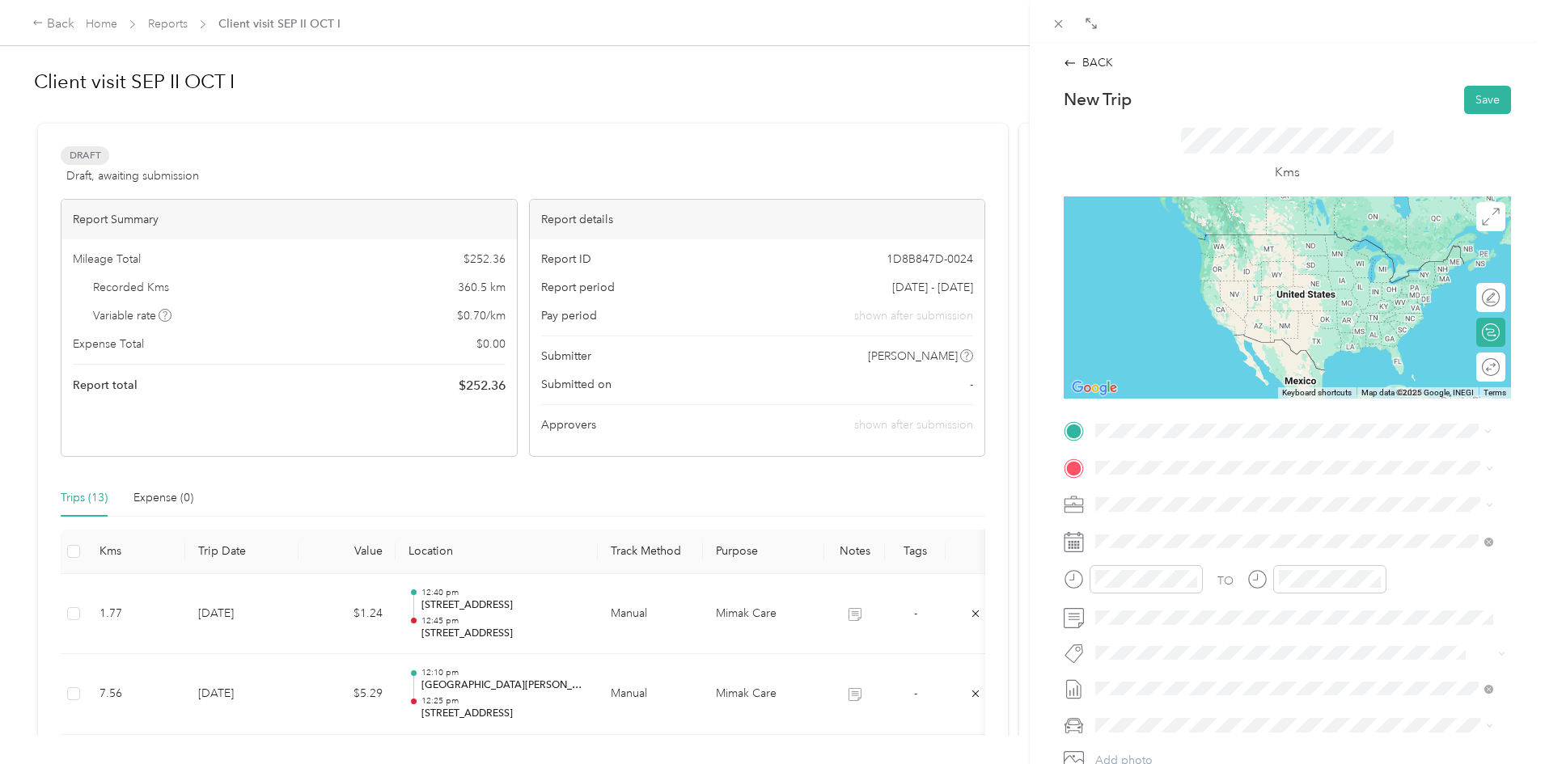
click at [1139, 490] on span "[STREET_ADDRESS]" at bounding box center [1177, 489] width 103 height 15
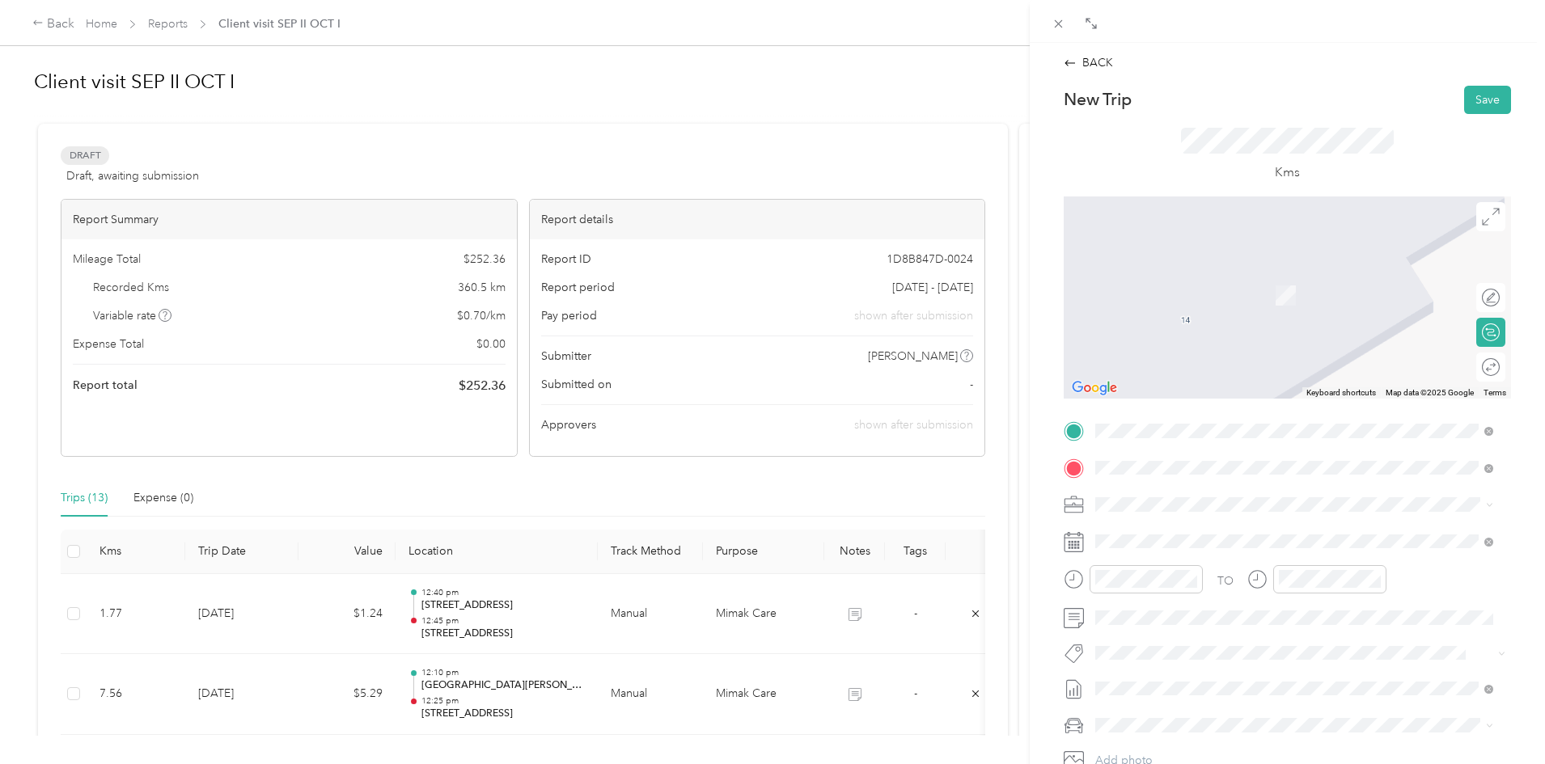
click at [1156, 531] on strong "[GEOGRAPHIC_DATA]" at bounding box center [1186, 532] width 121 height 15
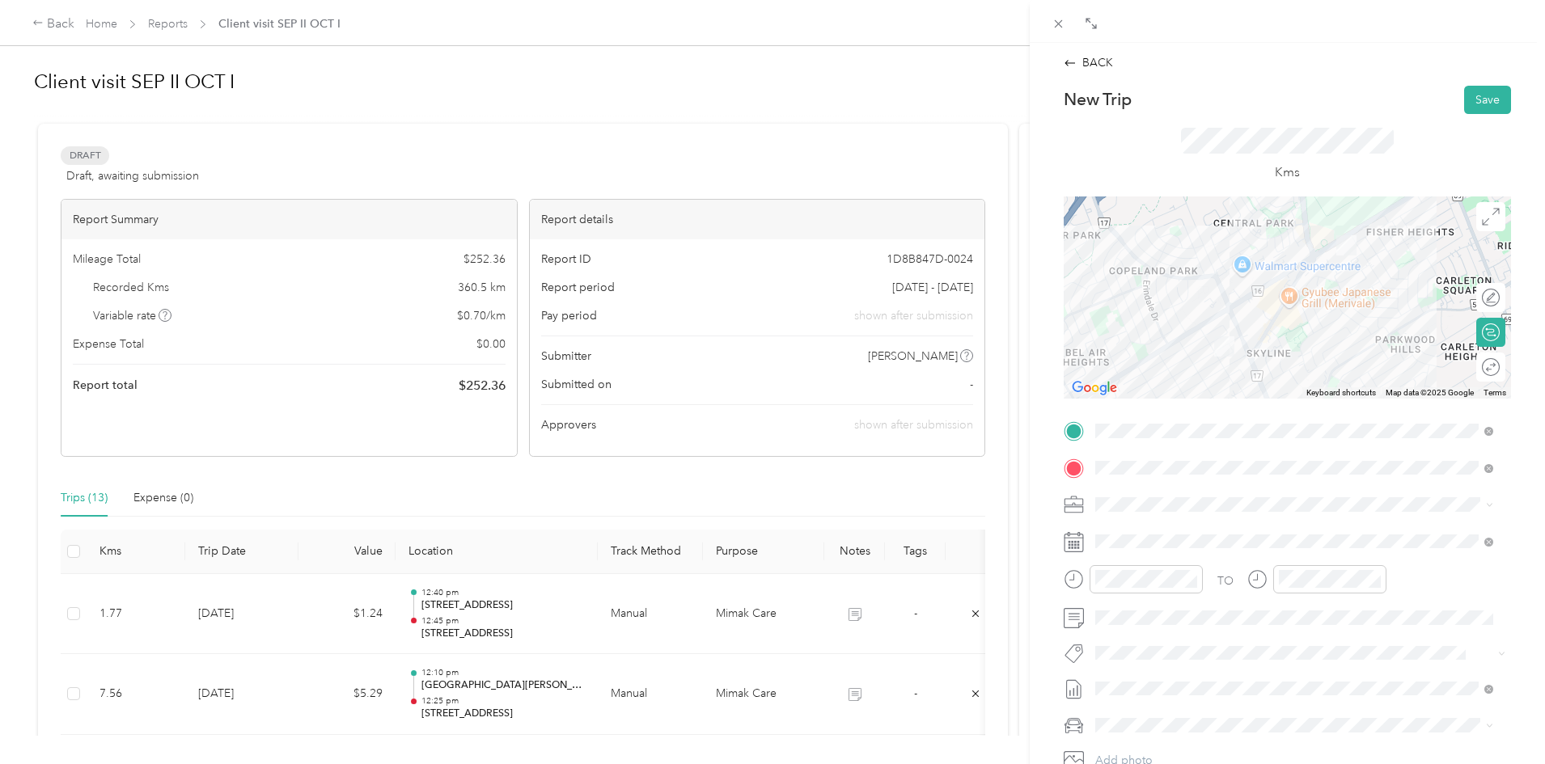
click at [1201, 322] on div at bounding box center [1287, 298] width 447 height 202
click at [1110, 356] on div "12" at bounding box center [1112, 363] width 39 height 23
click at [1152, 433] on div "50" at bounding box center [1158, 431] width 39 height 23
click at [1161, 494] on div "58" at bounding box center [1158, 492] width 39 height 23
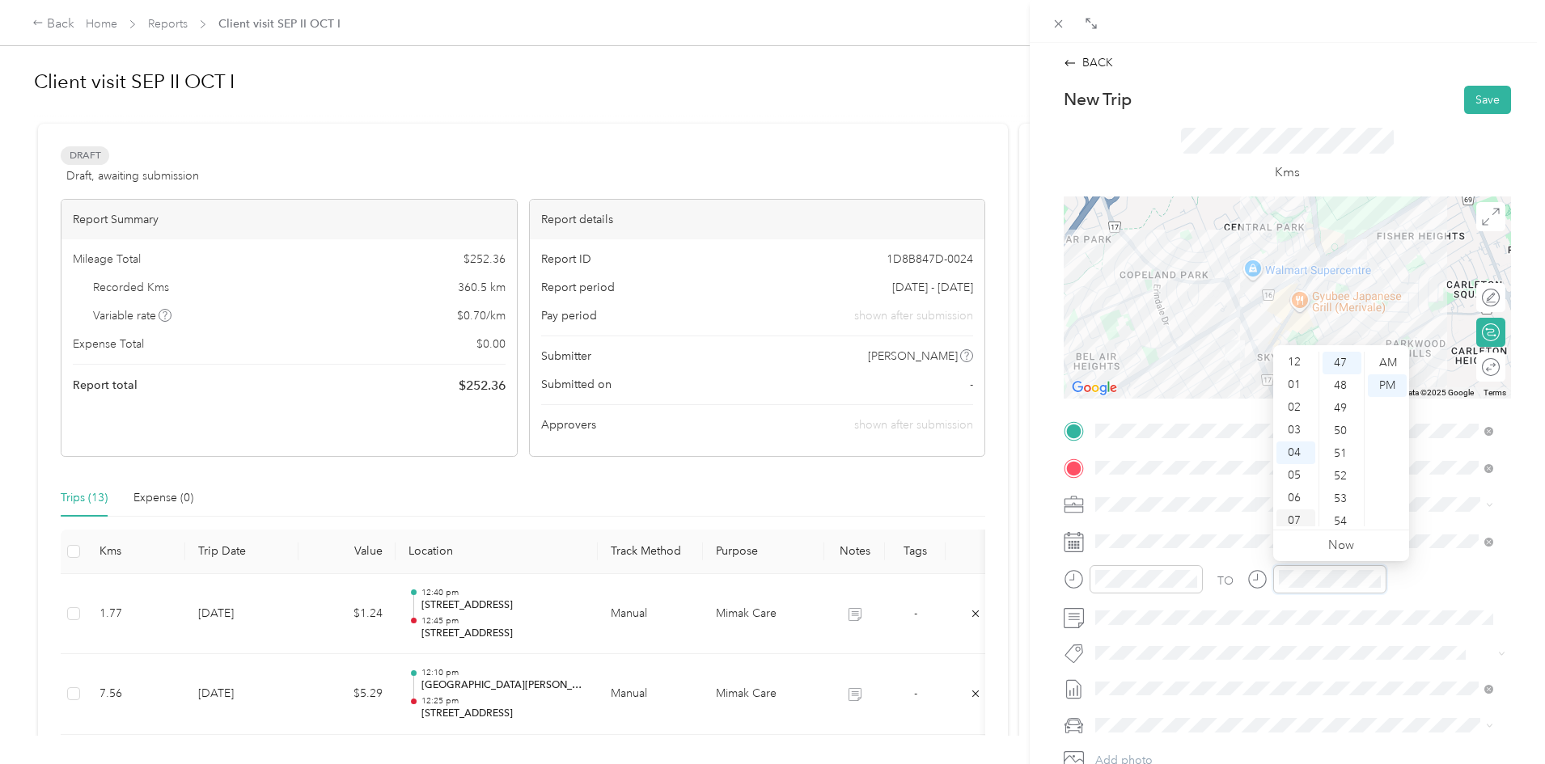
scroll to position [0, 0]
click at [1292, 384] on div "01" at bounding box center [1295, 385] width 39 height 23
click at [1339, 428] on div "14" at bounding box center [1341, 424] width 39 height 23
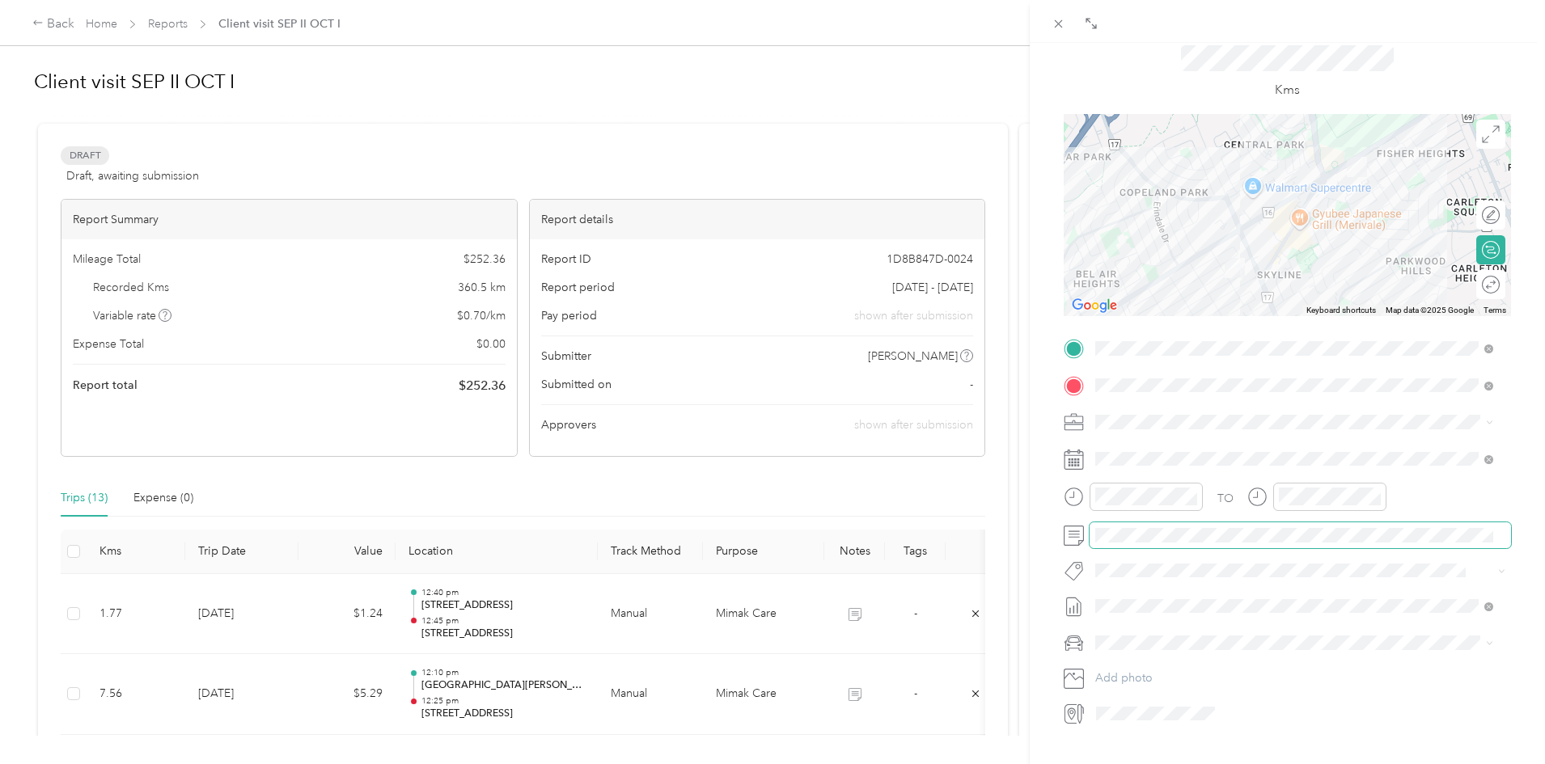
scroll to position [162, 0]
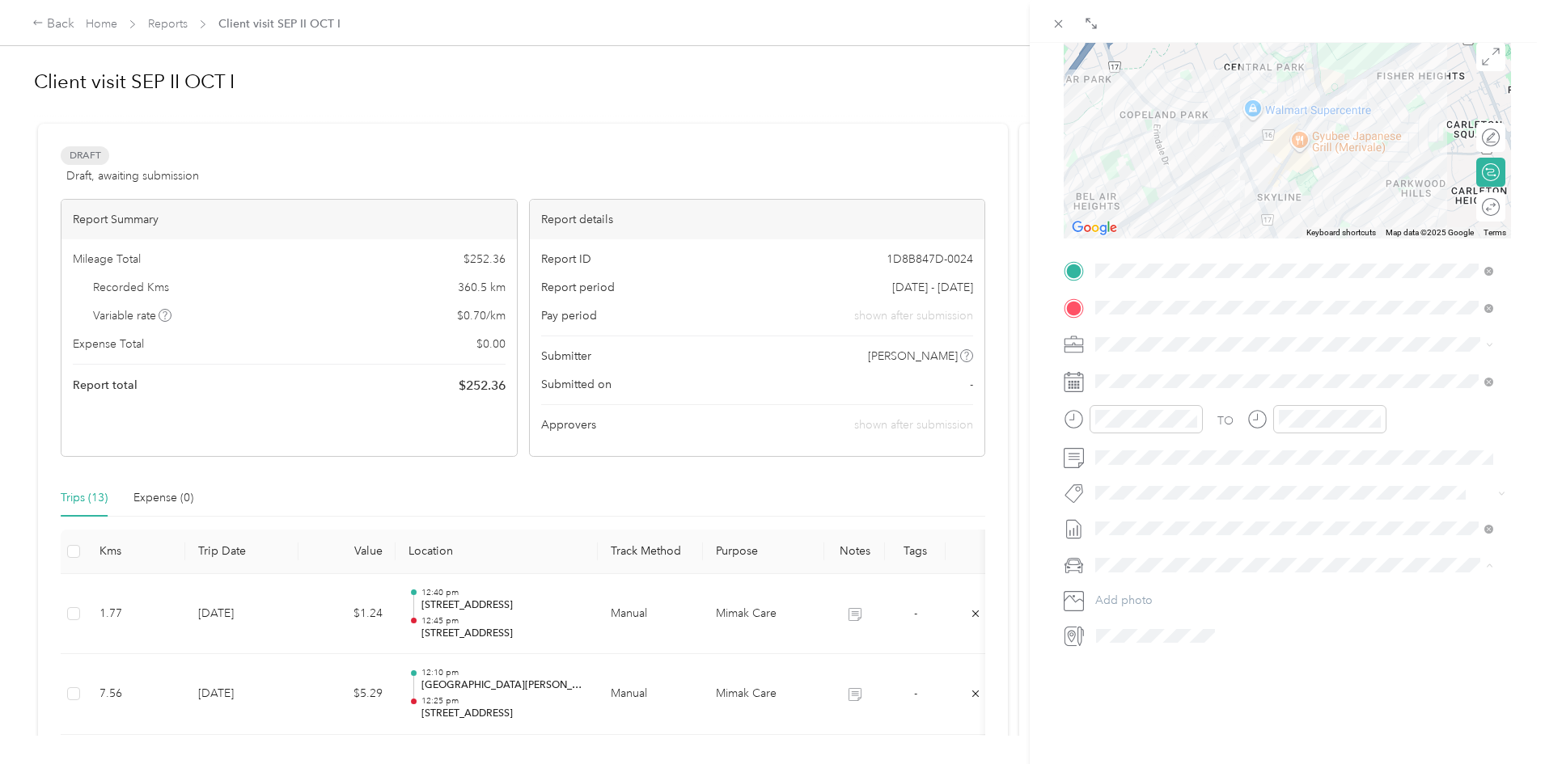
click at [1146, 584] on div "Honda CRV" at bounding box center [1294, 592] width 387 height 17
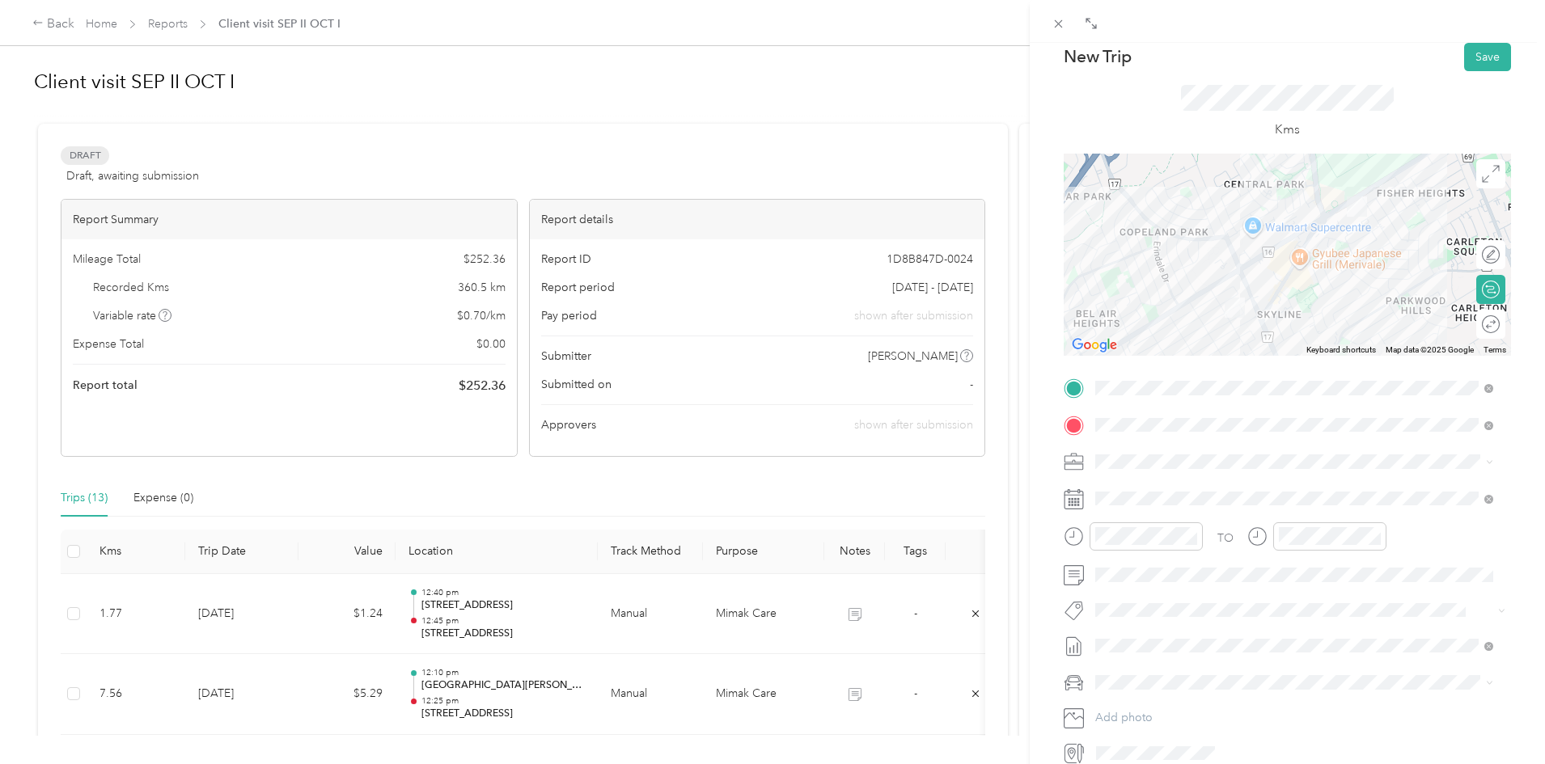
scroll to position [0, 0]
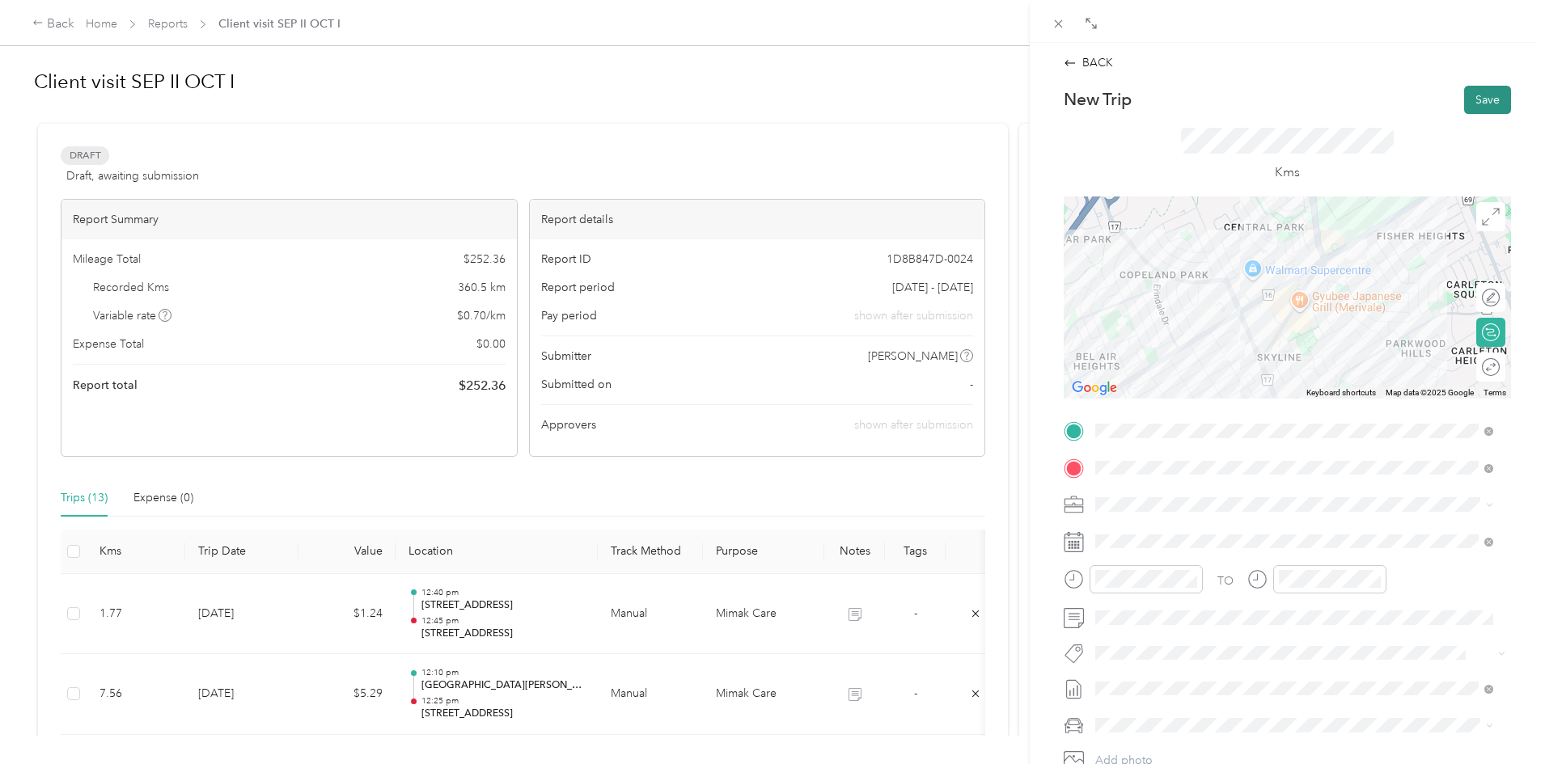
click at [1477, 106] on button "Save" at bounding box center [1487, 100] width 47 height 28
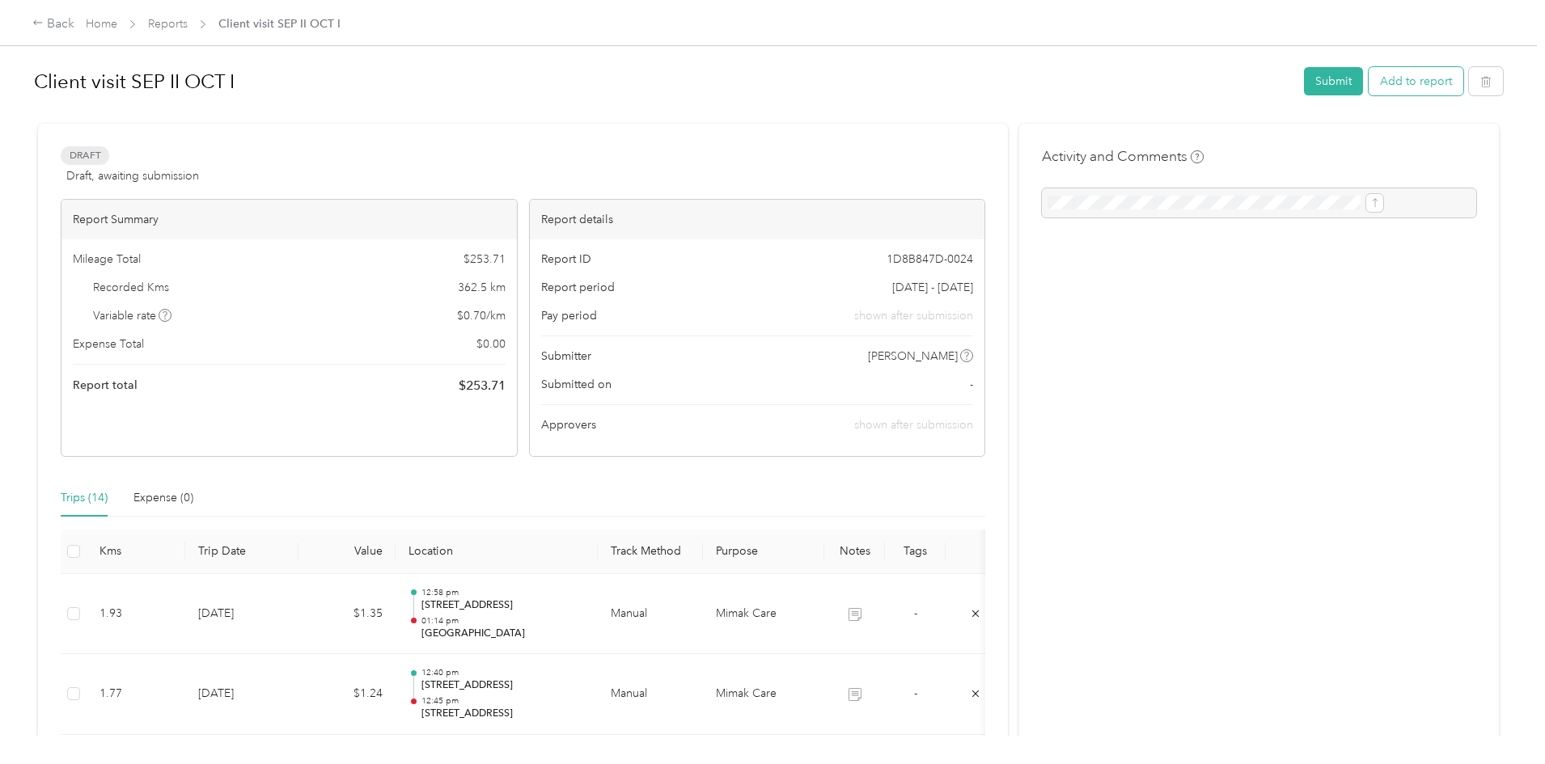
click at [1368, 77] on button "Add to report" at bounding box center [1415, 81] width 95 height 28
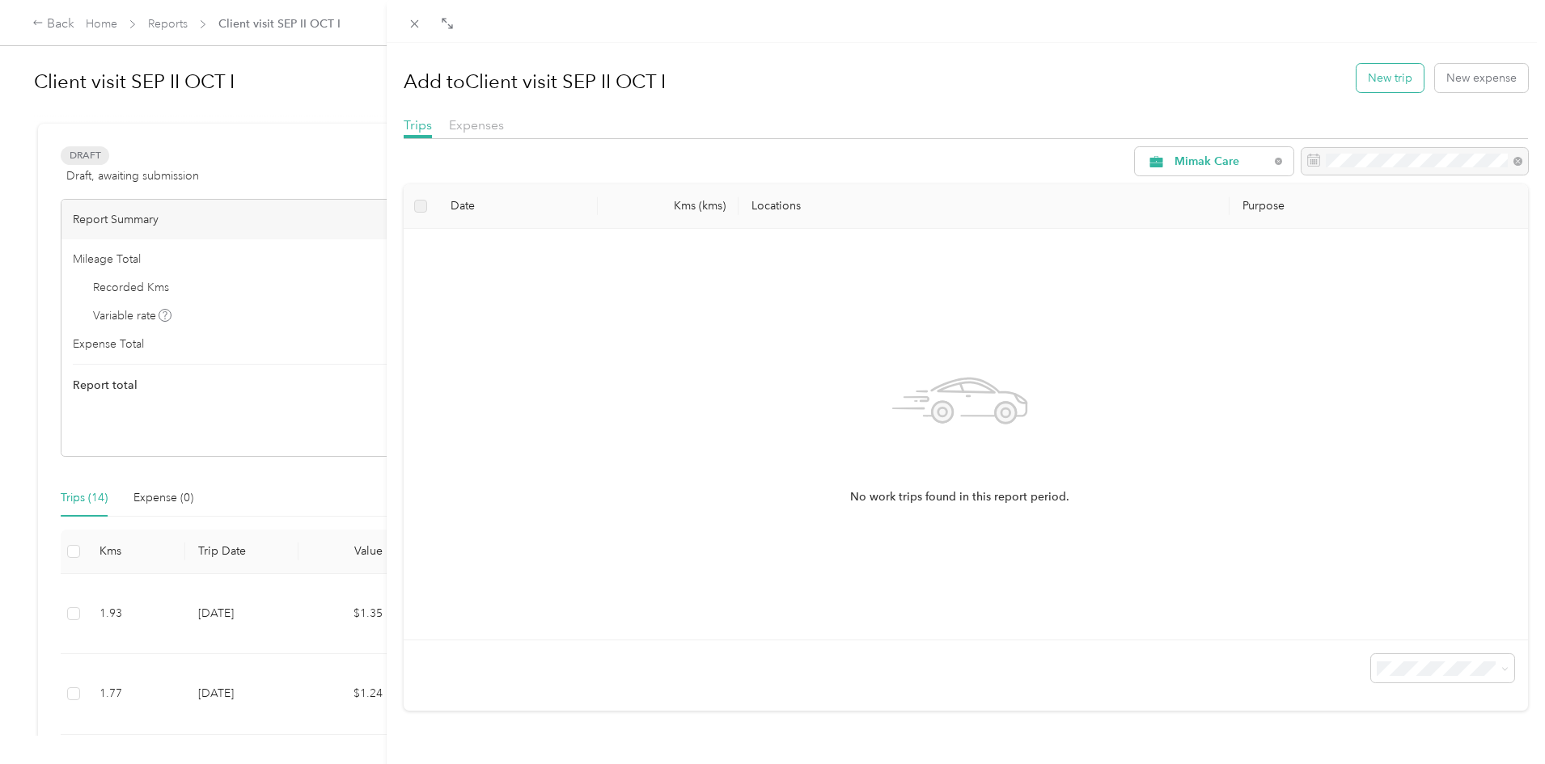
click at [1385, 83] on button "New trip" at bounding box center [1389, 78] width 67 height 28
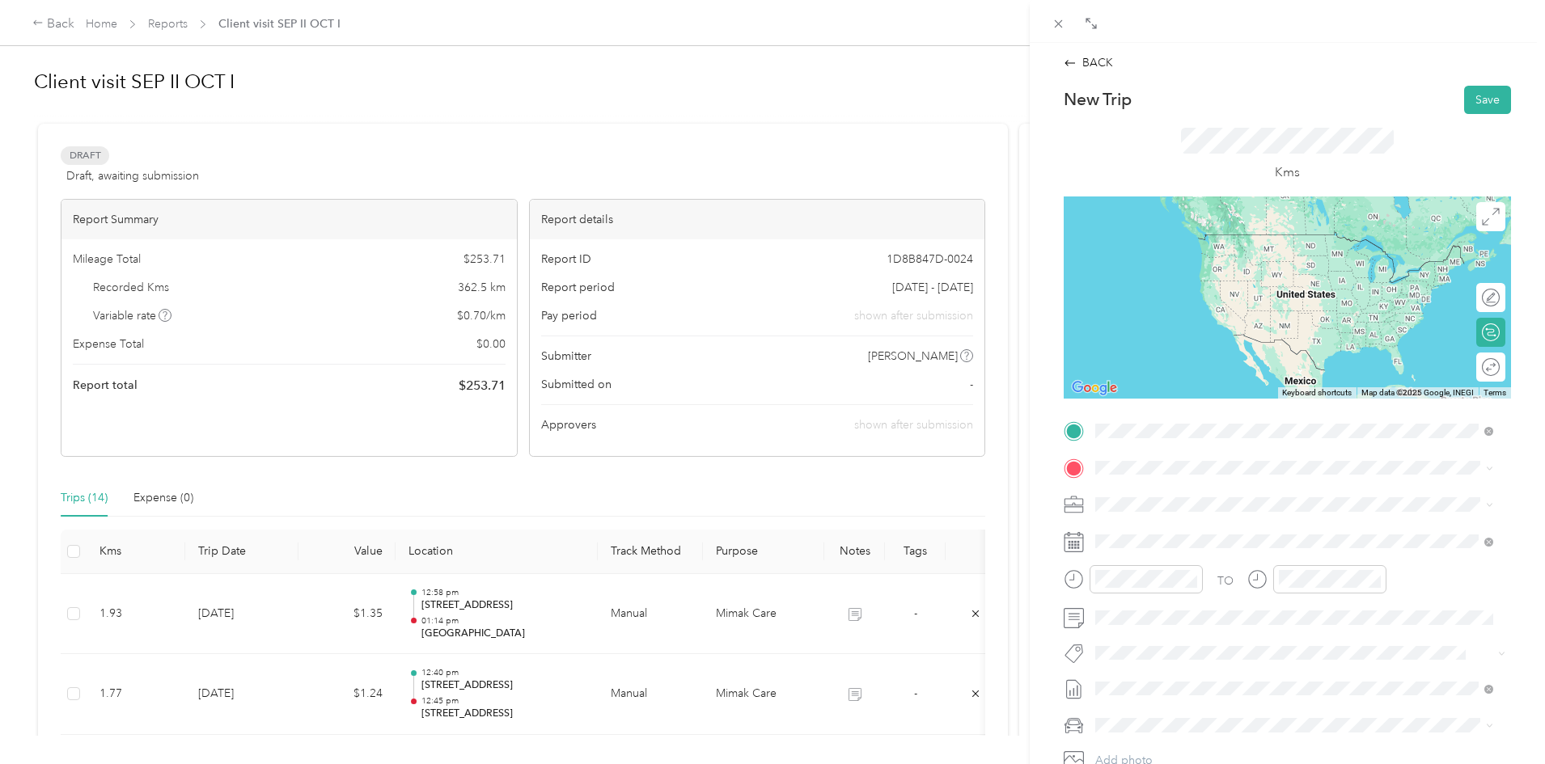
click at [1161, 511] on span "[STREET_ADDRESS]" at bounding box center [1177, 513] width 103 height 14
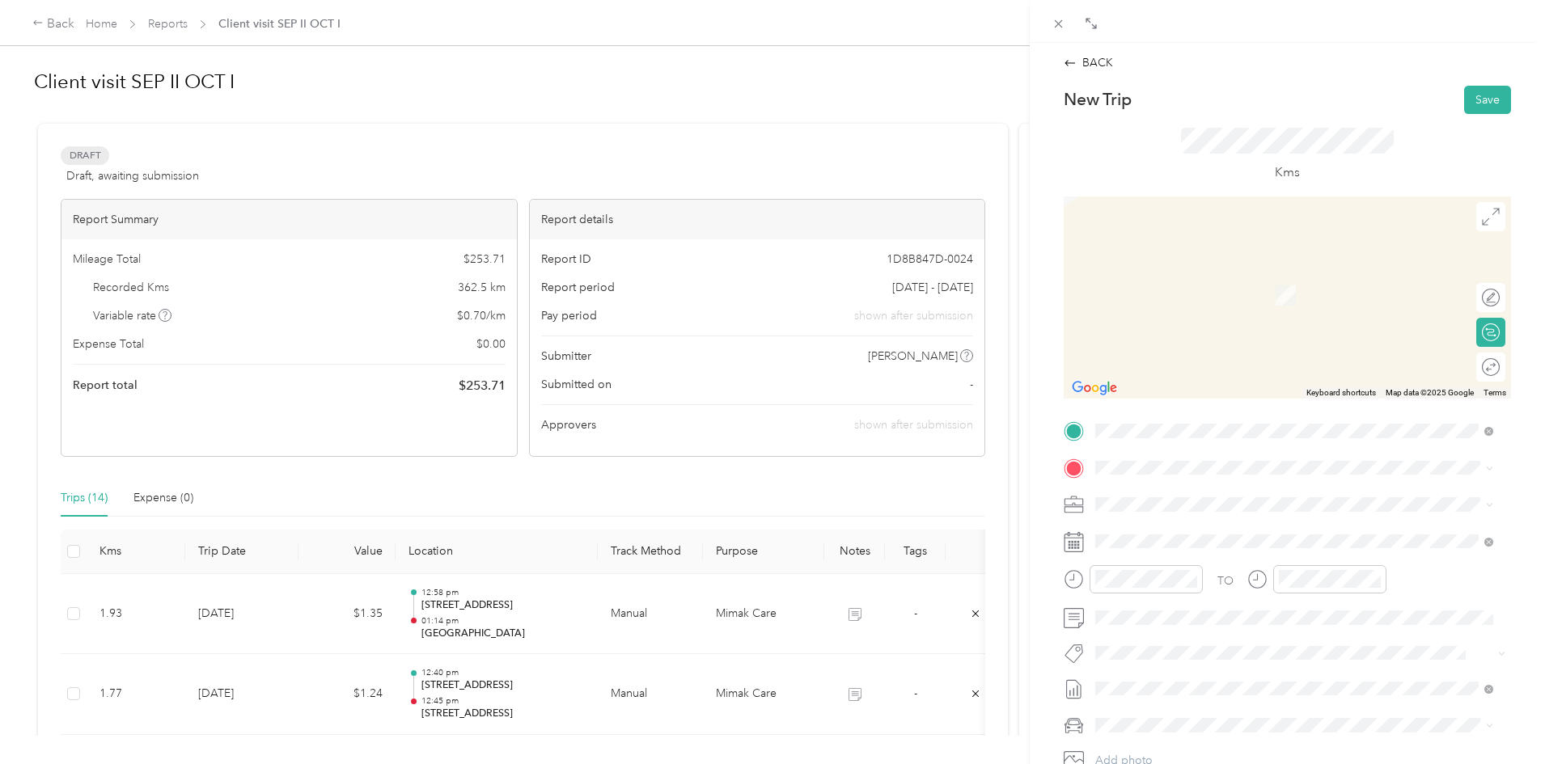
click at [1141, 540] on div "Hillel Lodge 10 [PERSON_NAME] [PERSON_NAME] Pvt, [GEOGRAPHIC_DATA], [GEOGRAPHIC…" at bounding box center [1307, 564] width 362 height 85
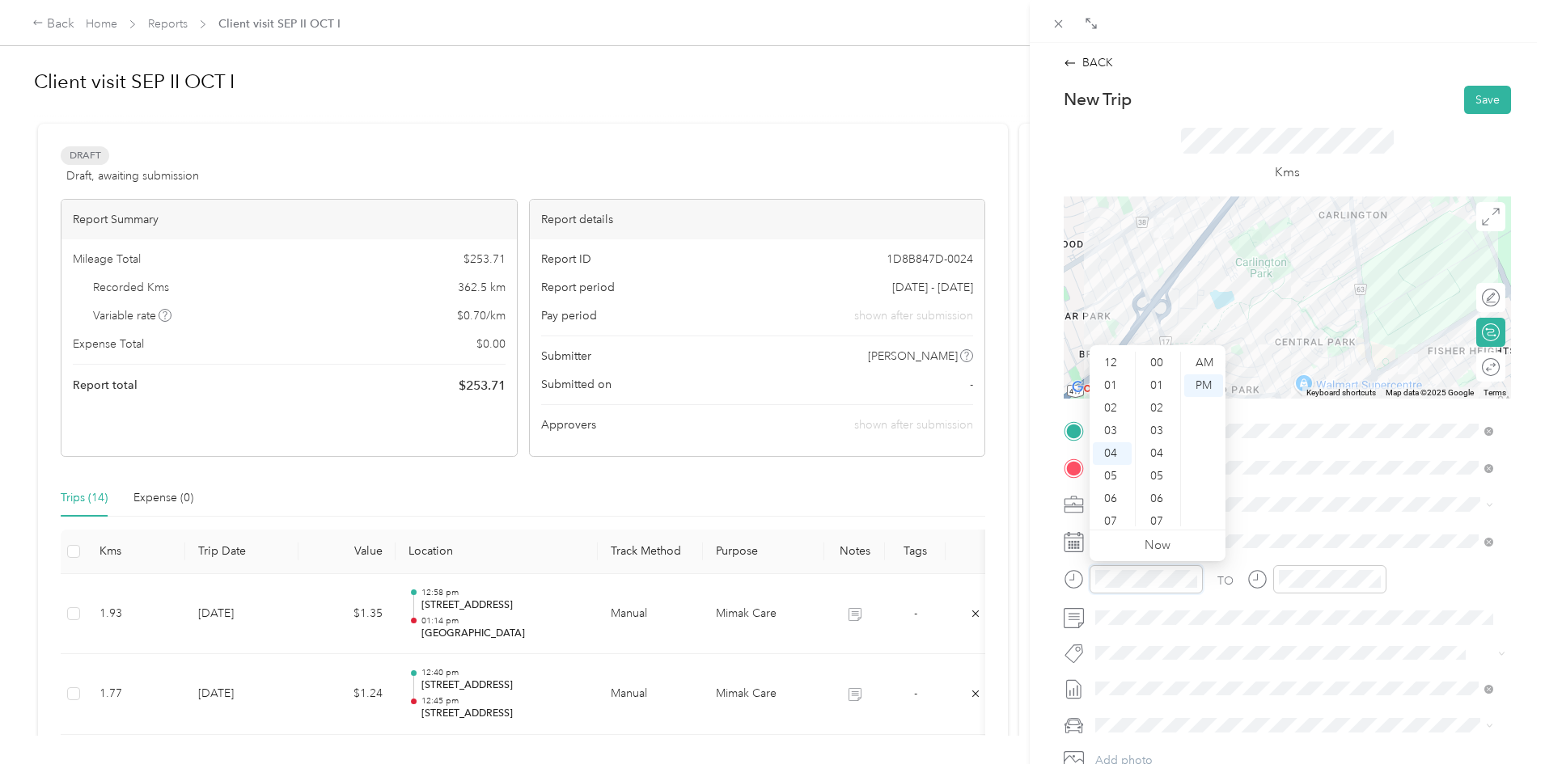
scroll to position [1087, 0]
click at [1360, 323] on div at bounding box center [1287, 298] width 447 height 202
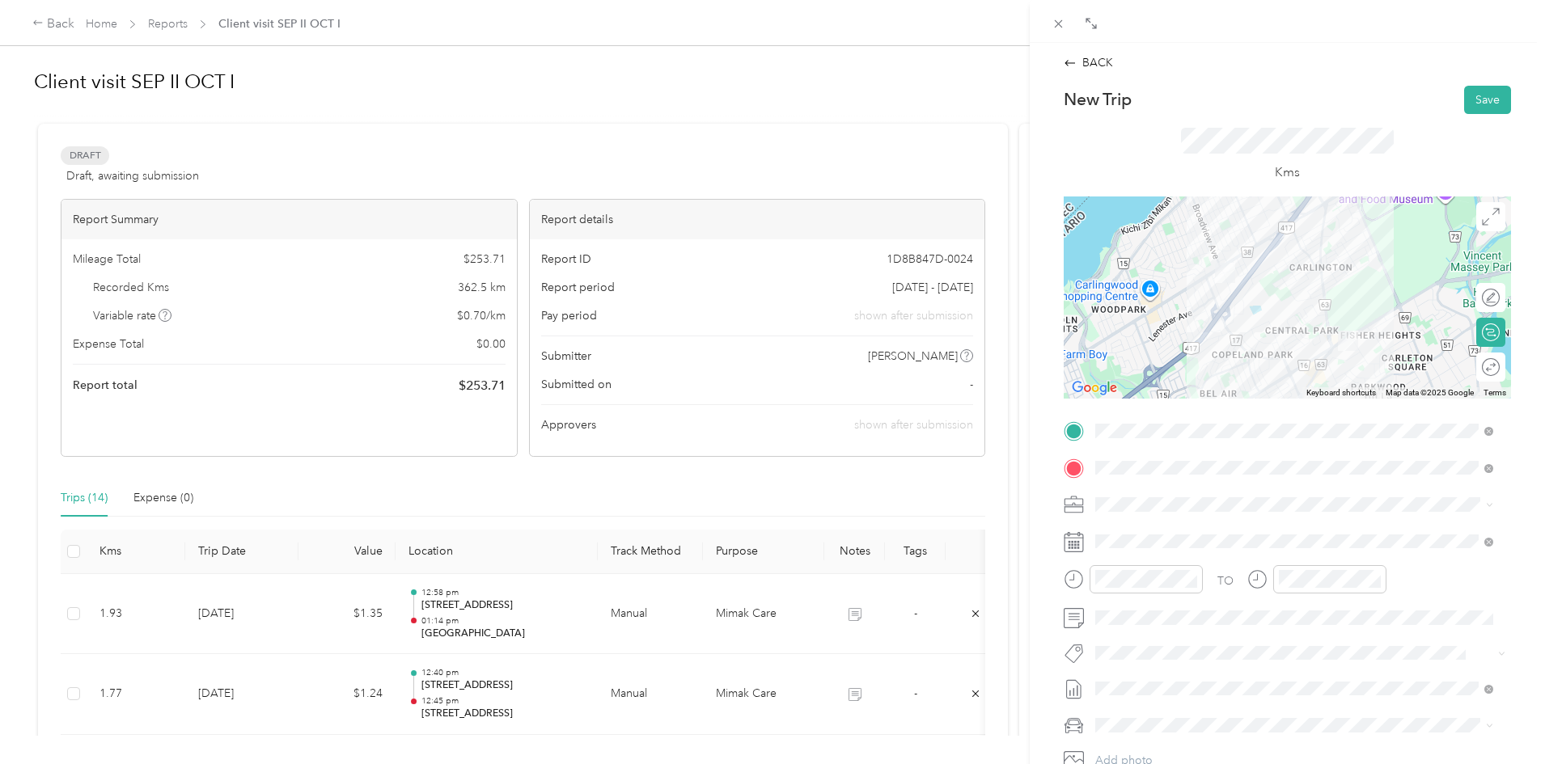
click at [1286, 231] on div at bounding box center [1287, 298] width 447 height 202
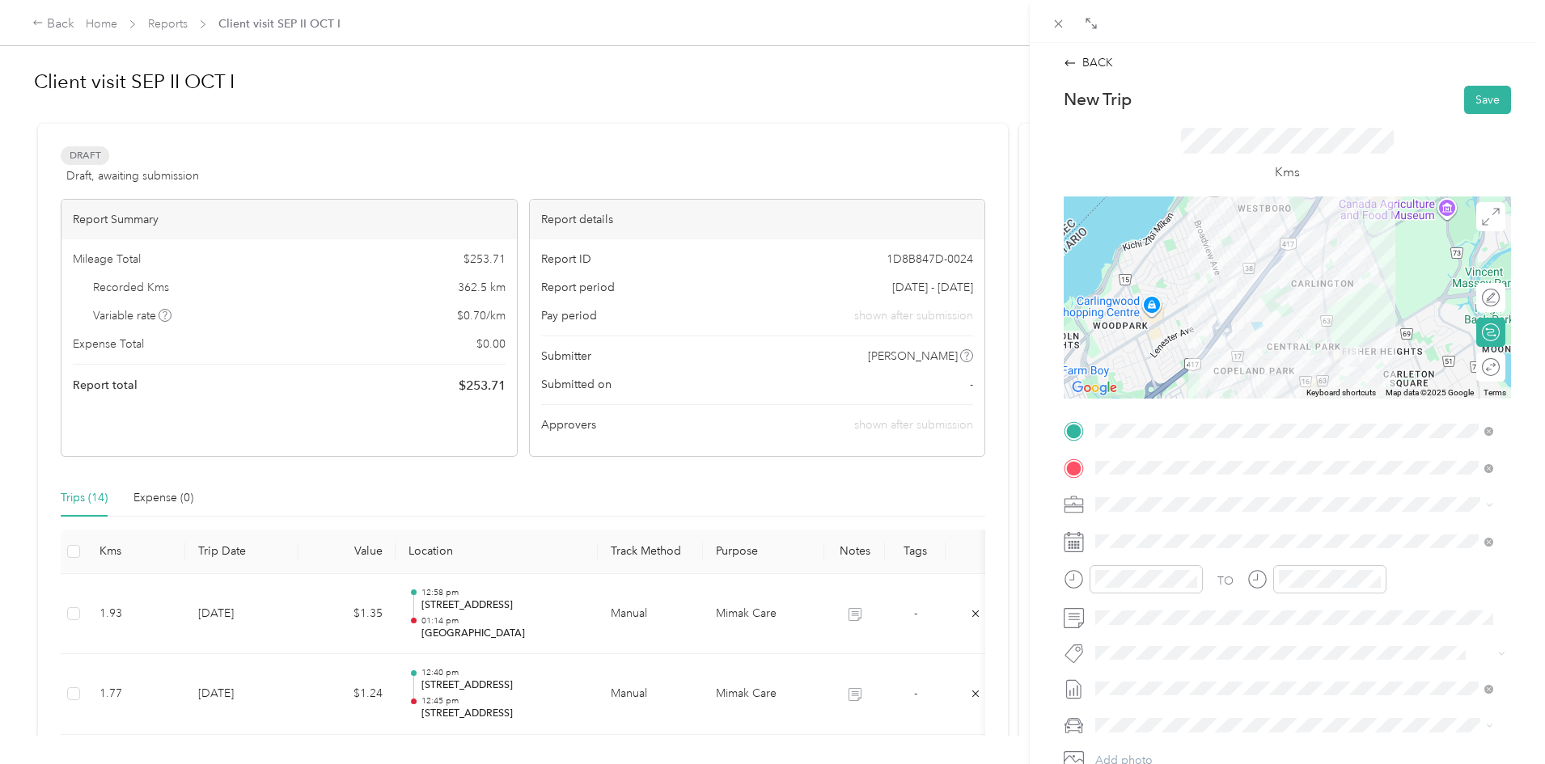
click at [1221, 344] on div at bounding box center [1287, 298] width 447 height 202
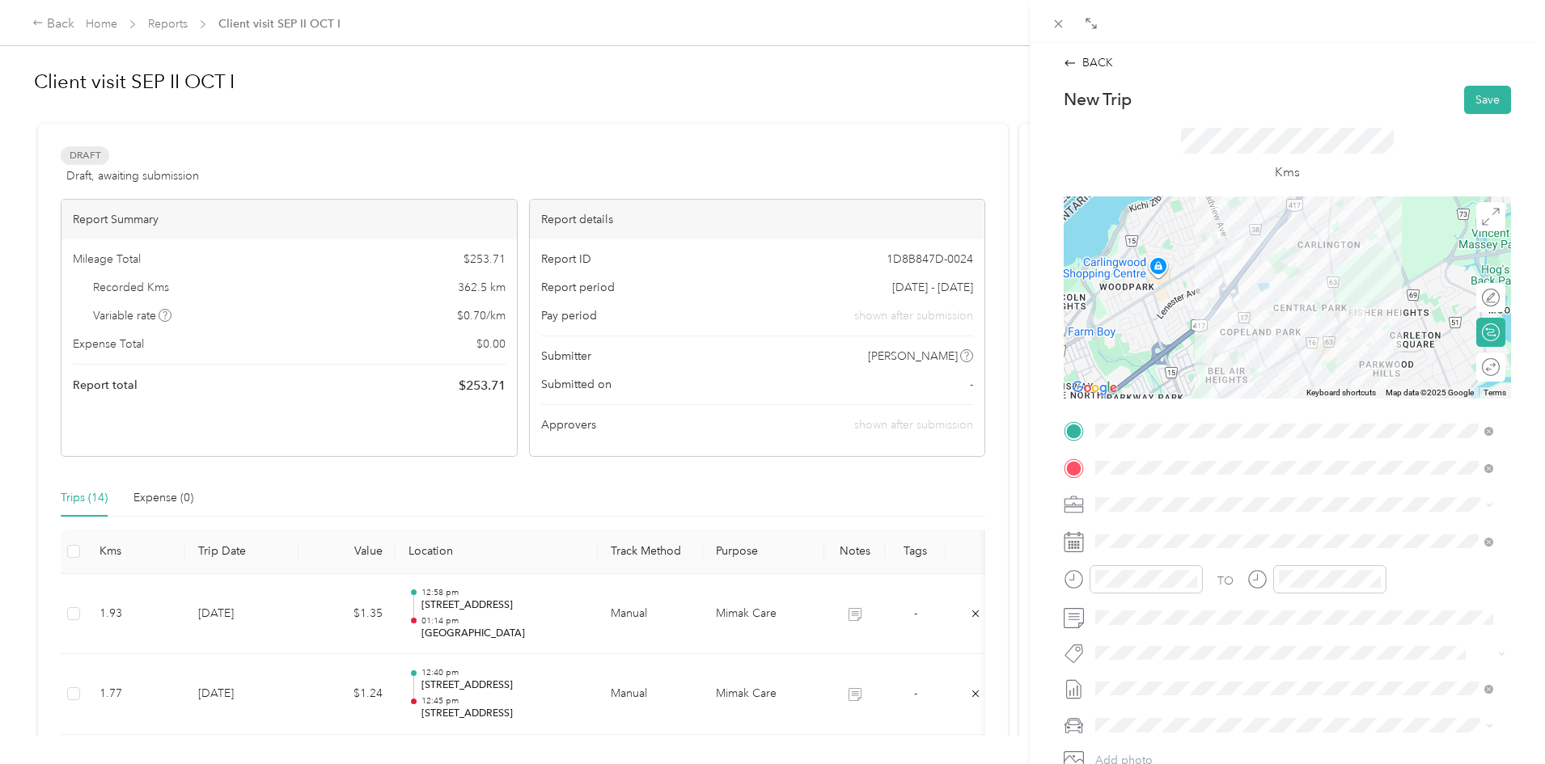
click at [1270, 213] on div at bounding box center [1287, 298] width 447 height 202
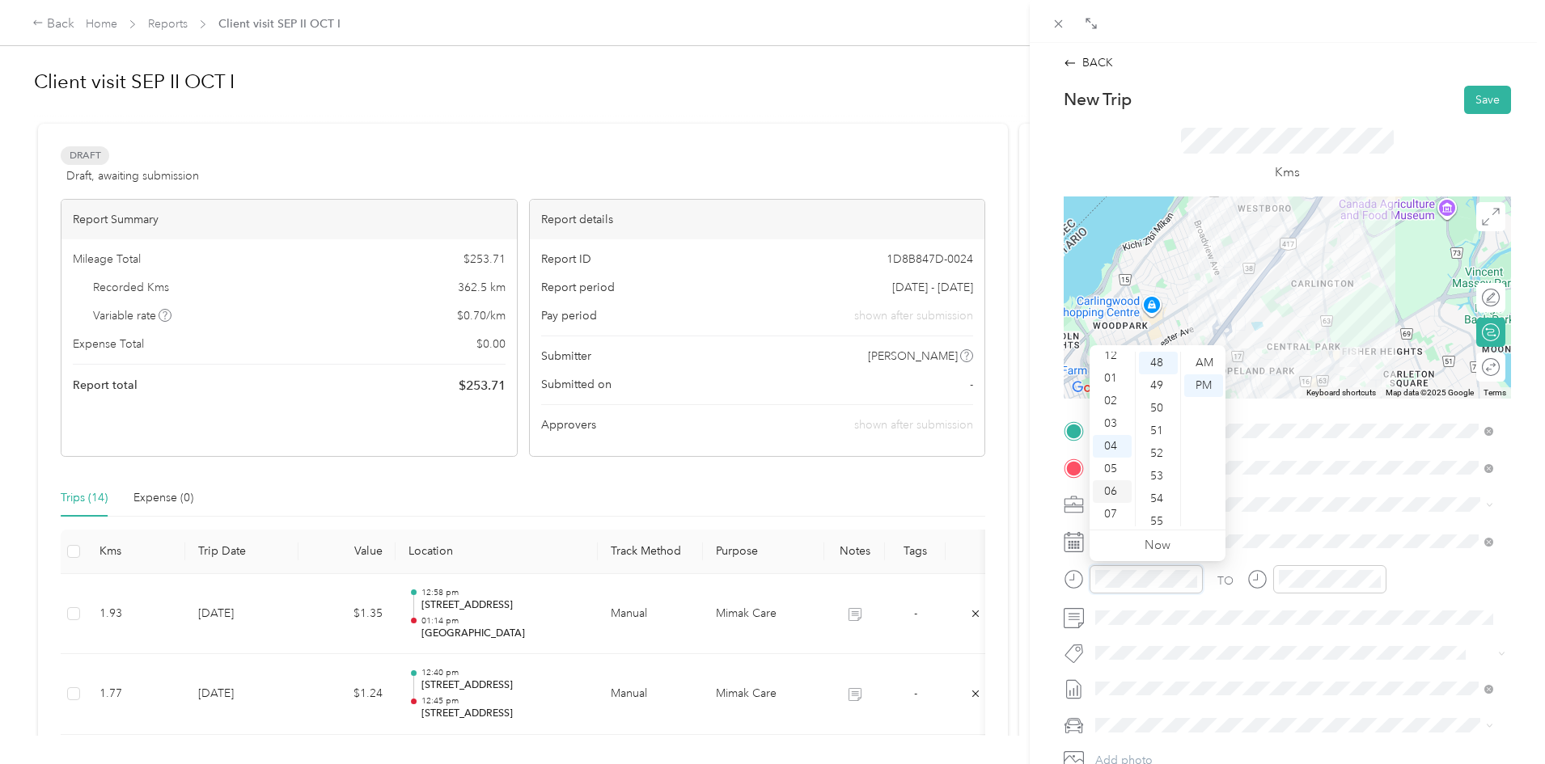
scroll to position [0, 0]
click at [1110, 387] on div "01" at bounding box center [1112, 385] width 39 height 23
click at [1157, 442] on div "37" at bounding box center [1158, 437] width 39 height 23
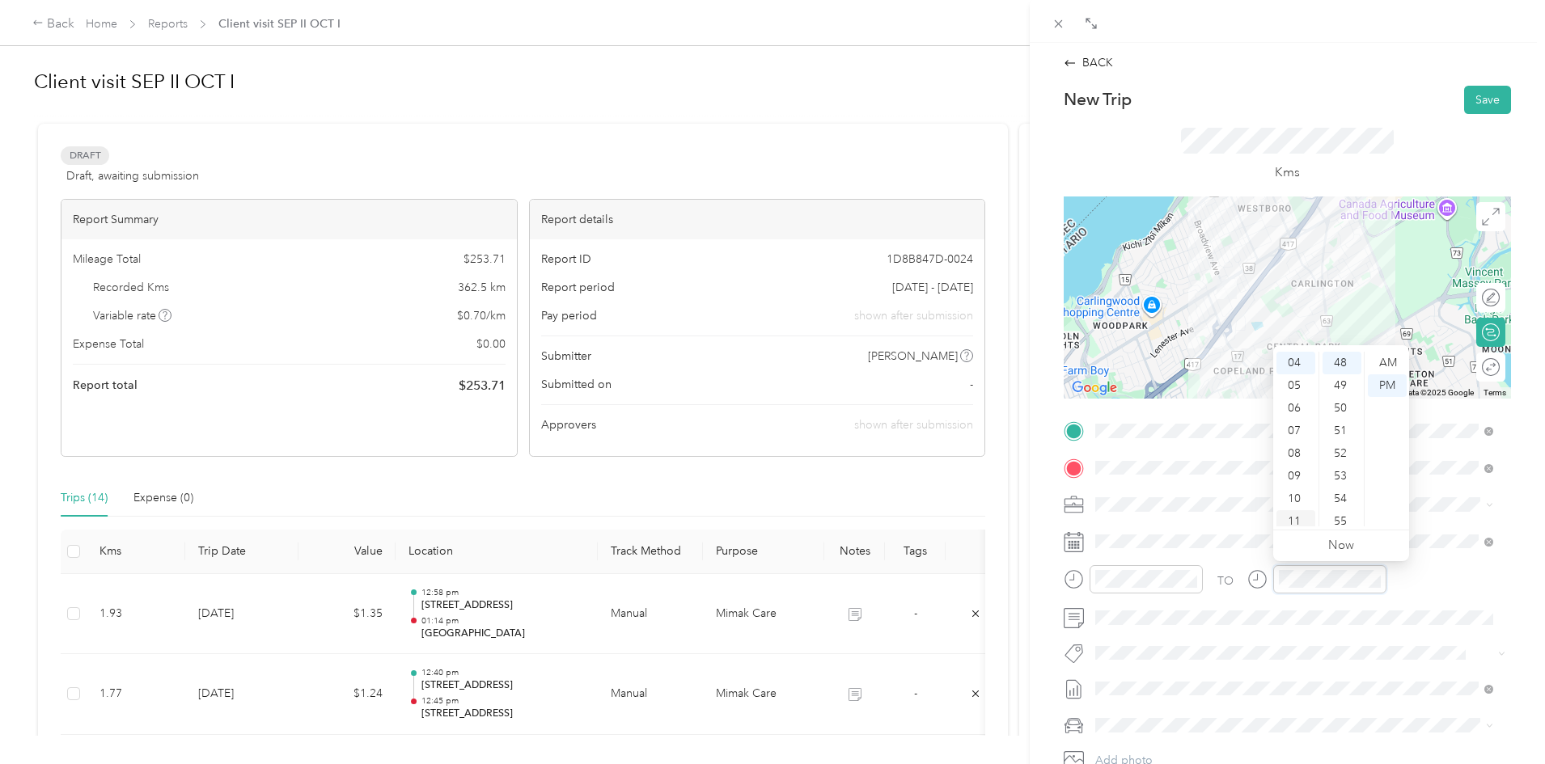
scroll to position [0, 0]
click at [1291, 386] on div "01" at bounding box center [1295, 385] width 39 height 23
click at [1338, 509] on div "58" at bounding box center [1341, 508] width 39 height 23
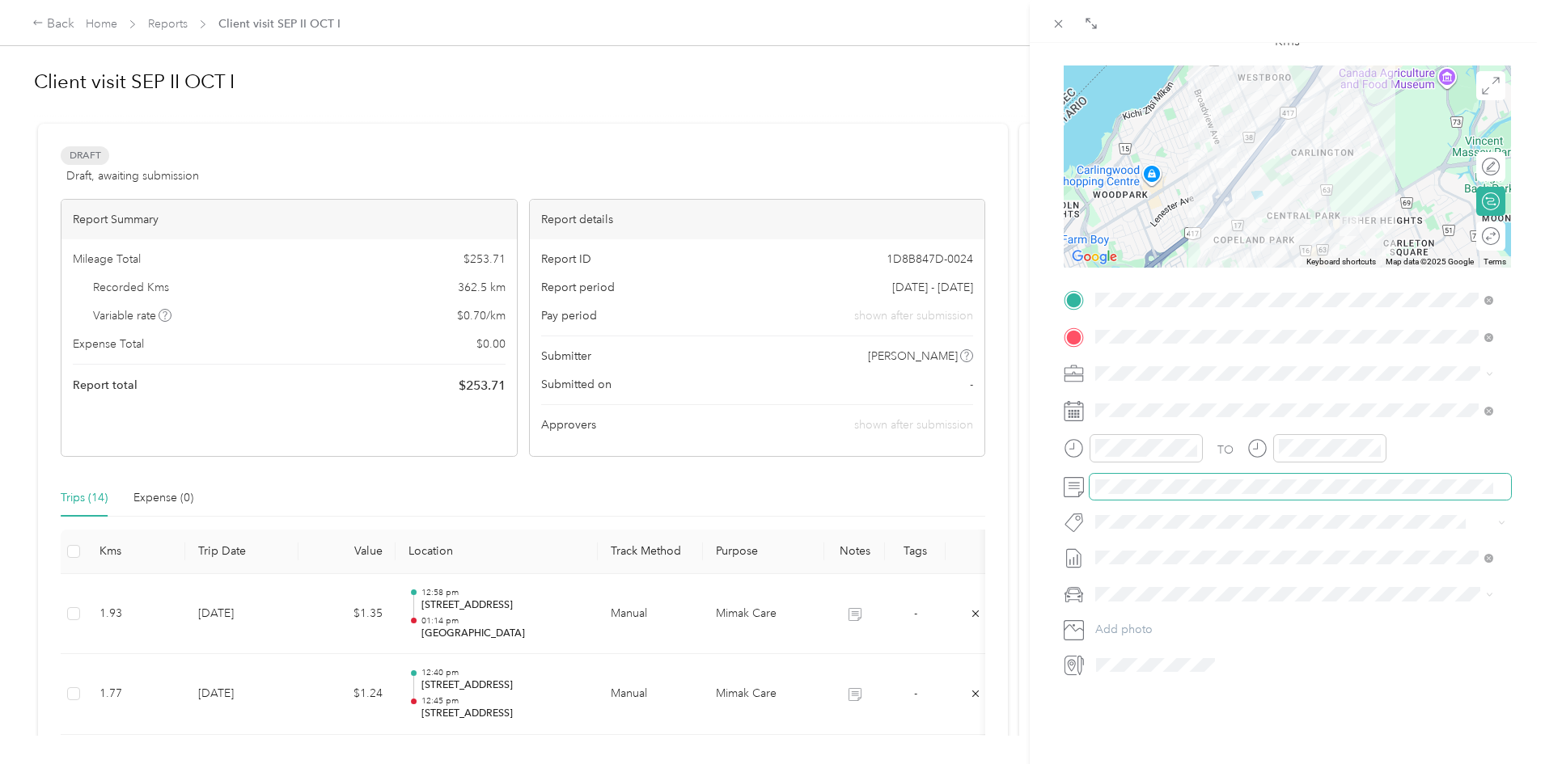
scroll to position [162, 0]
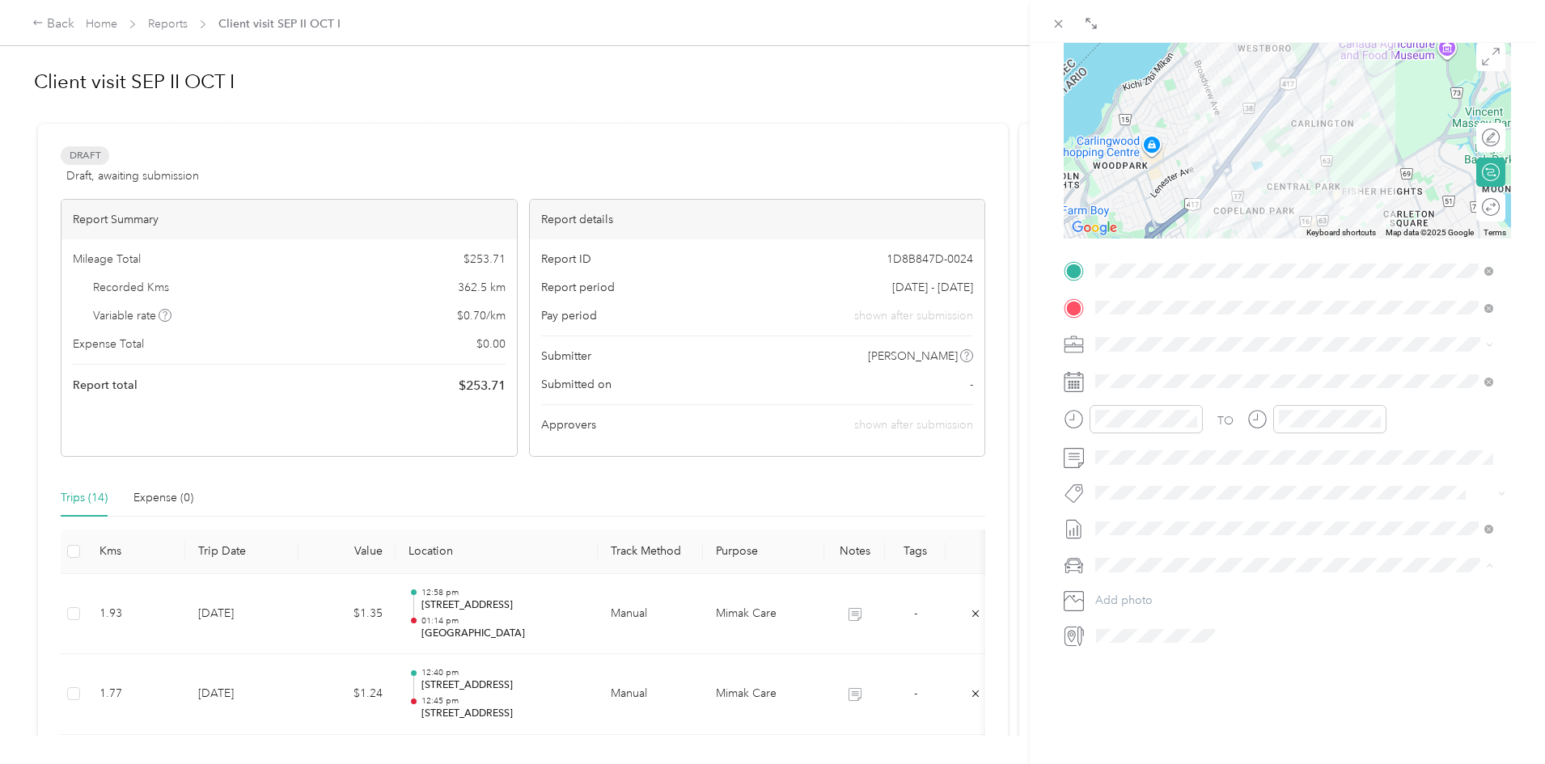
click at [1156, 594] on li "Honda CRV" at bounding box center [1293, 592] width 409 height 28
click at [1516, 584] on div "BACK New Trip Save This trip cannot be edited because it is either under review…" at bounding box center [1287, 425] width 515 height 764
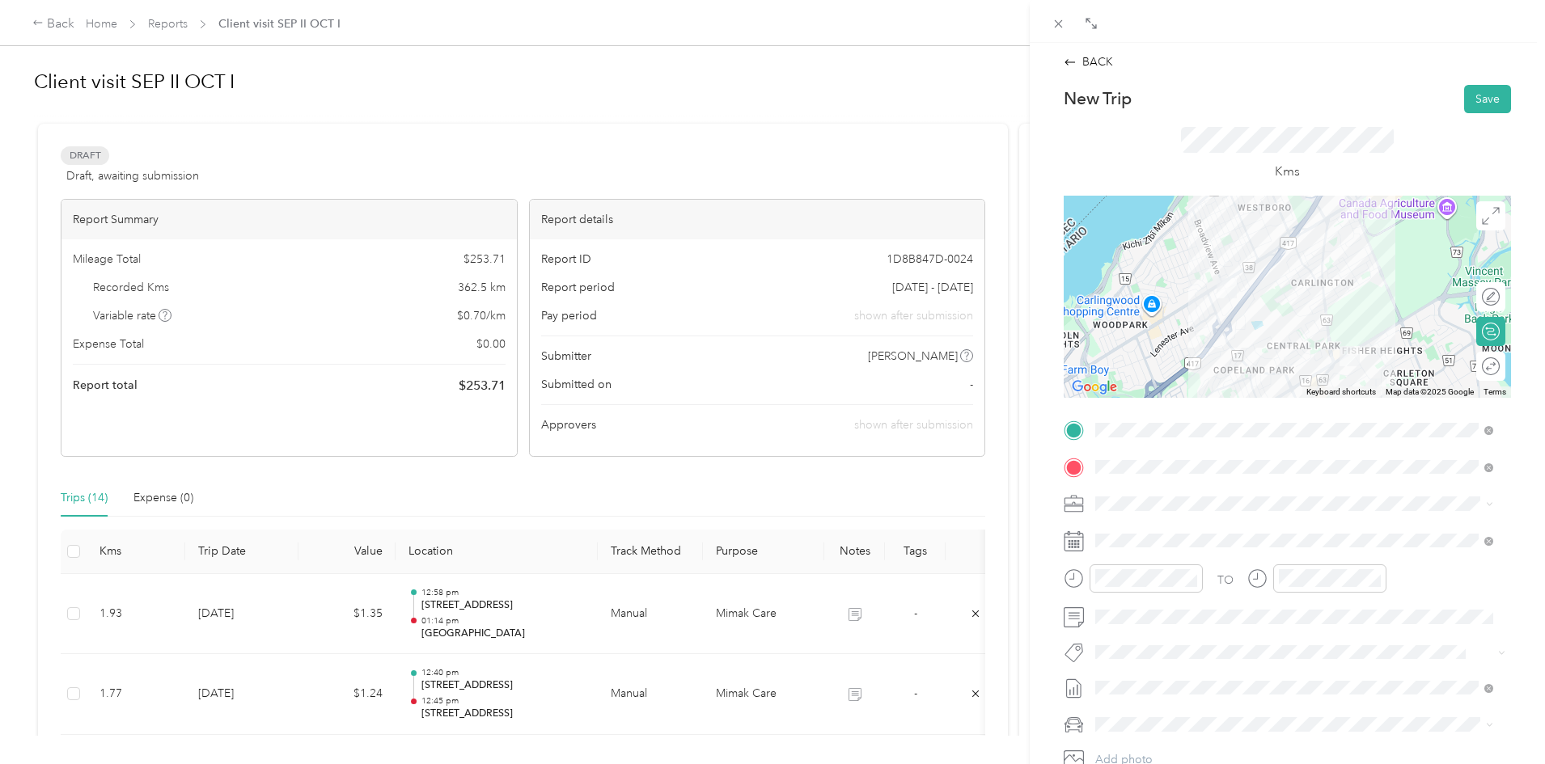
scroll to position [0, 0]
click at [1472, 100] on button "Save" at bounding box center [1487, 100] width 47 height 28
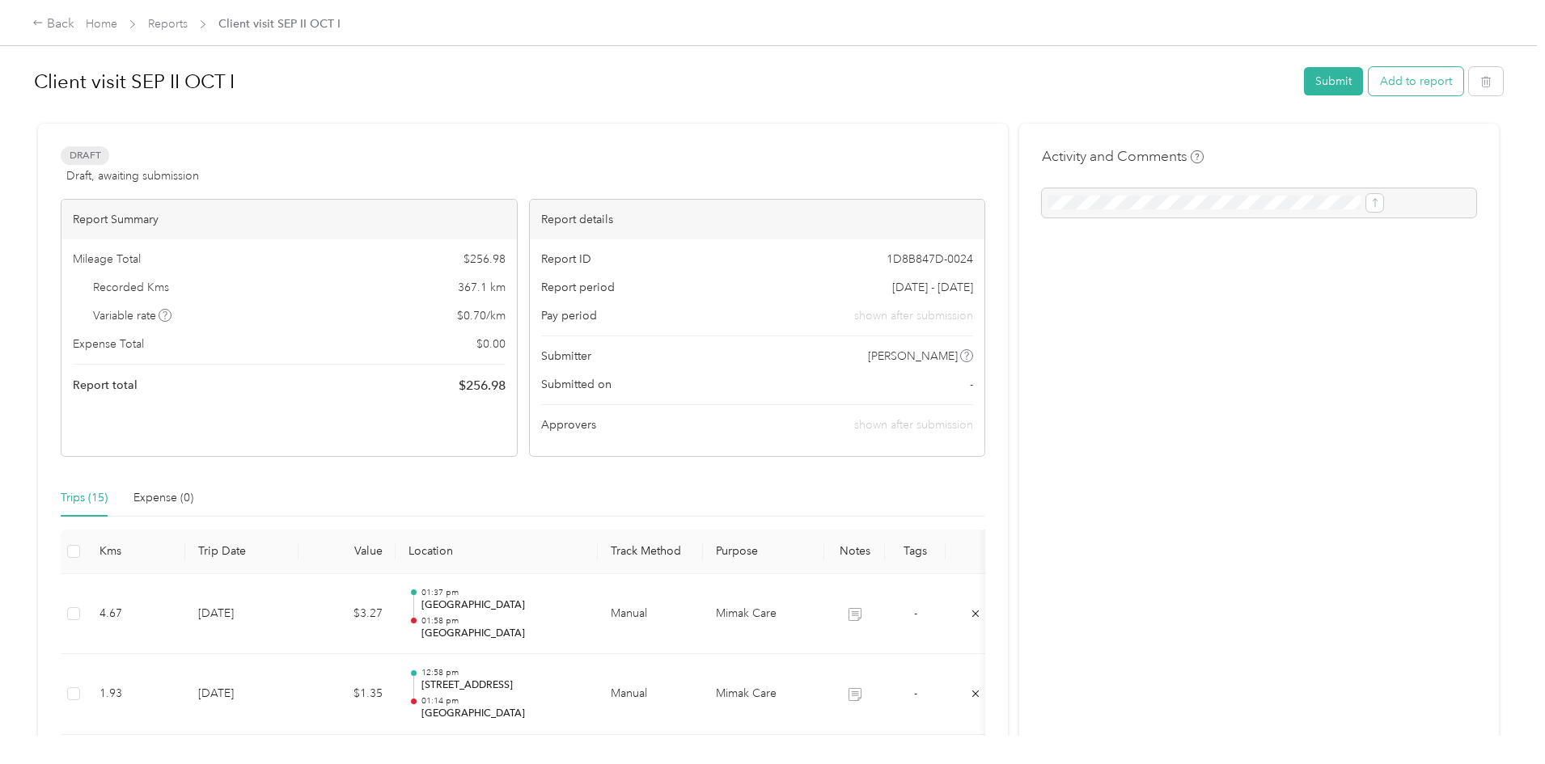
click at [1368, 83] on button "Add to report" at bounding box center [1415, 81] width 95 height 28
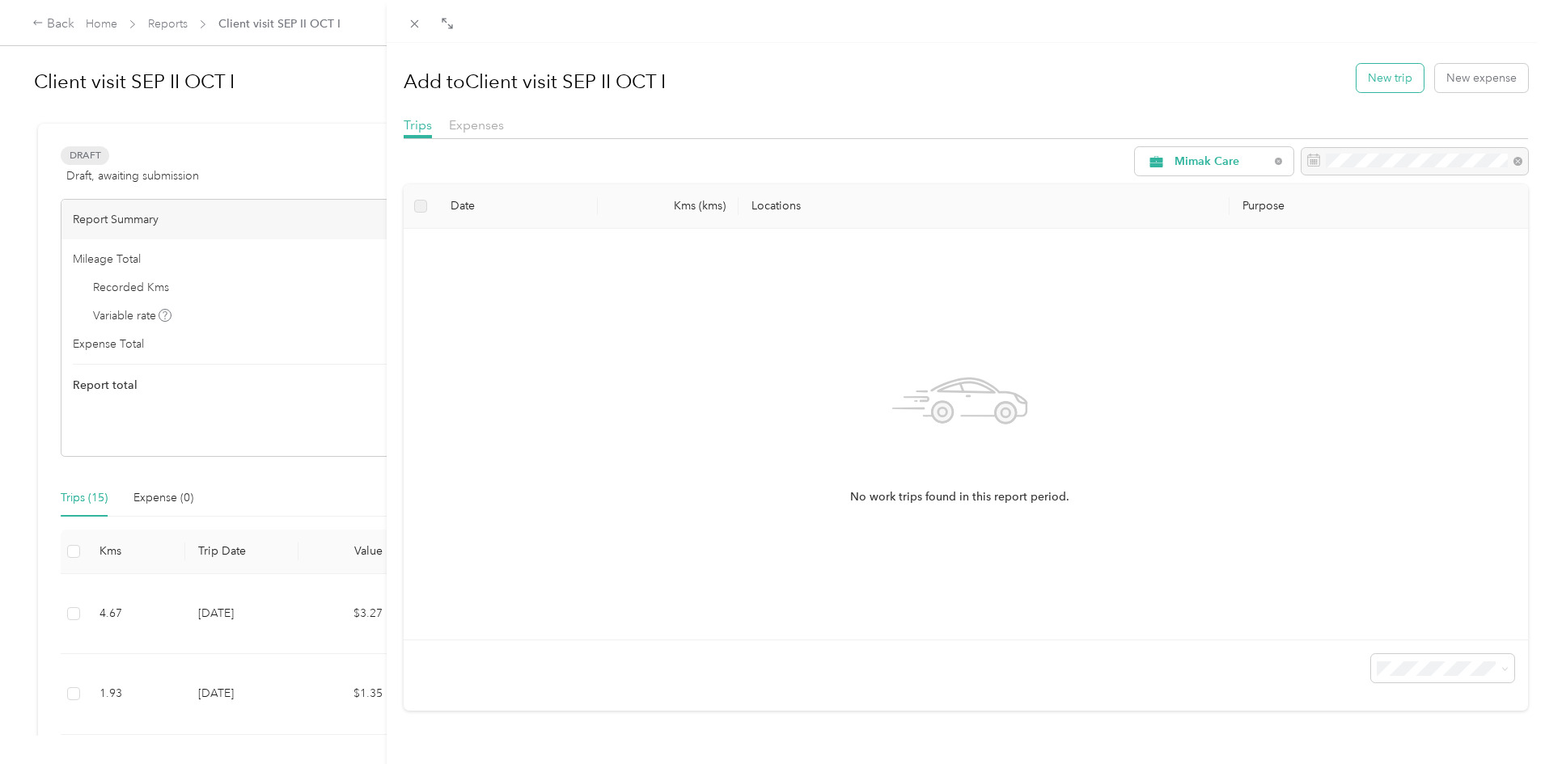
click at [1356, 76] on button "New trip" at bounding box center [1389, 78] width 67 height 28
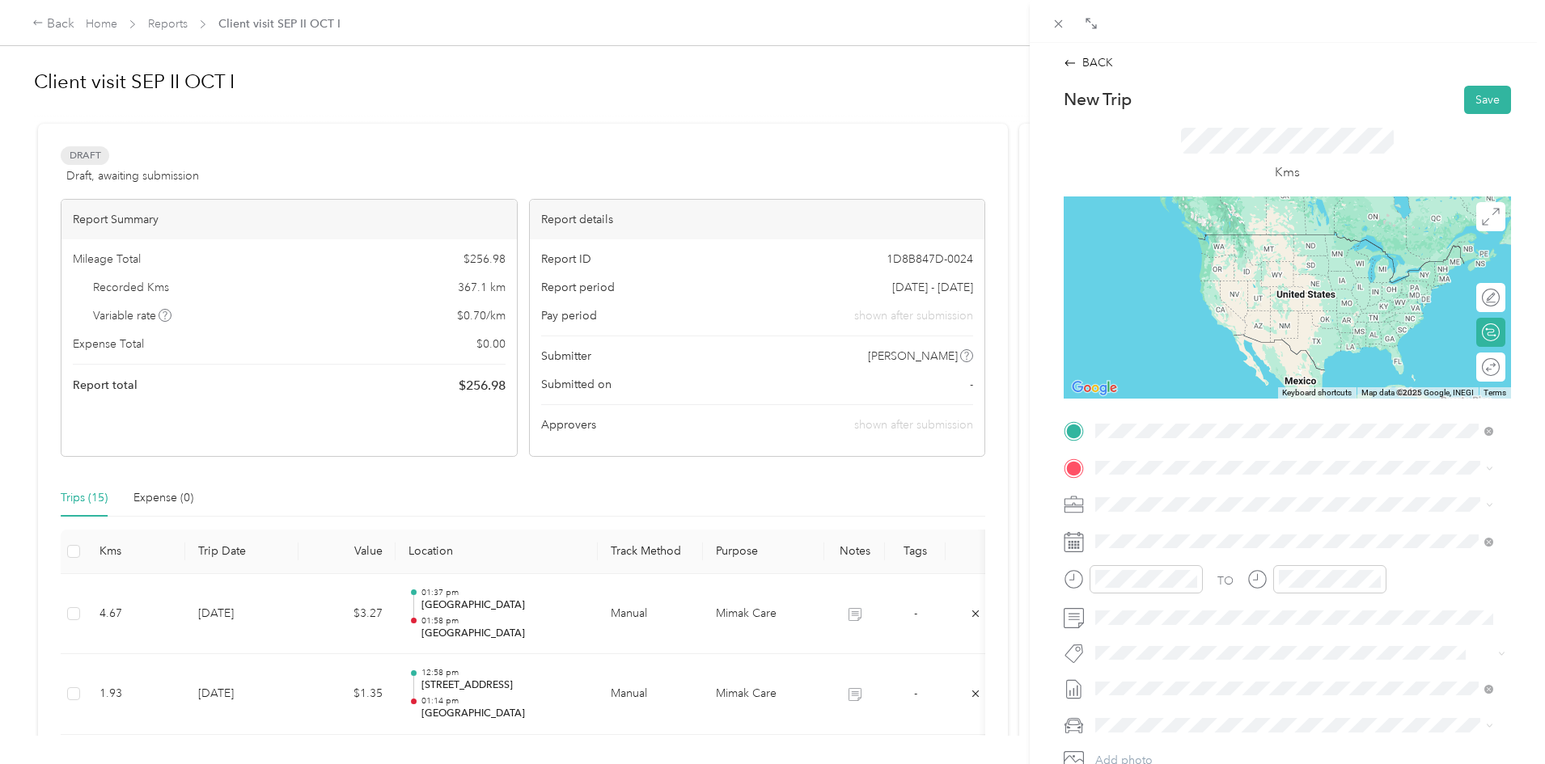
click at [1163, 497] on div "Hillel Lodge 10 [PERSON_NAME] [PERSON_NAME] Pvt, [GEOGRAPHIC_DATA], [GEOGRAPHIC…" at bounding box center [1307, 530] width 362 height 85
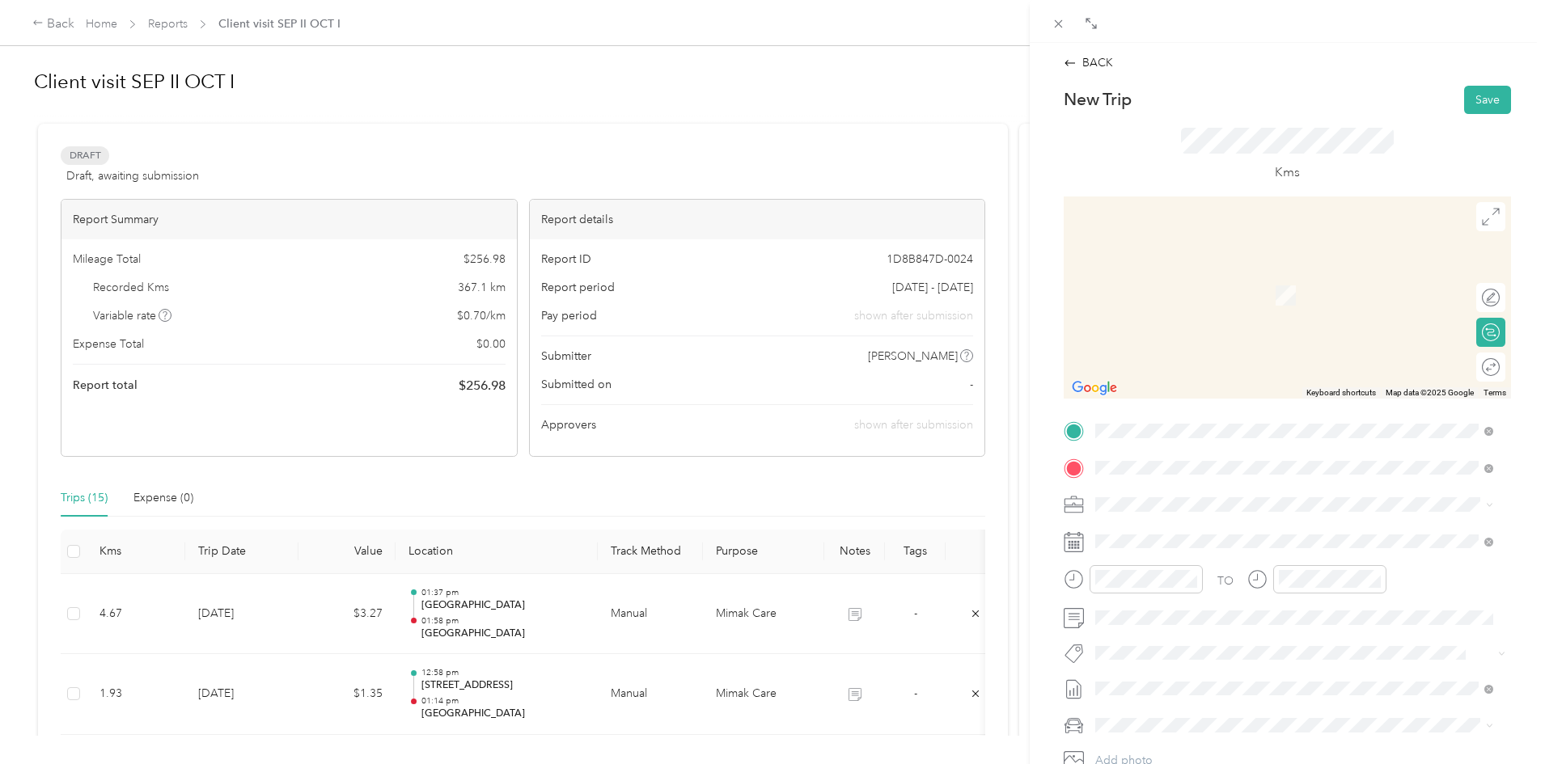
click at [1144, 536] on div "Villagia in The Glebe [STREET_ADDRESS]" at bounding box center [1182, 542] width 112 height 34
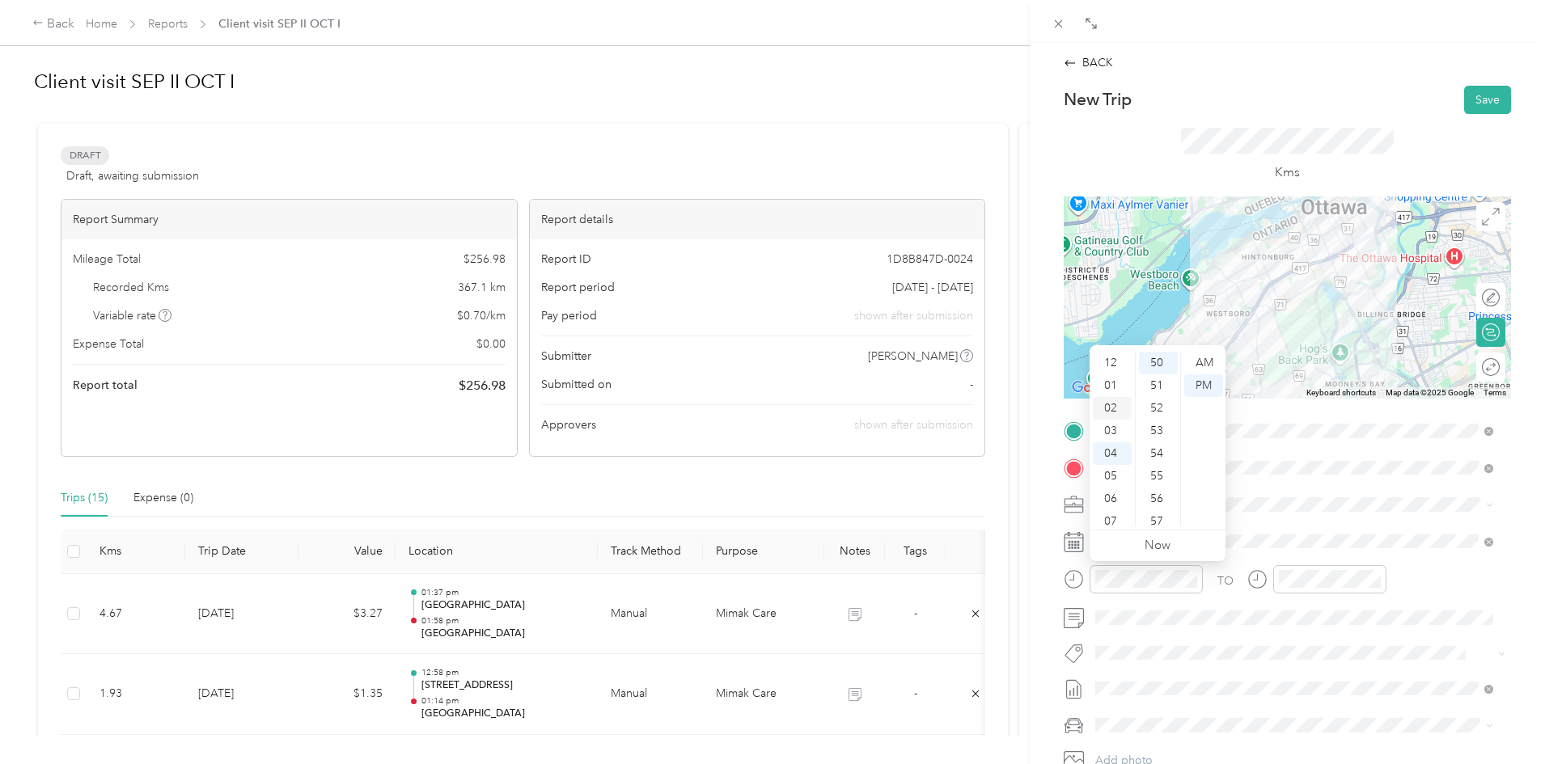
click at [1108, 408] on div "02" at bounding box center [1112, 408] width 39 height 23
click at [1164, 401] on div "30" at bounding box center [1158, 395] width 39 height 23
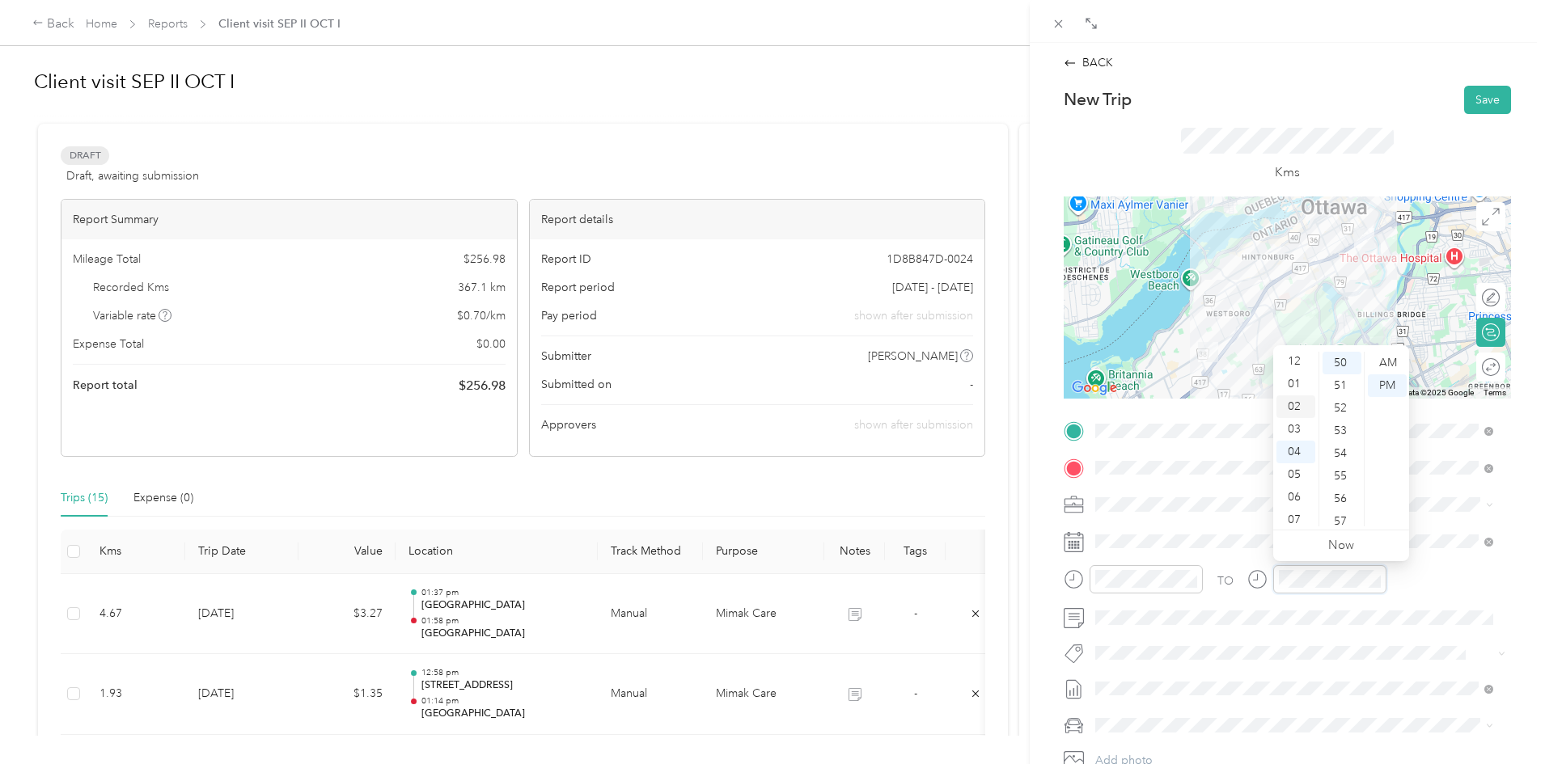
scroll to position [0, 0]
click at [1298, 435] on div "03" at bounding box center [1295, 431] width 39 height 23
click at [1331, 398] on div "05" at bounding box center [1341, 395] width 39 height 23
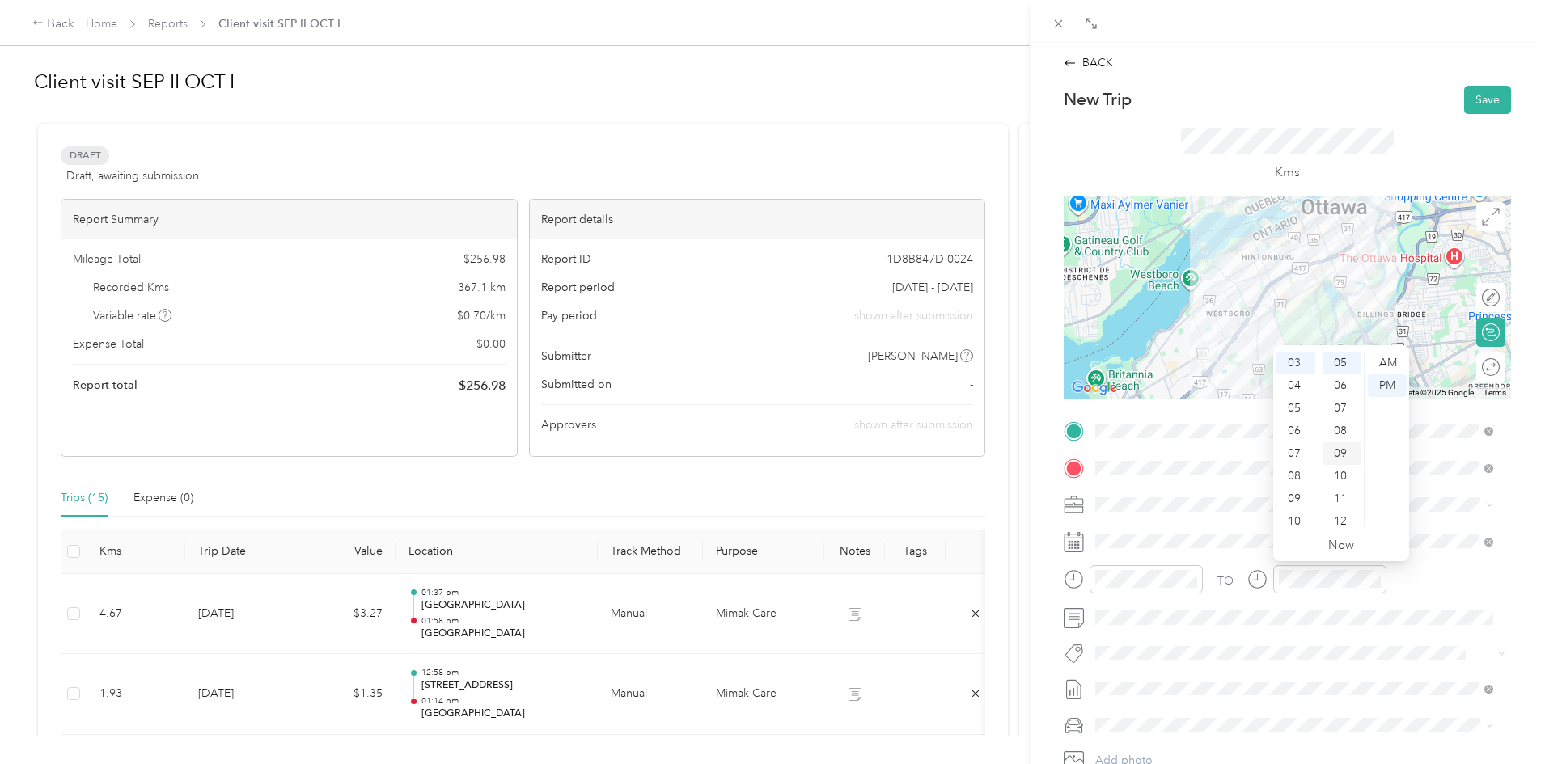
click at [1345, 431] on div "08" at bounding box center [1341, 431] width 39 height 23
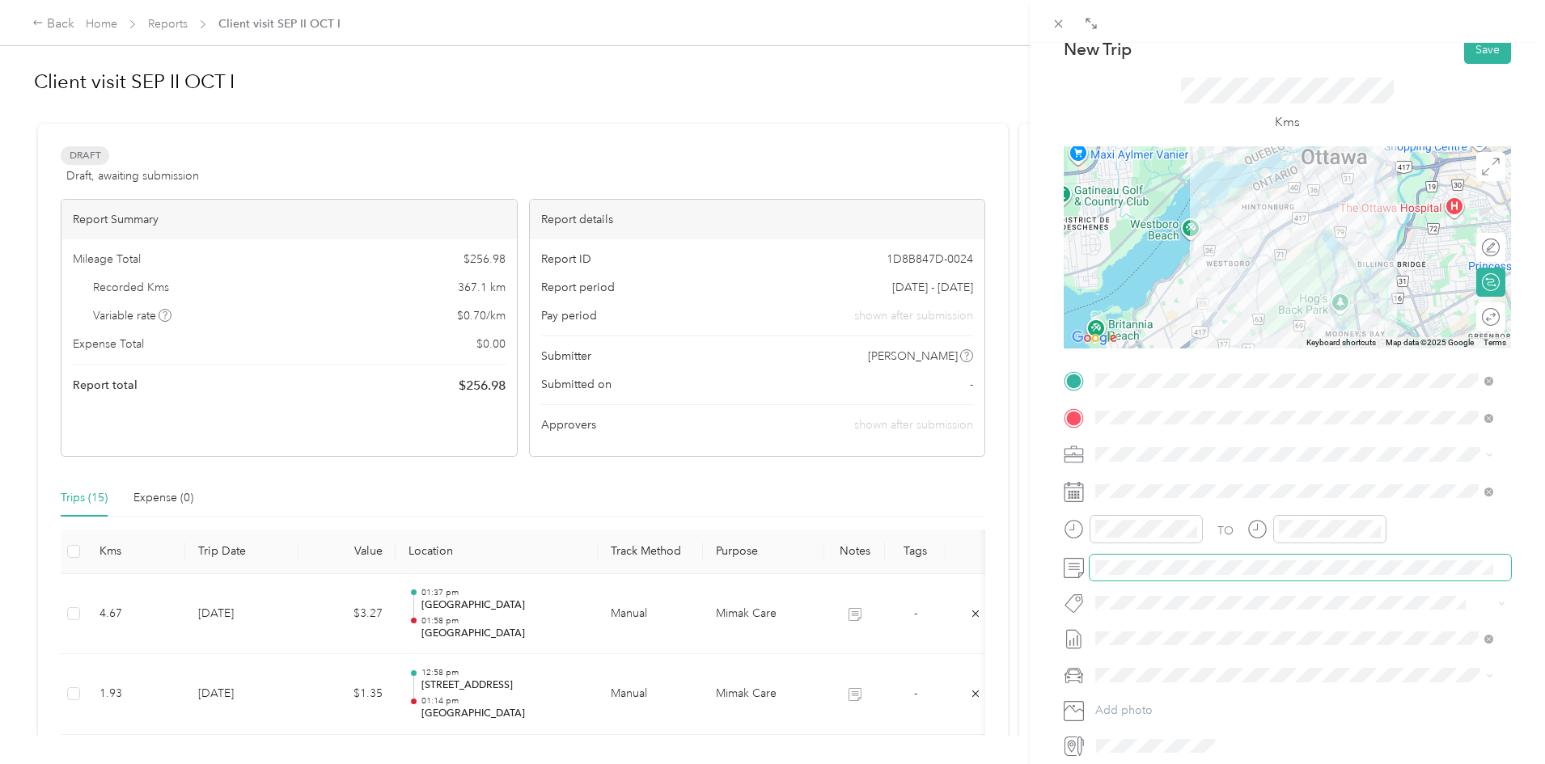
scroll to position [172, 0]
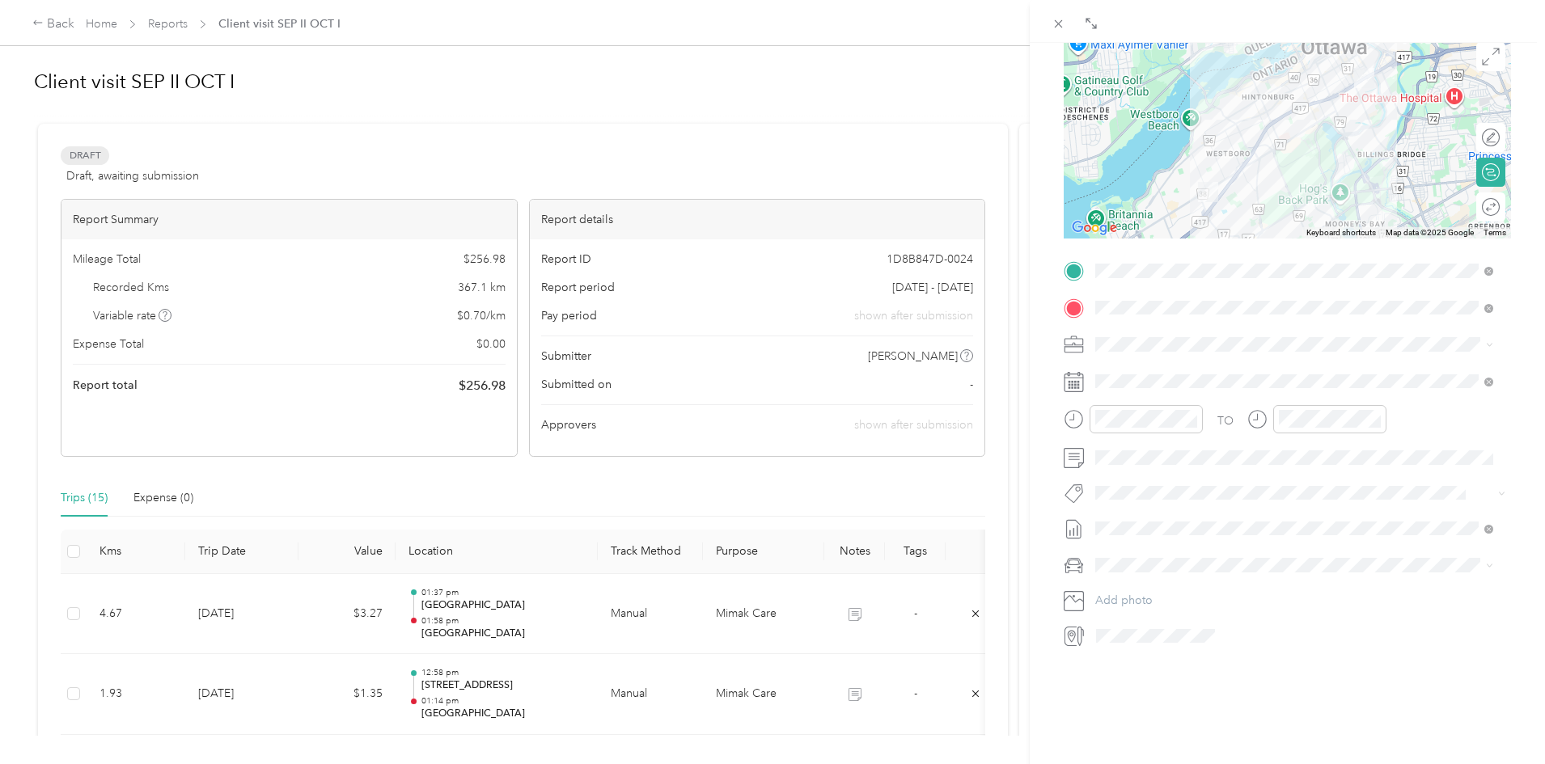
click at [1130, 580] on span "Honda CRV" at bounding box center [1131, 575] width 60 height 14
click at [1511, 364] on form "New Trip Save This trip cannot be edited because it is either under review, app…" at bounding box center [1287, 288] width 481 height 724
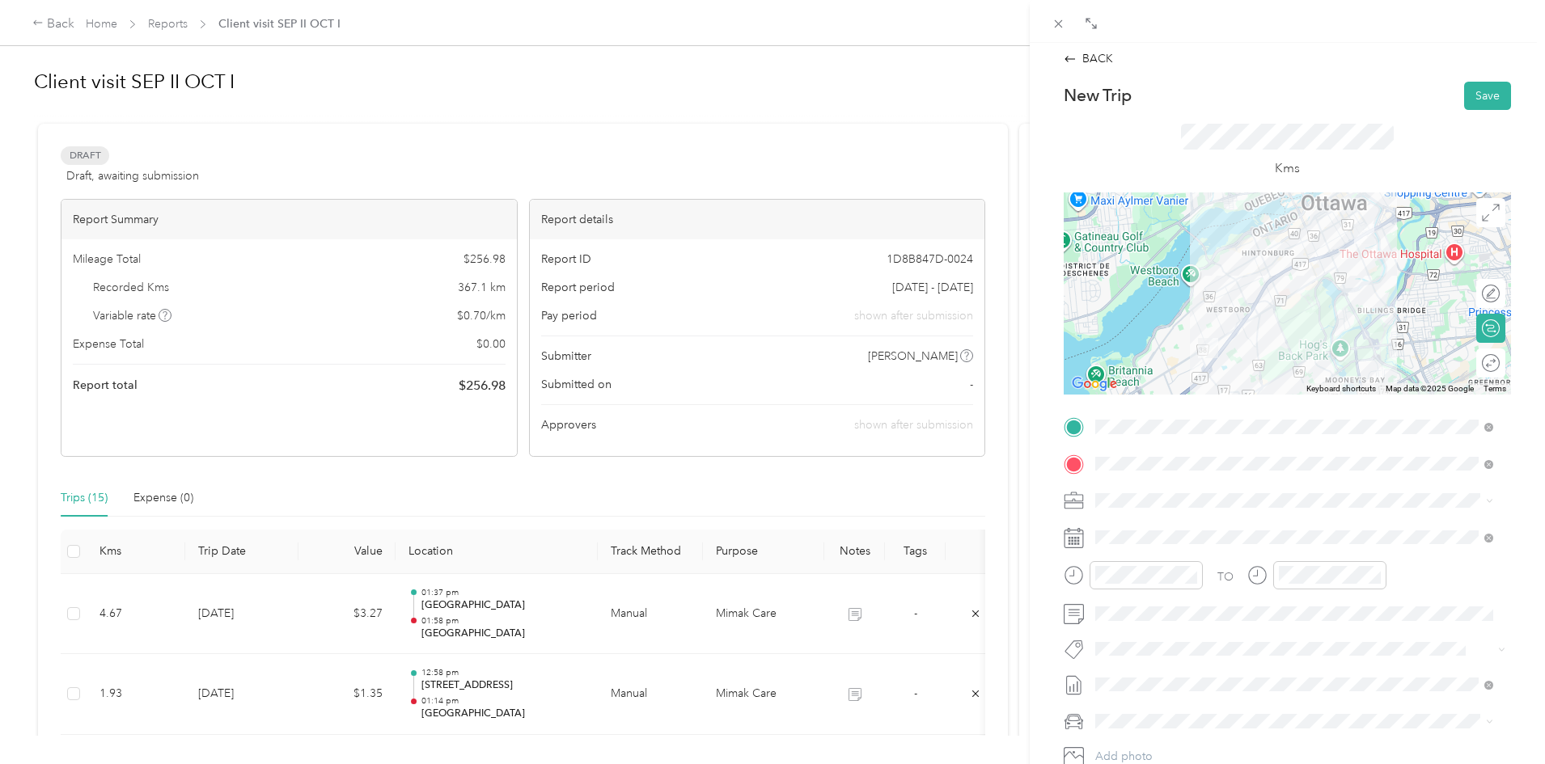
scroll to position [0, 0]
click at [1470, 96] on button "Save" at bounding box center [1487, 100] width 47 height 28
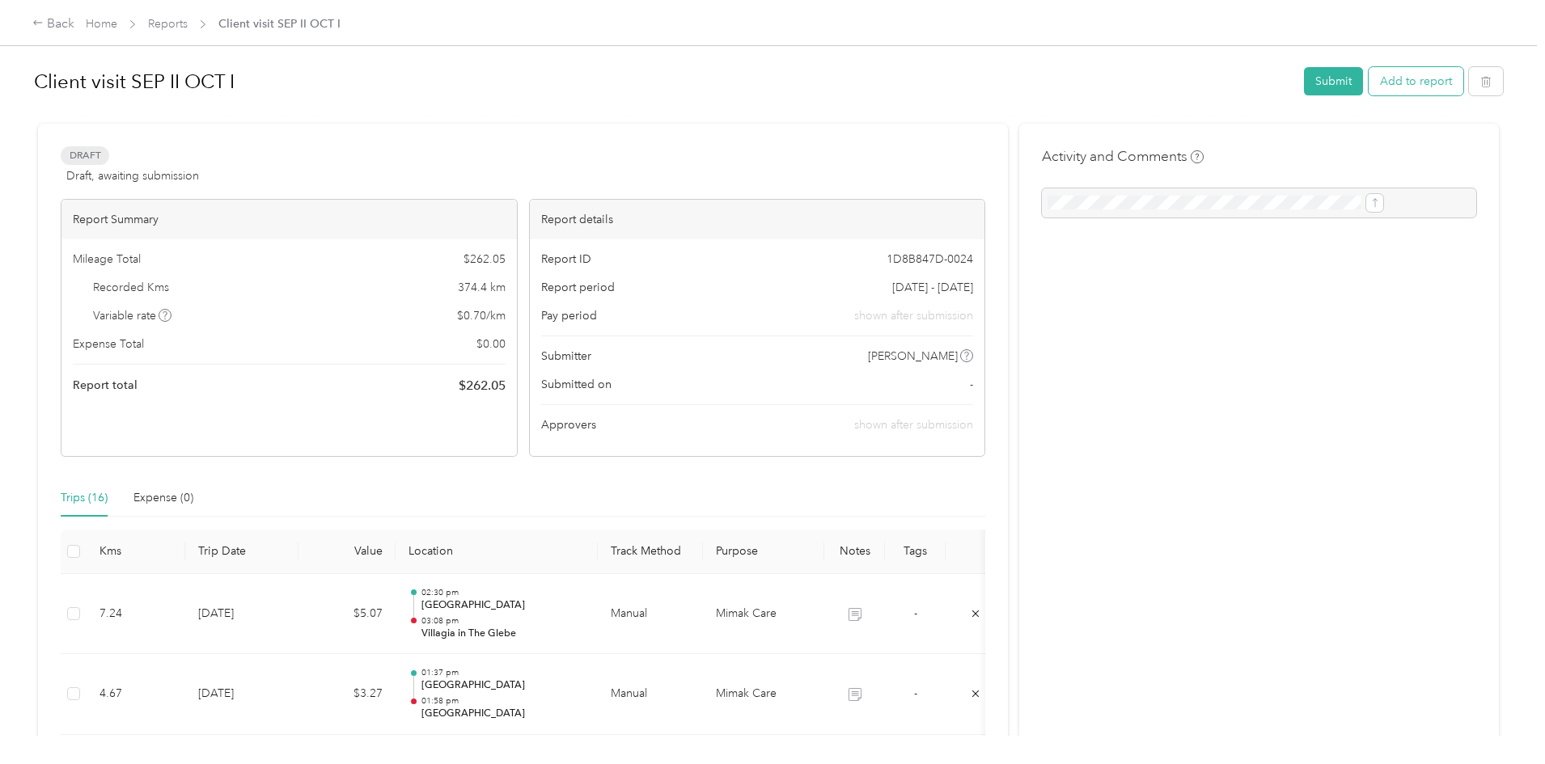
click at [1368, 80] on button "Add to report" at bounding box center [1415, 81] width 95 height 28
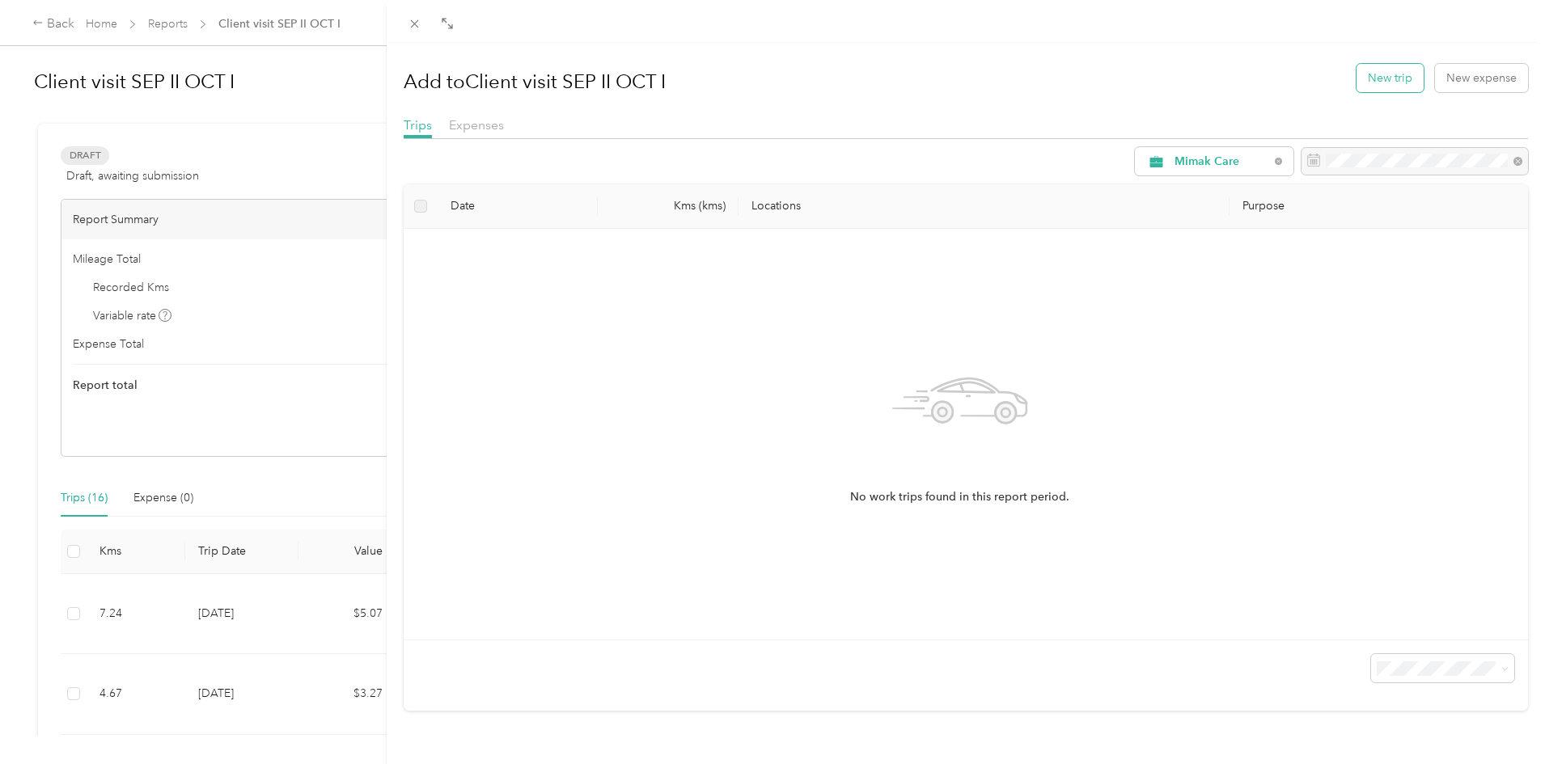
click at [1367, 79] on button "New trip" at bounding box center [1389, 78] width 67 height 28
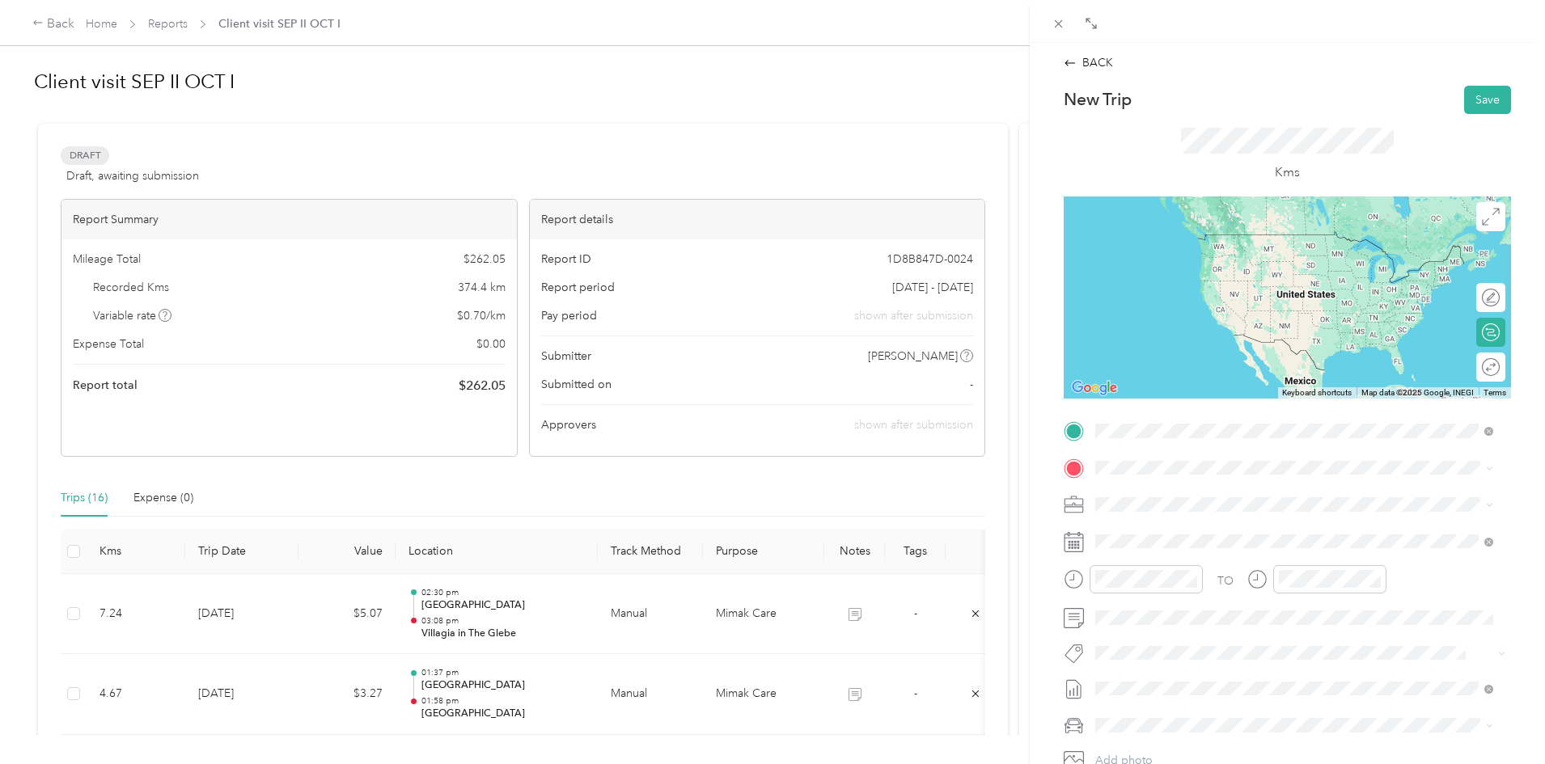
click at [1184, 511] on span "[STREET_ADDRESS]" at bounding box center [1177, 513] width 103 height 14
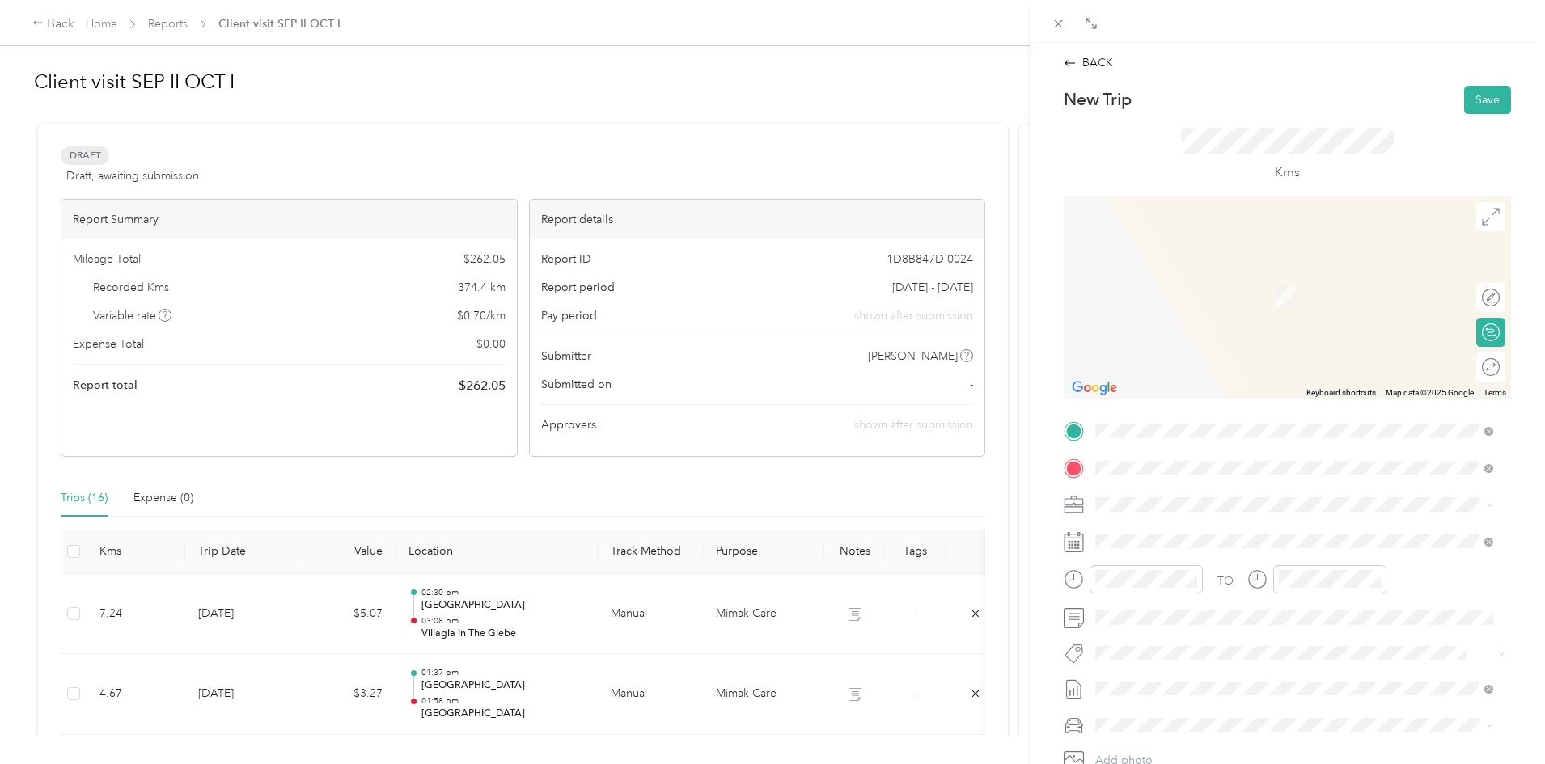
click at [1156, 543] on span "[STREET_ADDRESS][PERSON_NAME][PERSON_NAME]" at bounding box center [1267, 550] width 282 height 14
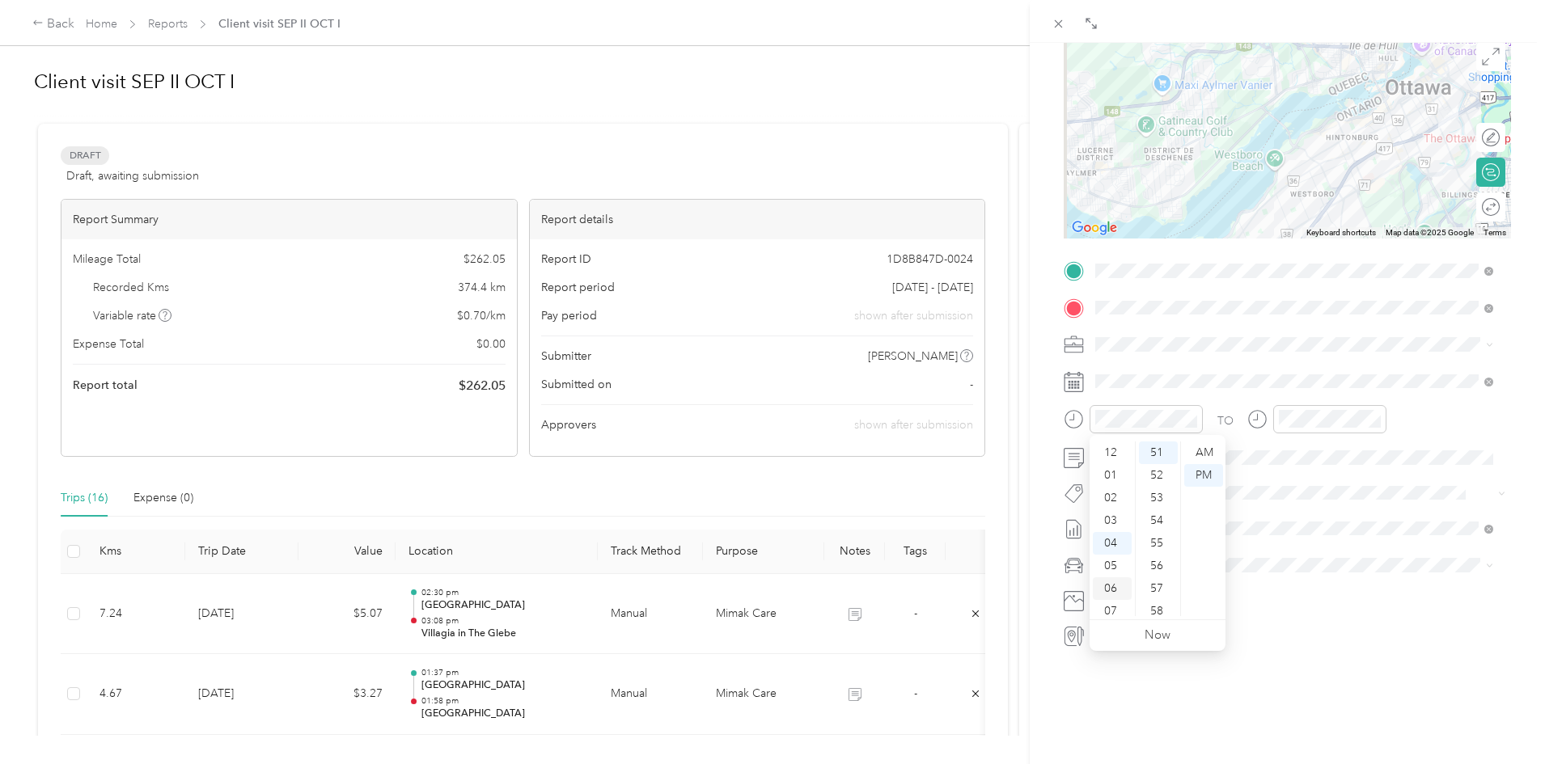
drag, startPoint x: 1110, startPoint y: 522, endPoint x: 1126, endPoint y: 512, distance: 18.6
click at [1111, 522] on div "03" at bounding box center [1112, 521] width 39 height 23
click at [1158, 480] on div "20" at bounding box center [1158, 478] width 39 height 23
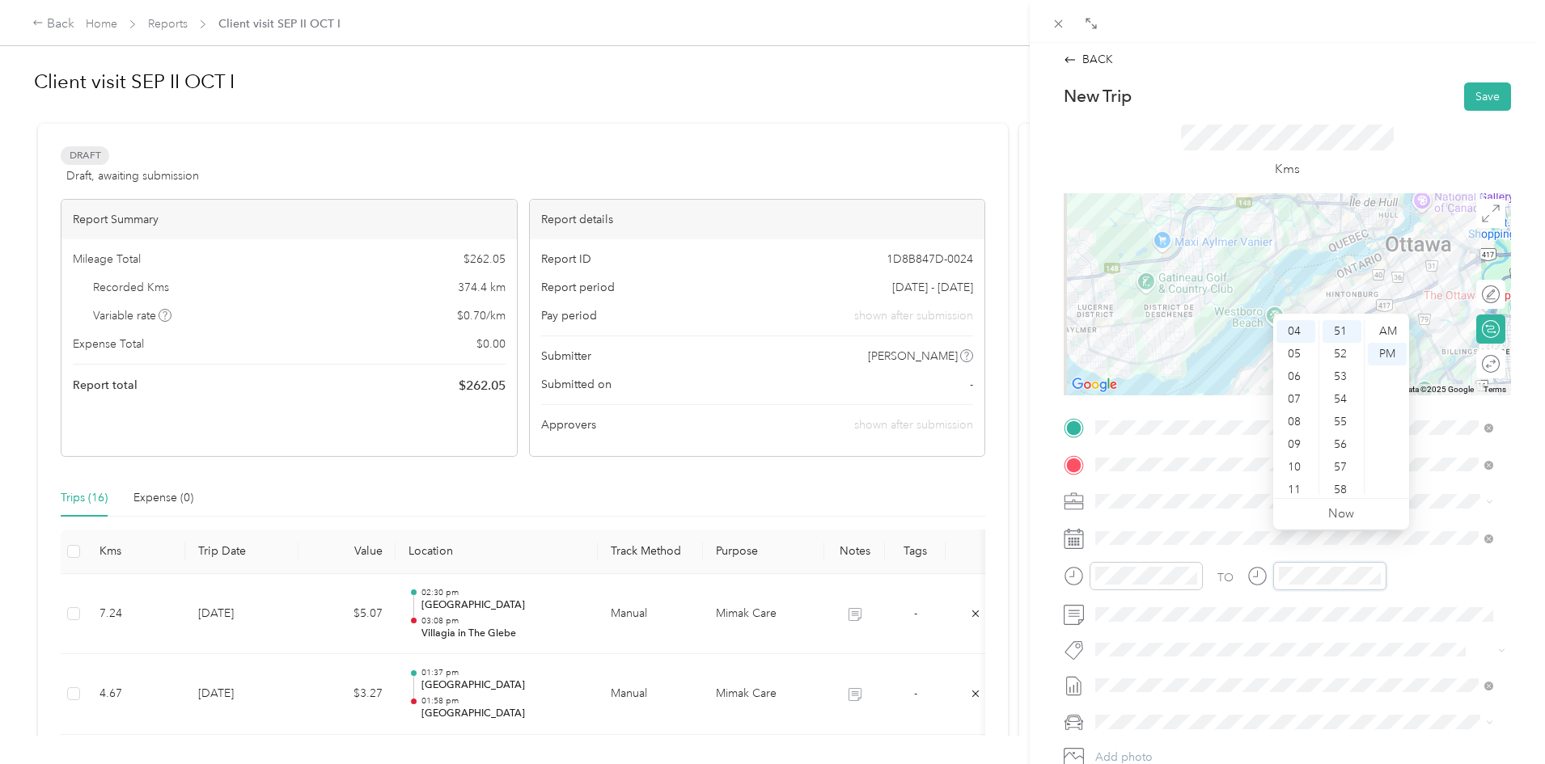
scroll to position [0, 0]
click at [1290, 359] on div "04" at bounding box center [1295, 363] width 39 height 23
click at [1334, 403] on div "10" at bounding box center [1341, 405] width 39 height 23
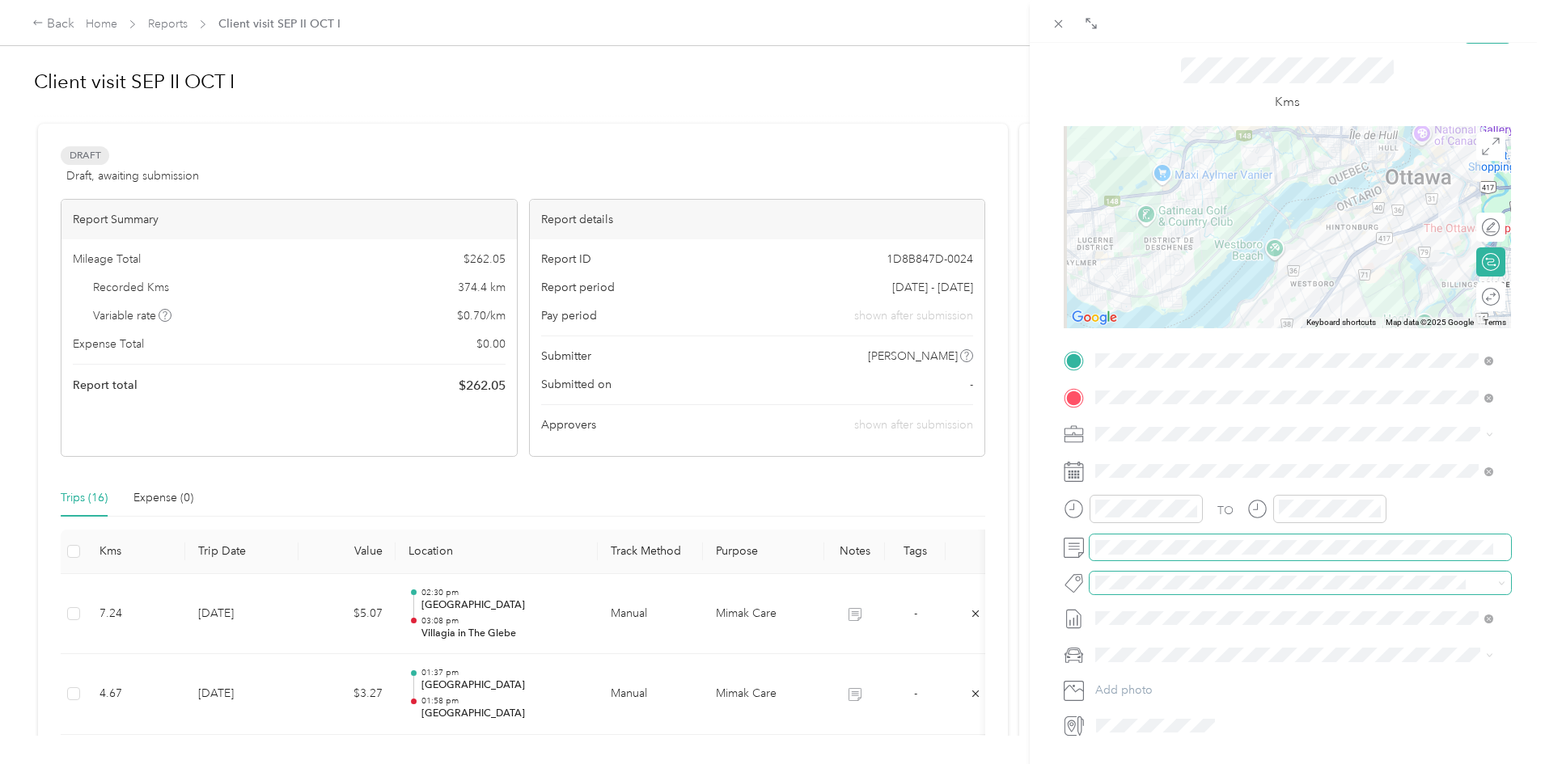
scroll to position [172, 0]
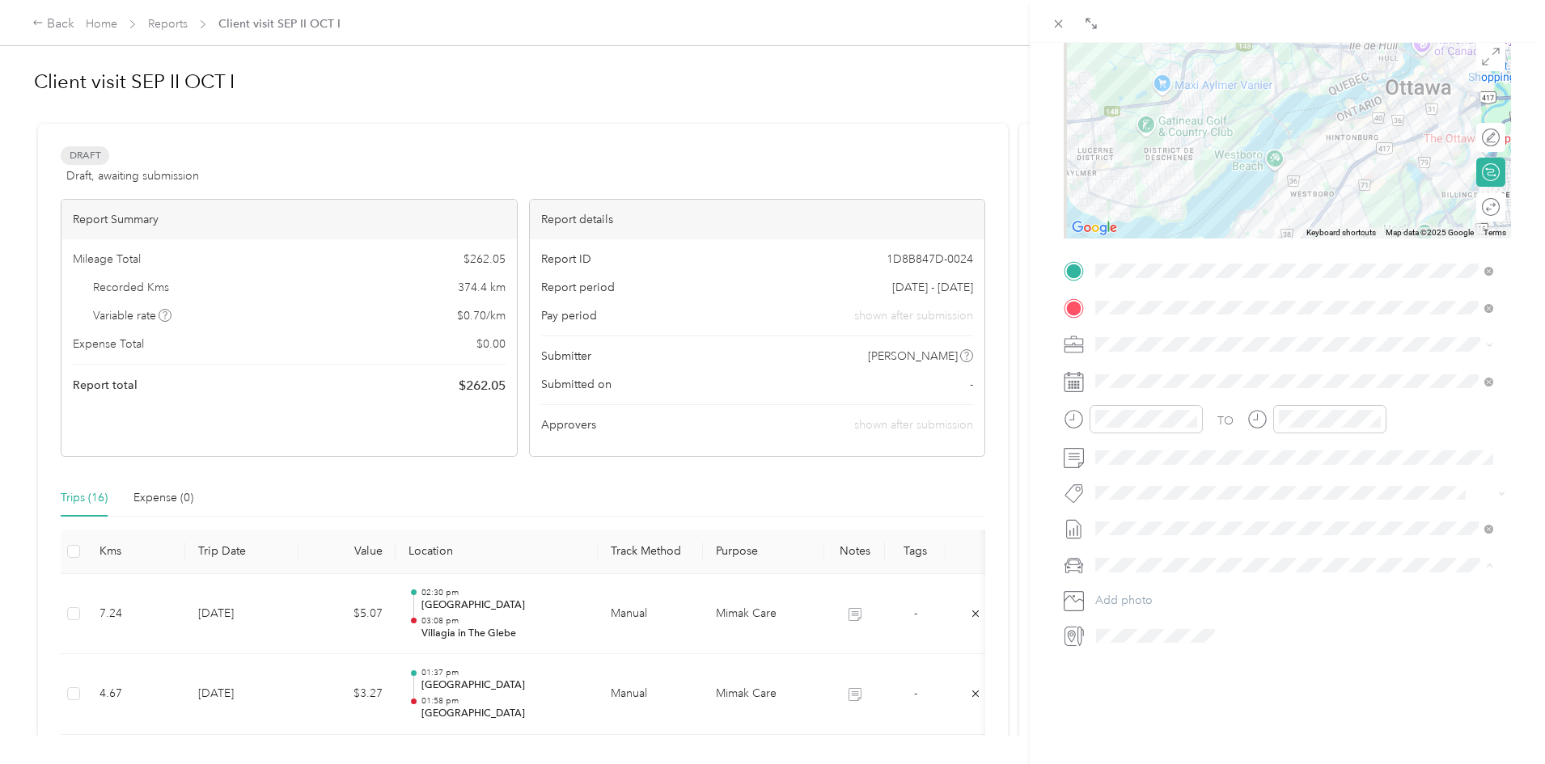
click at [1142, 578] on span "Honda CRV" at bounding box center [1131, 582] width 60 height 14
click at [1506, 597] on form "New Trip Save This trip cannot be edited because it is either under review, app…" at bounding box center [1287, 288] width 481 height 724
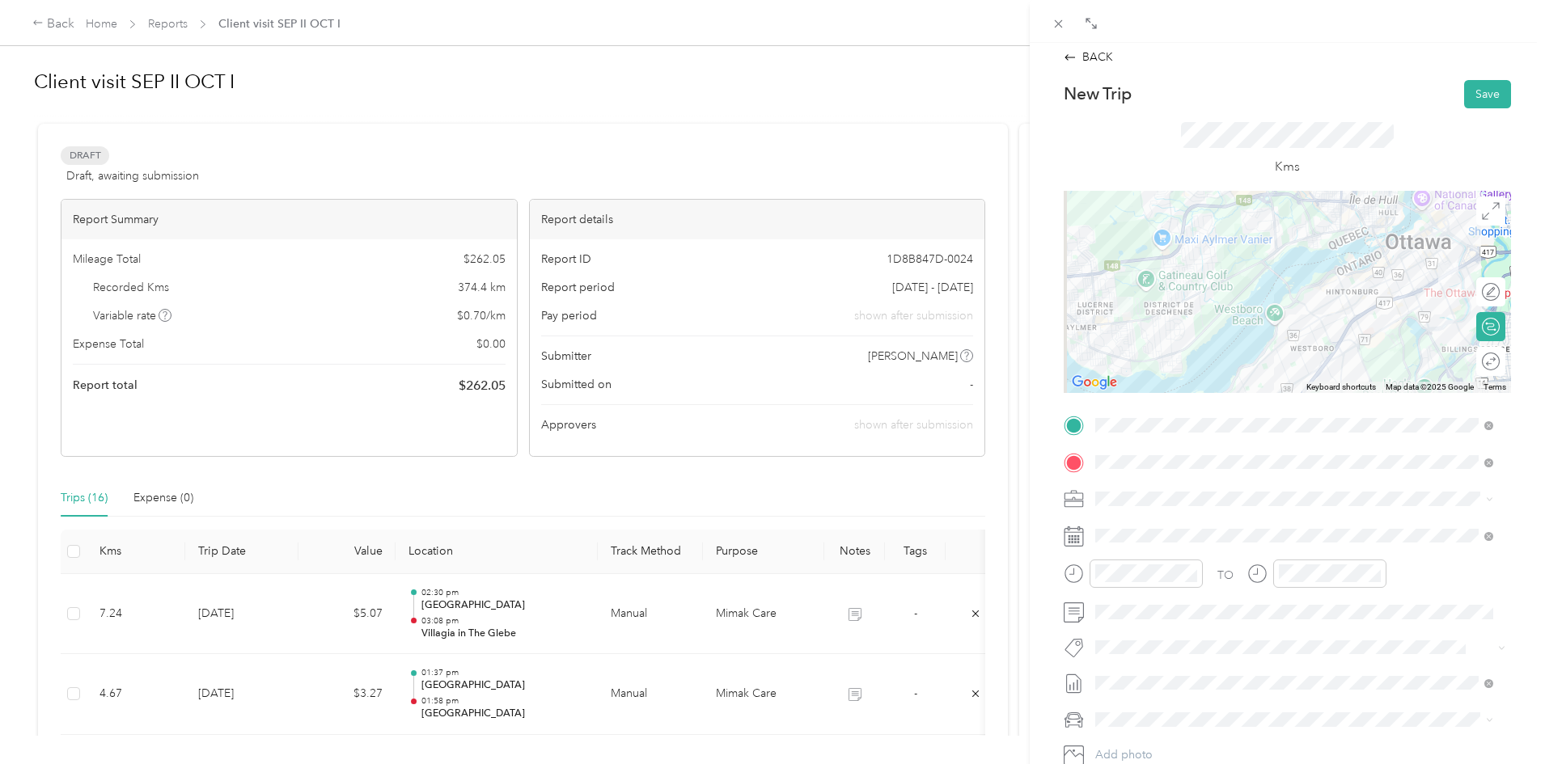
scroll to position [0, 0]
click at [1469, 100] on button "Save" at bounding box center [1487, 100] width 47 height 28
